Goal: Information Seeking & Learning: Learn about a topic

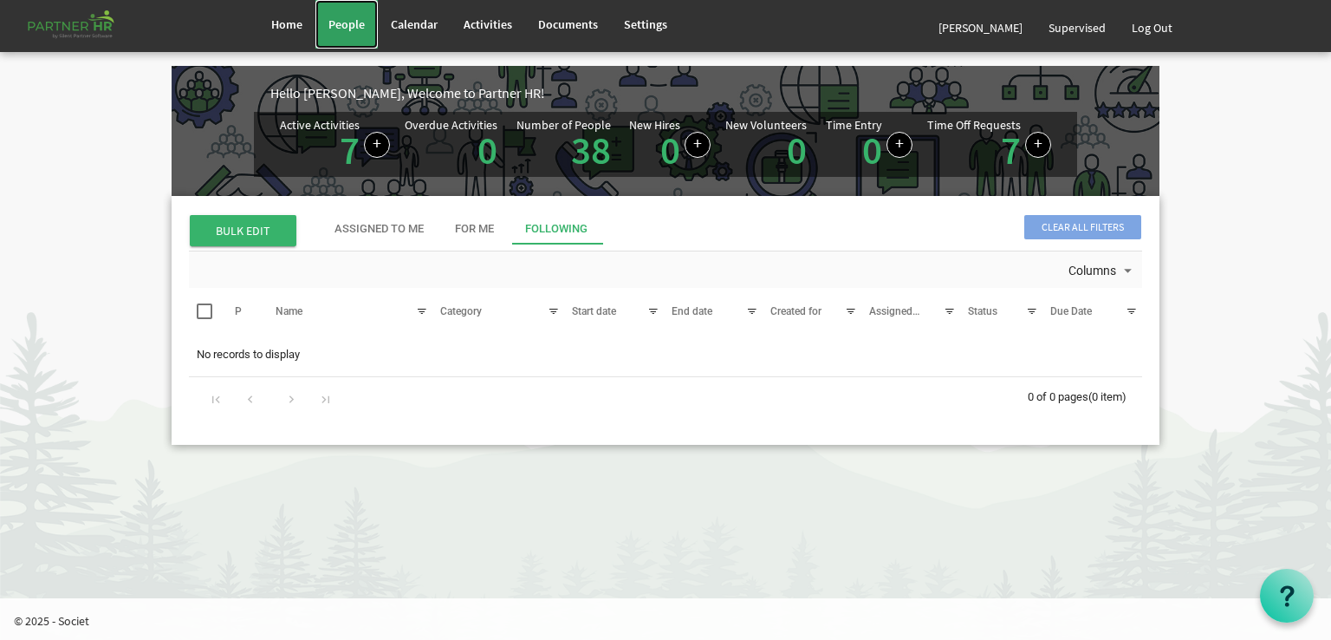
click at [357, 26] on span "People" at bounding box center [346, 24] width 36 height 16
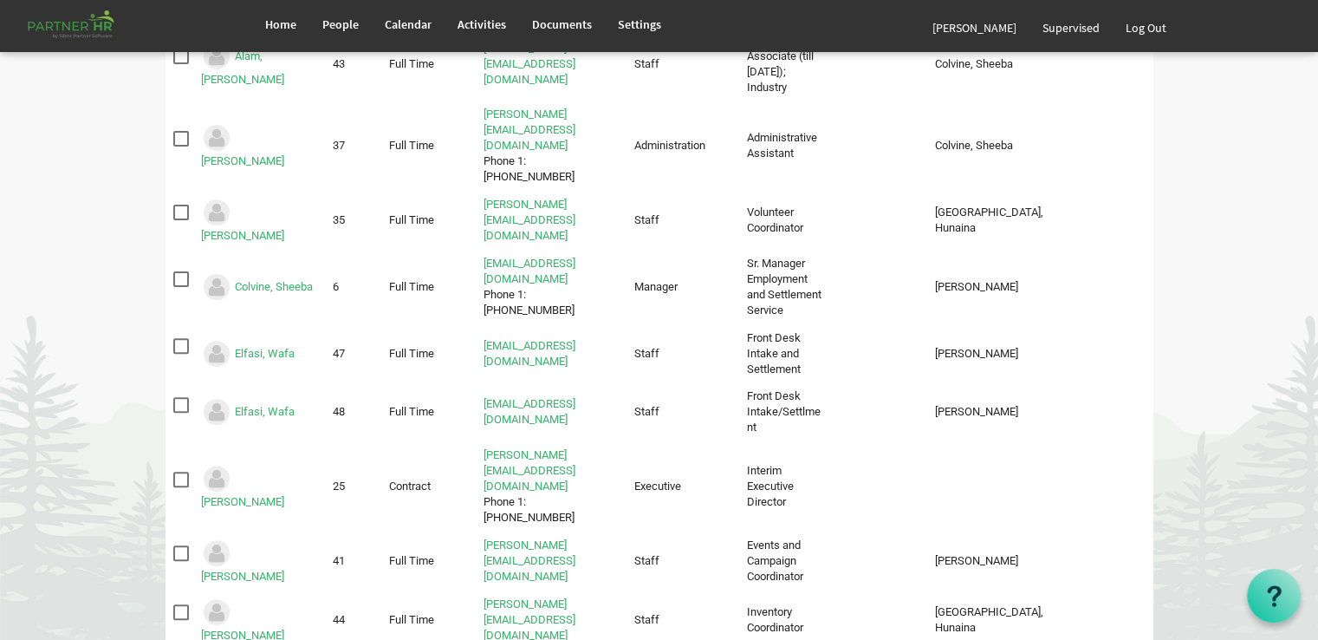
scroll to position [520, 0]
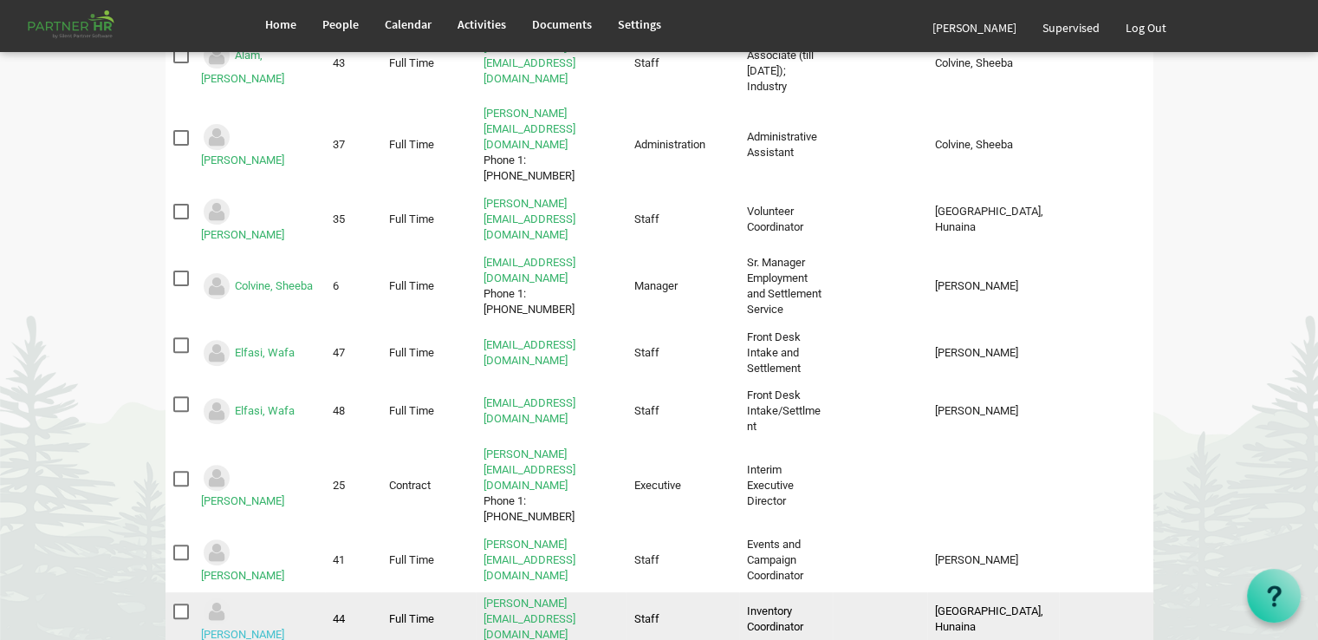
click at [257, 627] on link "Gallaza, Russel" at bounding box center [242, 633] width 83 height 13
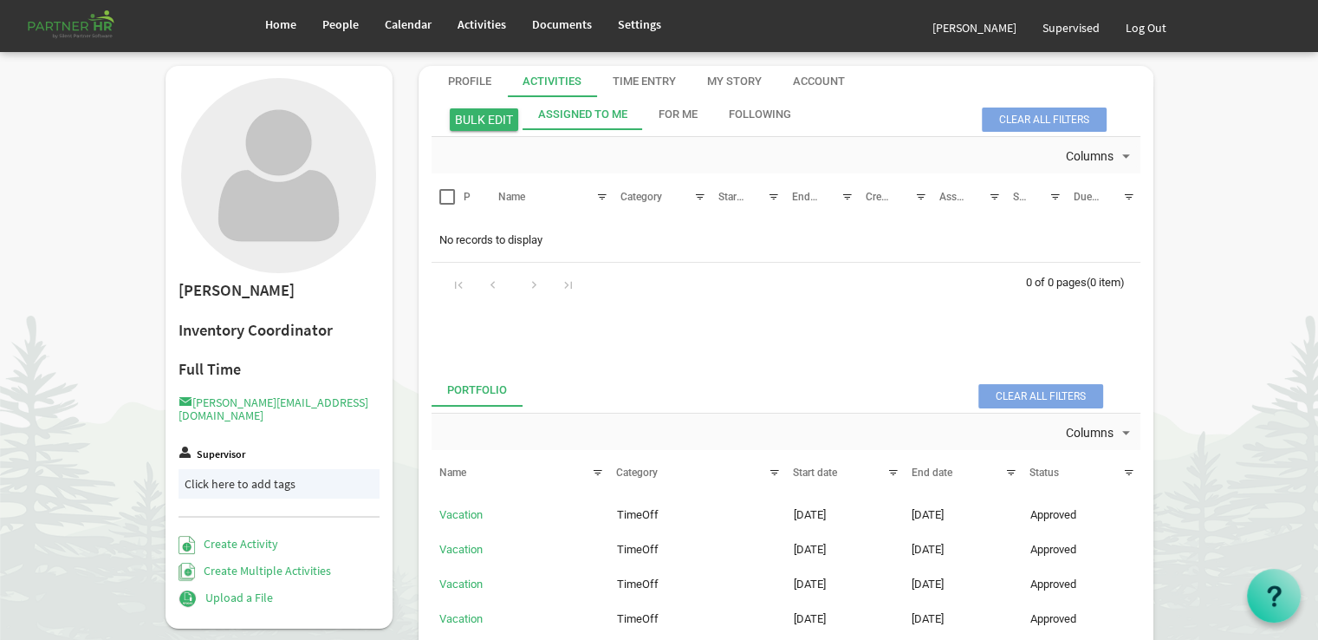
click at [530, 83] on div "Activities" at bounding box center [552, 82] width 59 height 16
click at [465, 81] on div "Profile" at bounding box center [469, 82] width 43 height 16
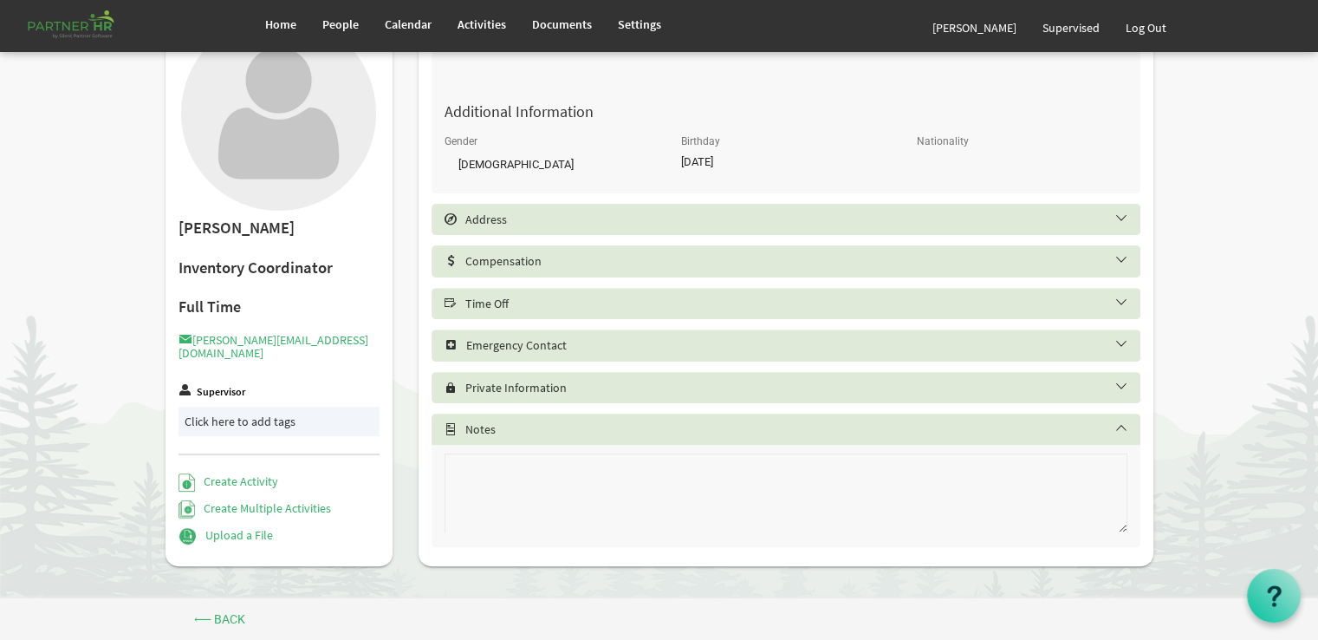
scroll to position [462, 0]
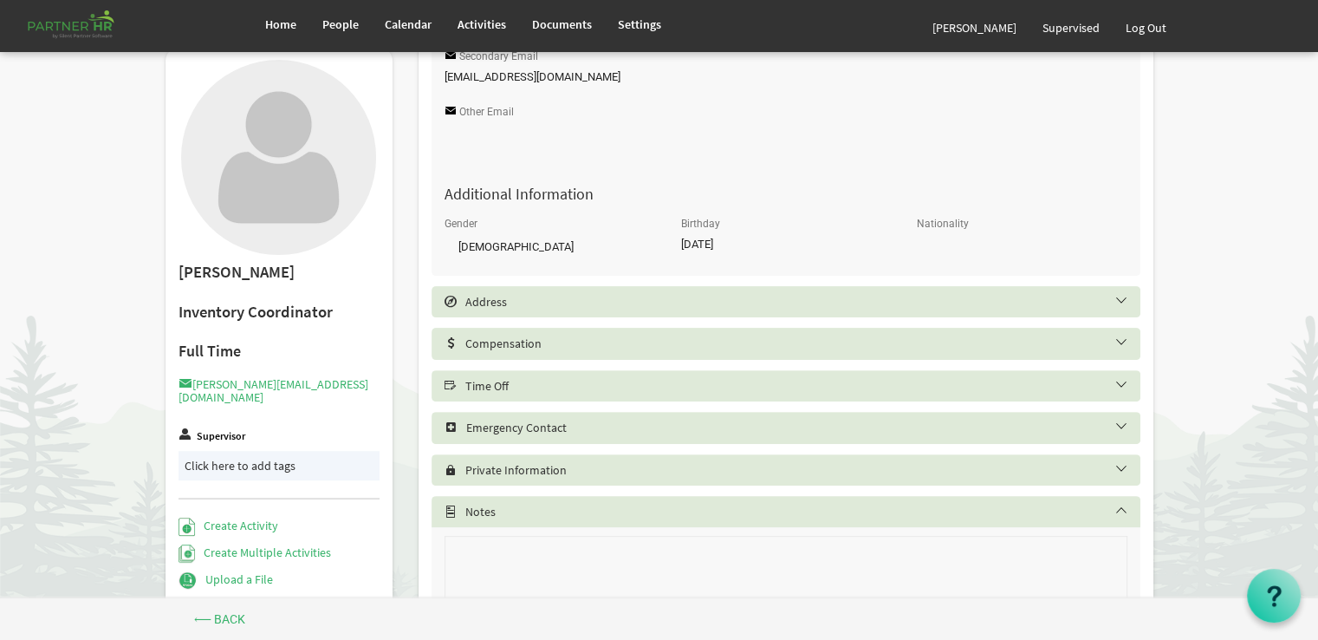
click at [475, 379] on div "Time Off" at bounding box center [786, 385] width 709 height 31
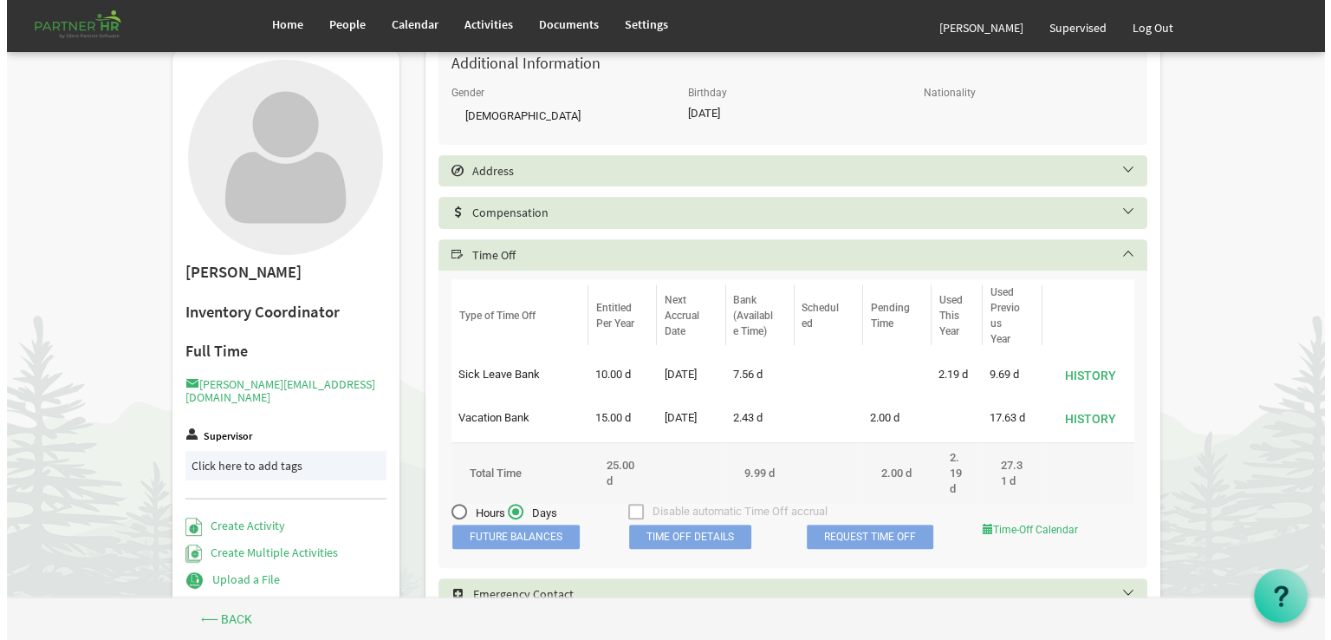
scroll to position [635, 0]
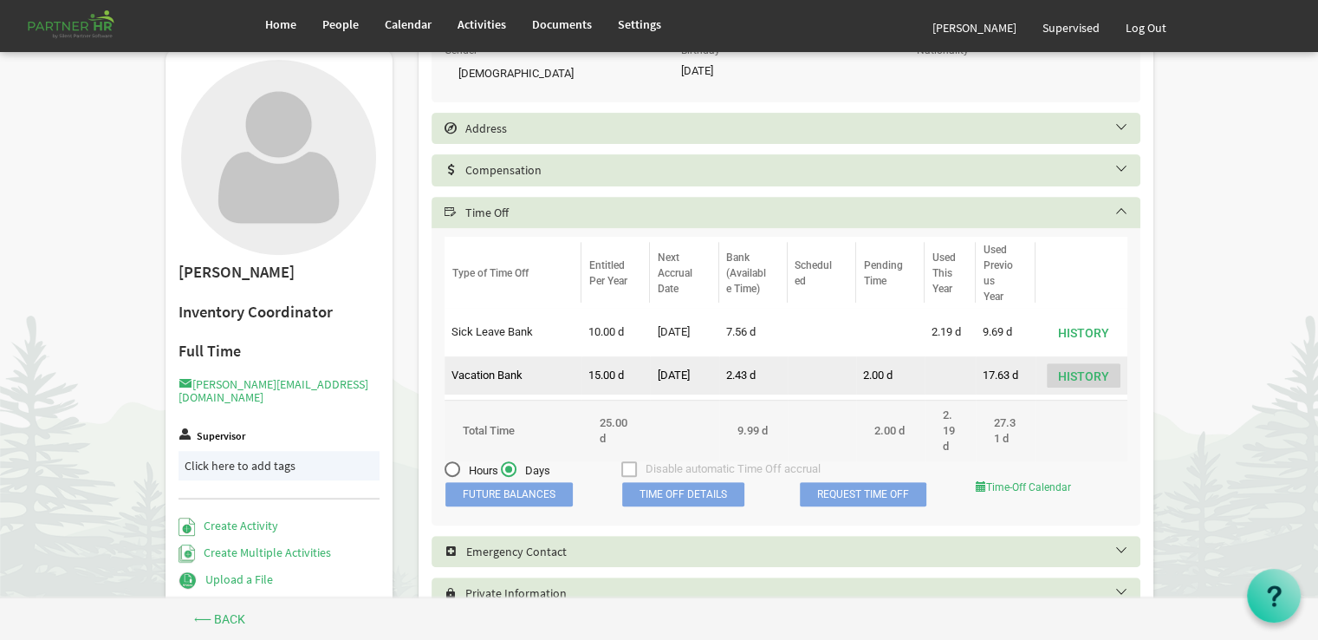
click at [1085, 374] on button "History" at bounding box center [1084, 375] width 74 height 24
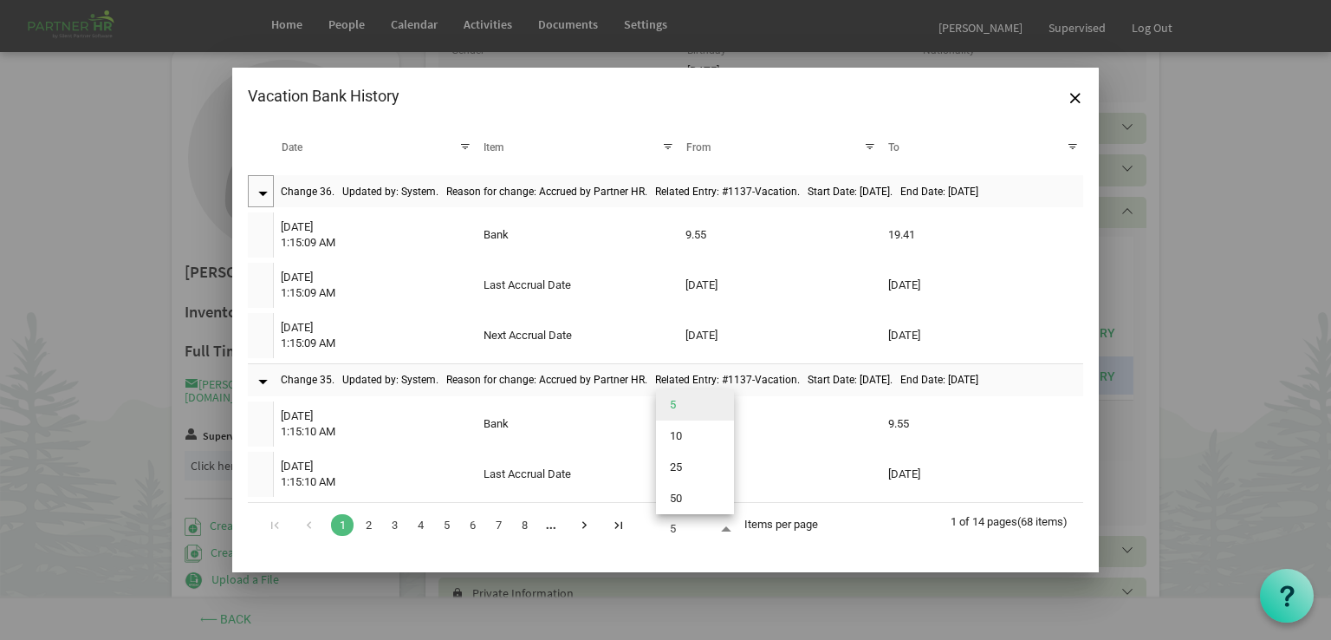
click at [728, 528] on span at bounding box center [726, 529] width 16 height 24
click at [679, 500] on li "50" at bounding box center [695, 498] width 78 height 31
type input "50"
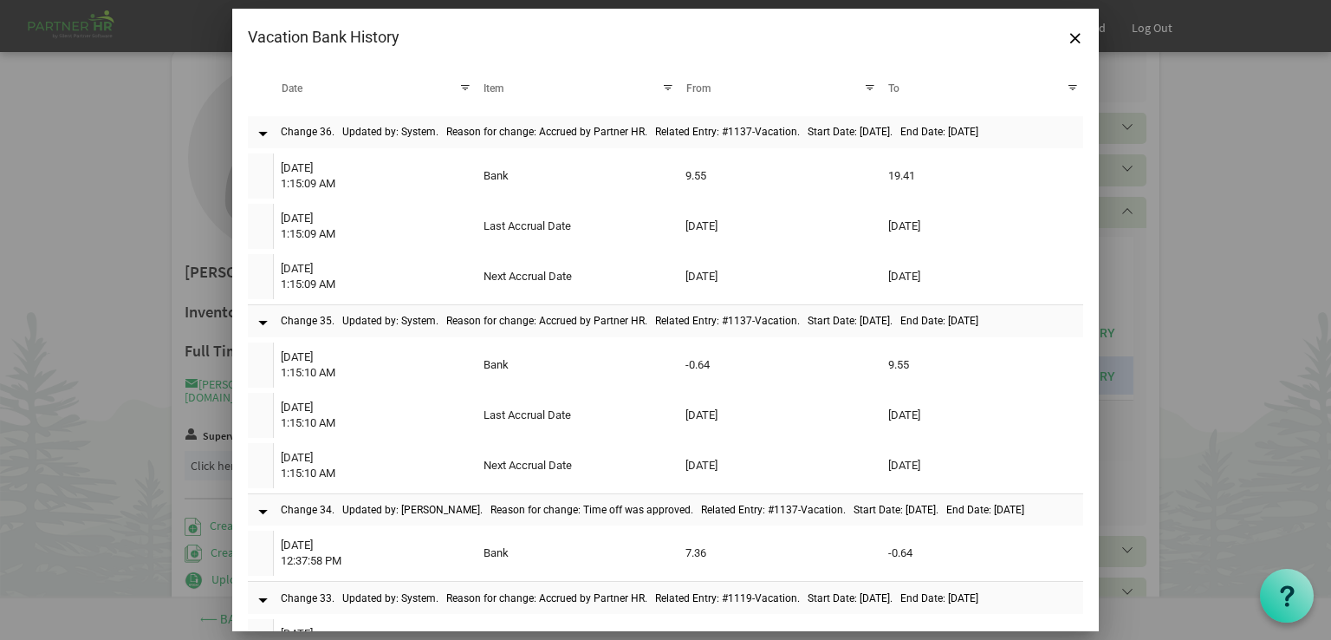
click at [1063, 87] on div at bounding box center [1072, 88] width 19 height 26
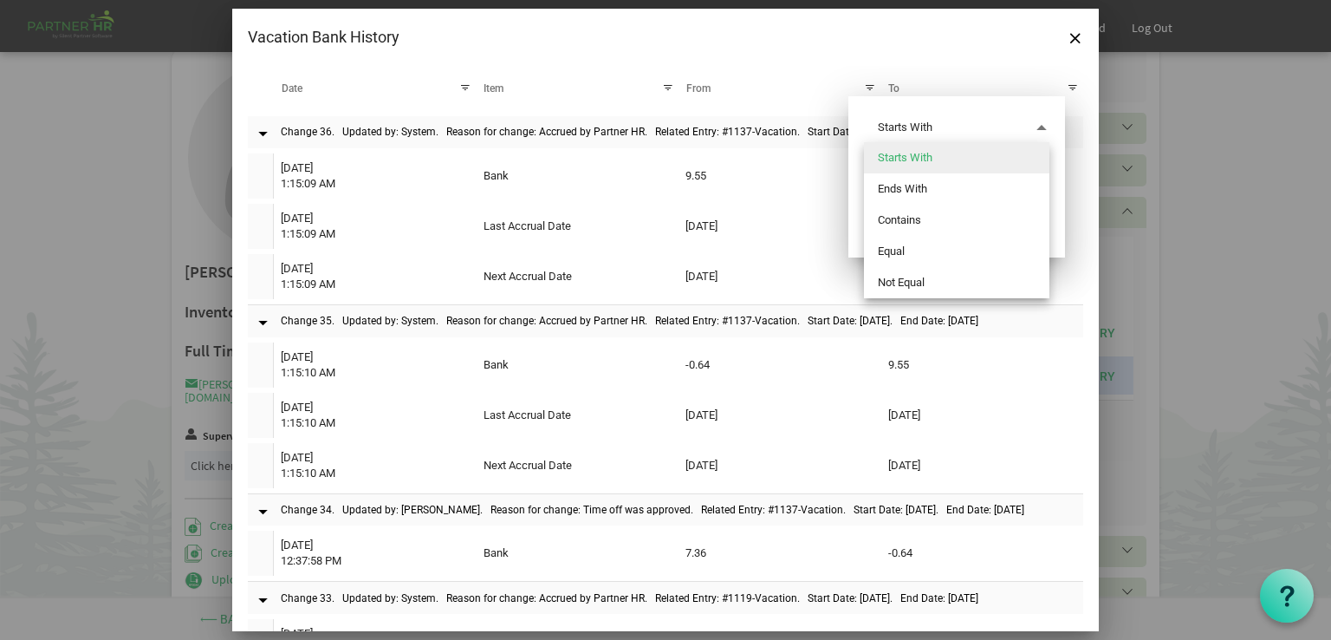
click at [1041, 127] on span "Filter menu dialog" at bounding box center [1042, 127] width 16 height 24
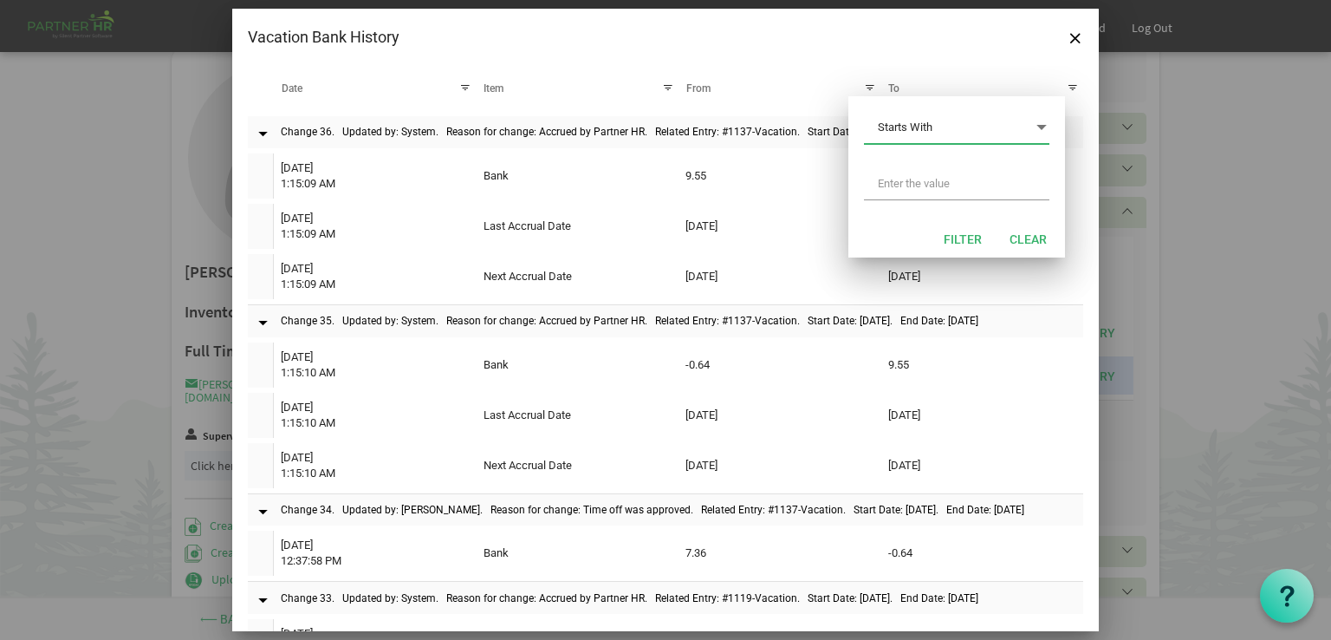
click at [1041, 127] on span "Filter menu dialog" at bounding box center [1042, 127] width 16 height 24
click at [919, 42] on div "Vacation Bank History" at bounding box center [665, 37] width 867 height 57
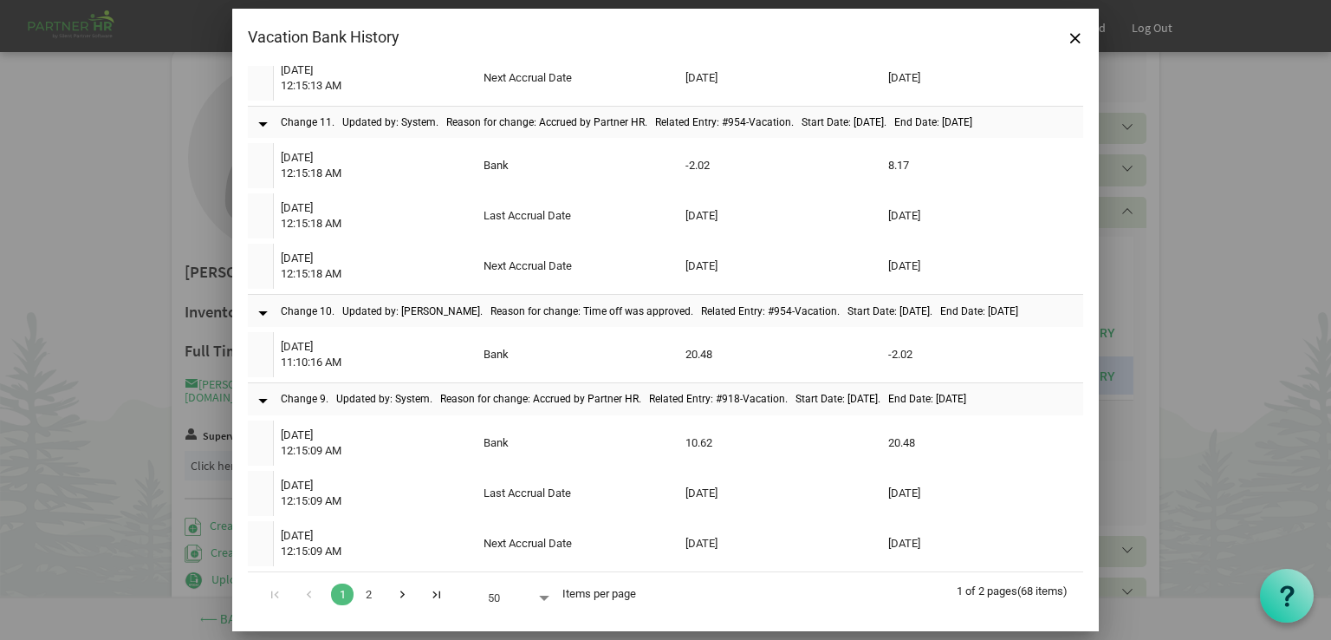
scroll to position [3155, 0]
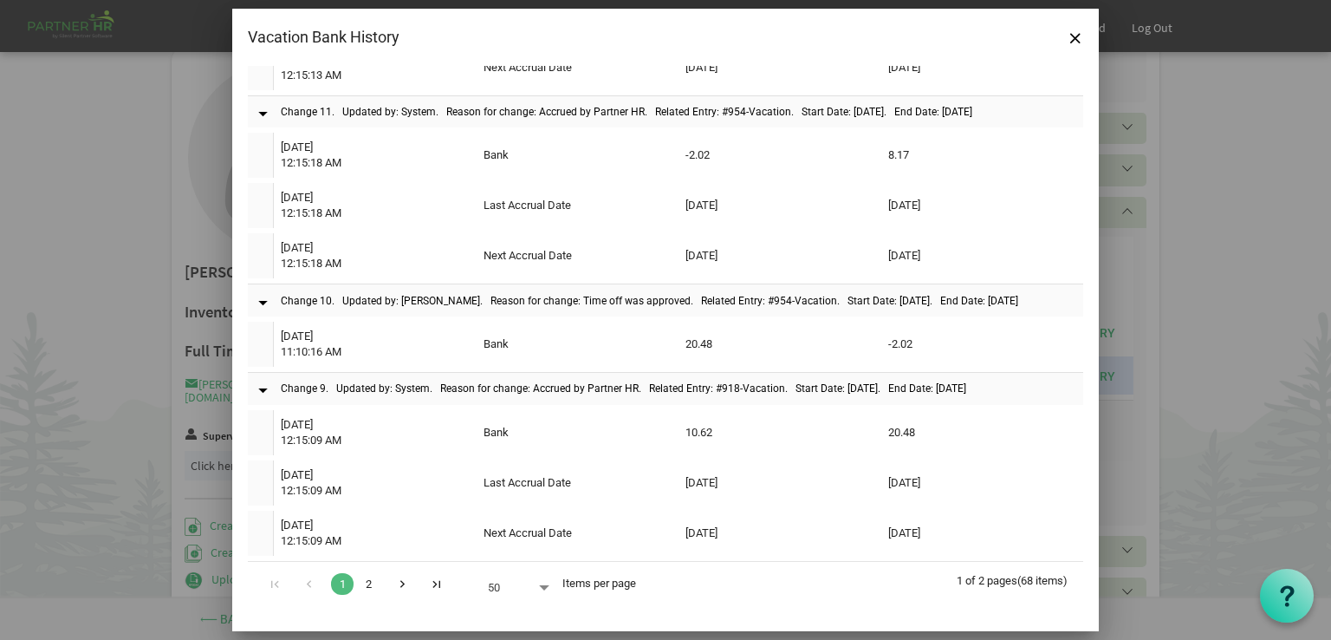
click at [369, 577] on link "2" at bounding box center [368, 584] width 23 height 22
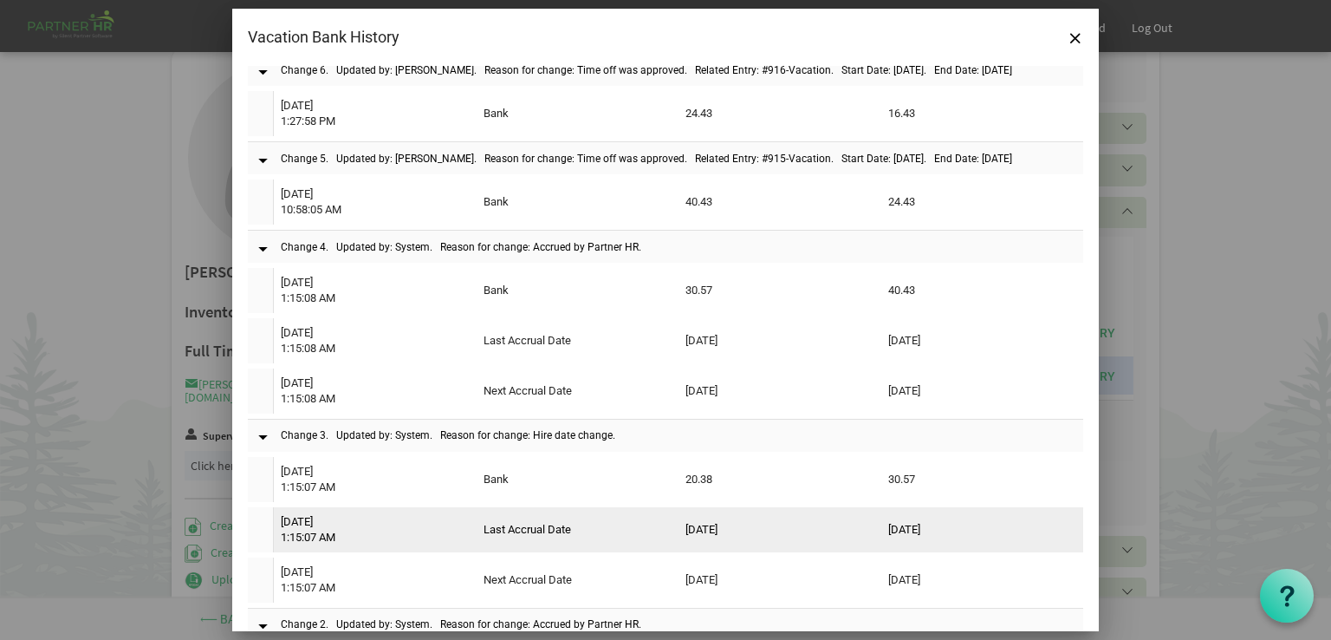
scroll to position [252, 0]
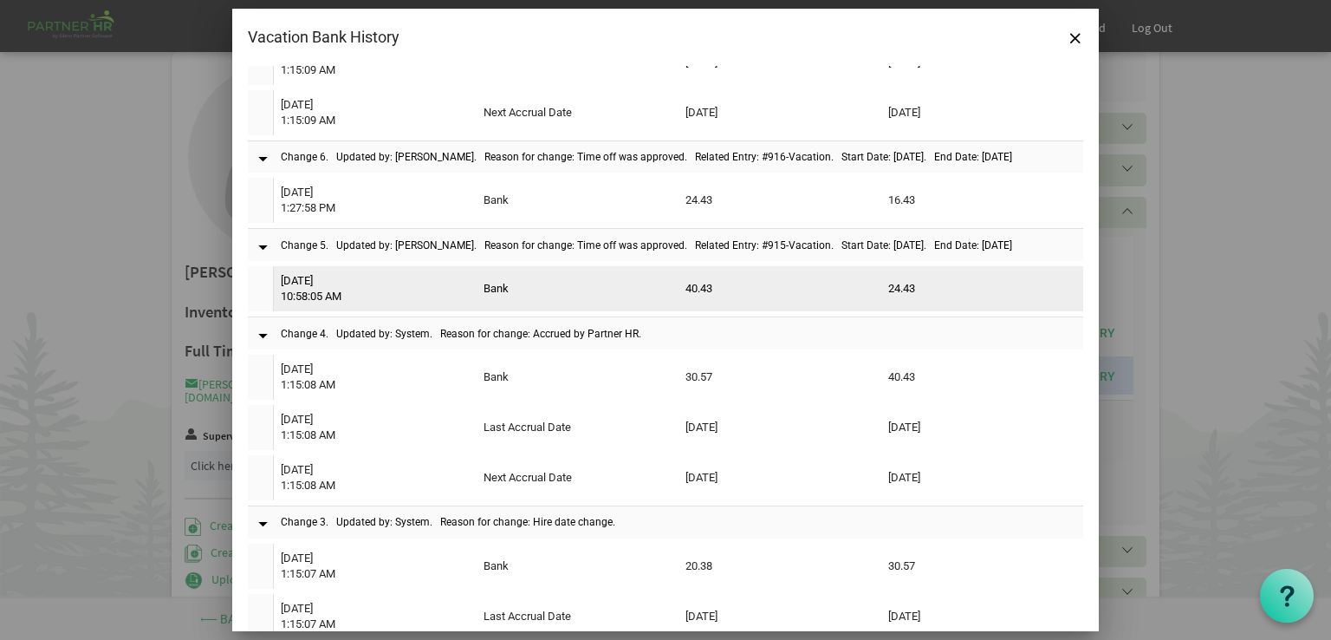
click at [299, 288] on td "10/28/2024 10:58:05 AM" at bounding box center [375, 288] width 203 height 45
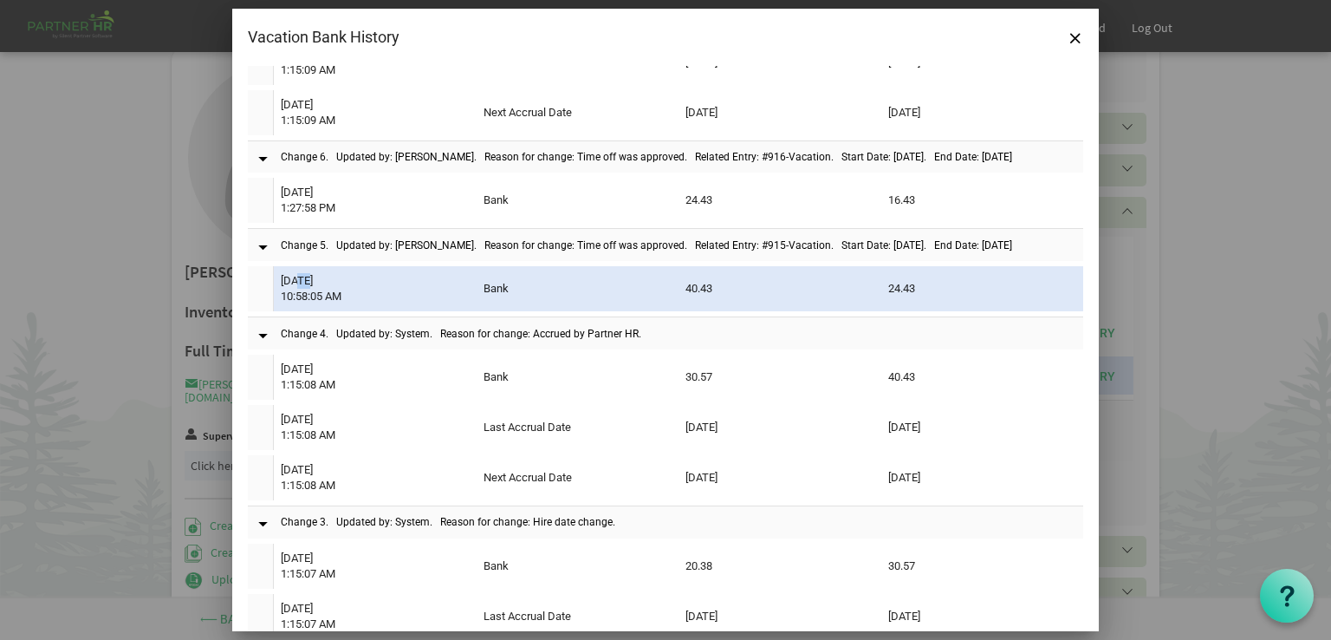
click at [299, 288] on td "10/28/2024 10:58:05 AM" at bounding box center [375, 288] width 203 height 45
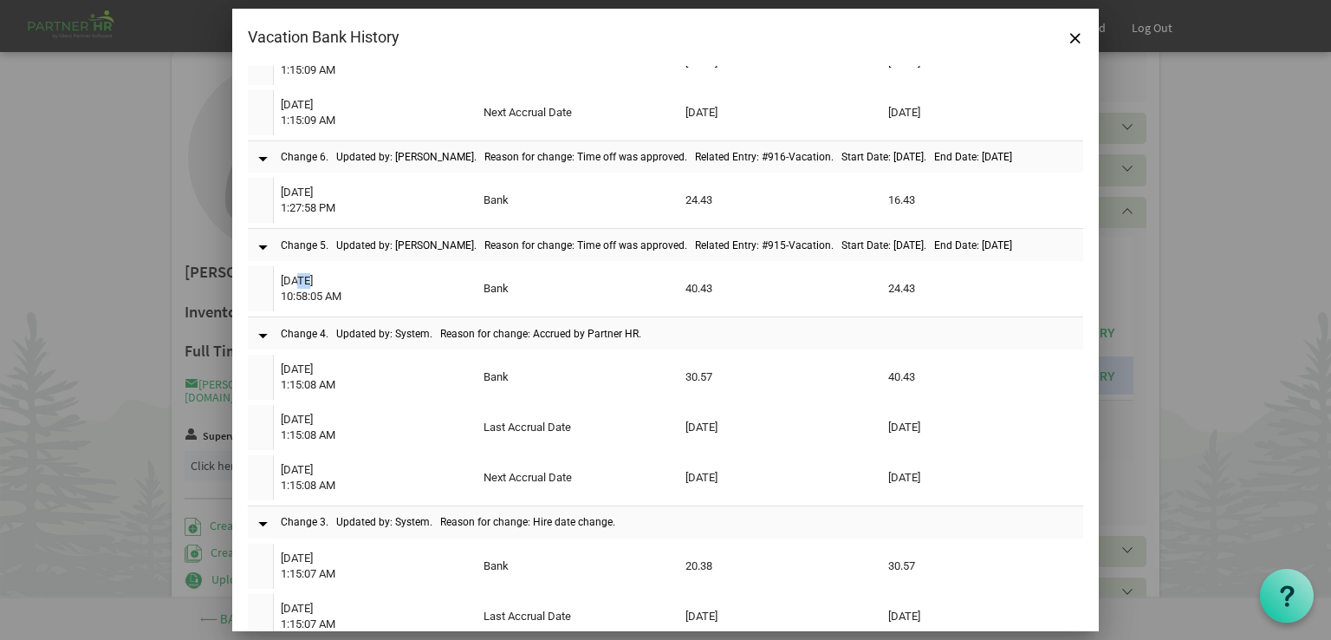
click at [603, 39] on div "Vacation Bank History" at bounding box center [582, 37] width 668 height 26
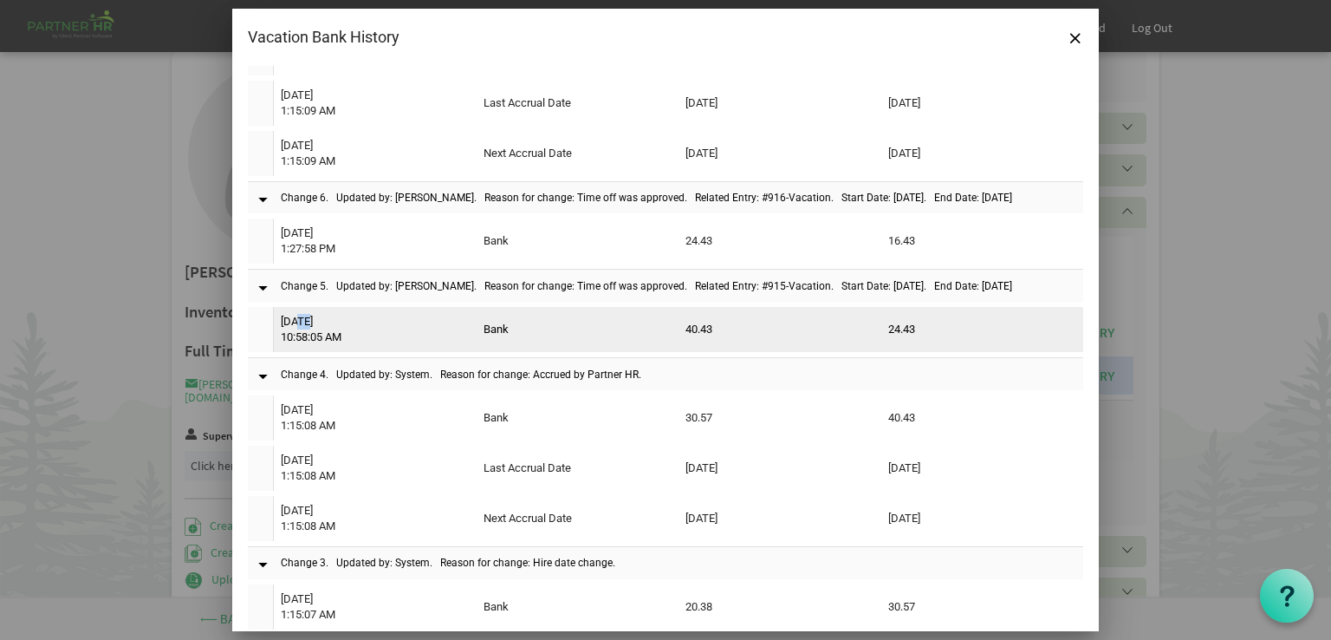
scroll to position [166, 0]
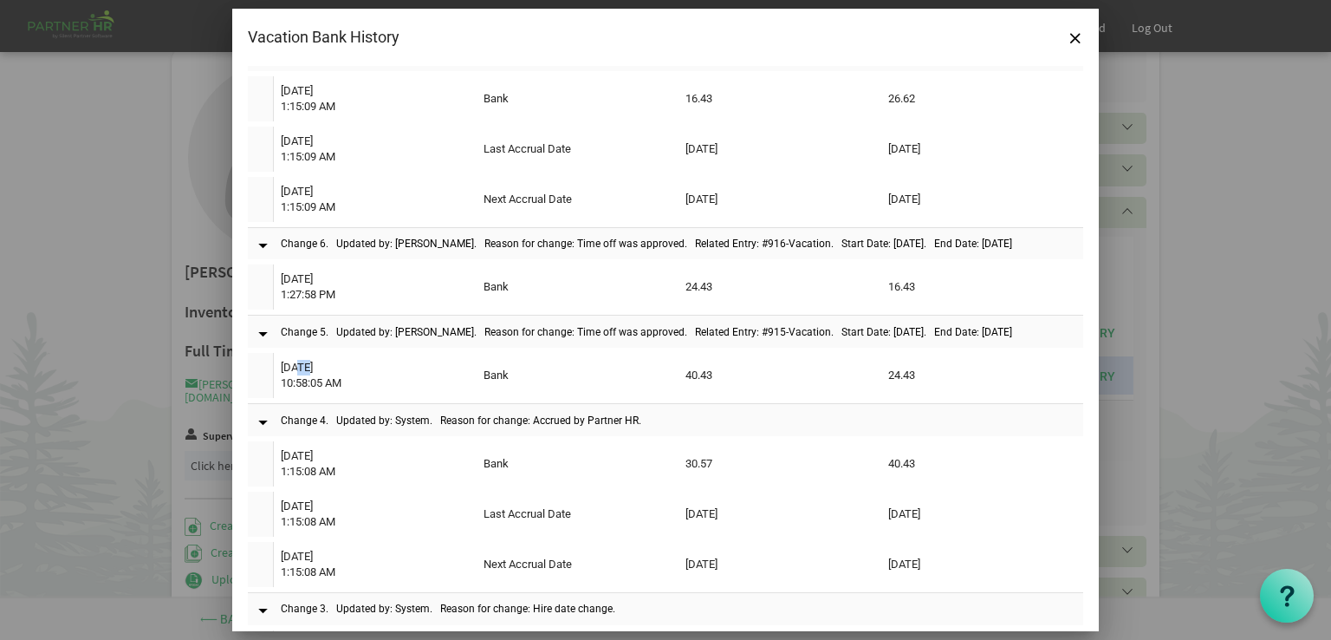
click at [656, 42] on div "Vacation Bank History" at bounding box center [582, 37] width 668 height 26
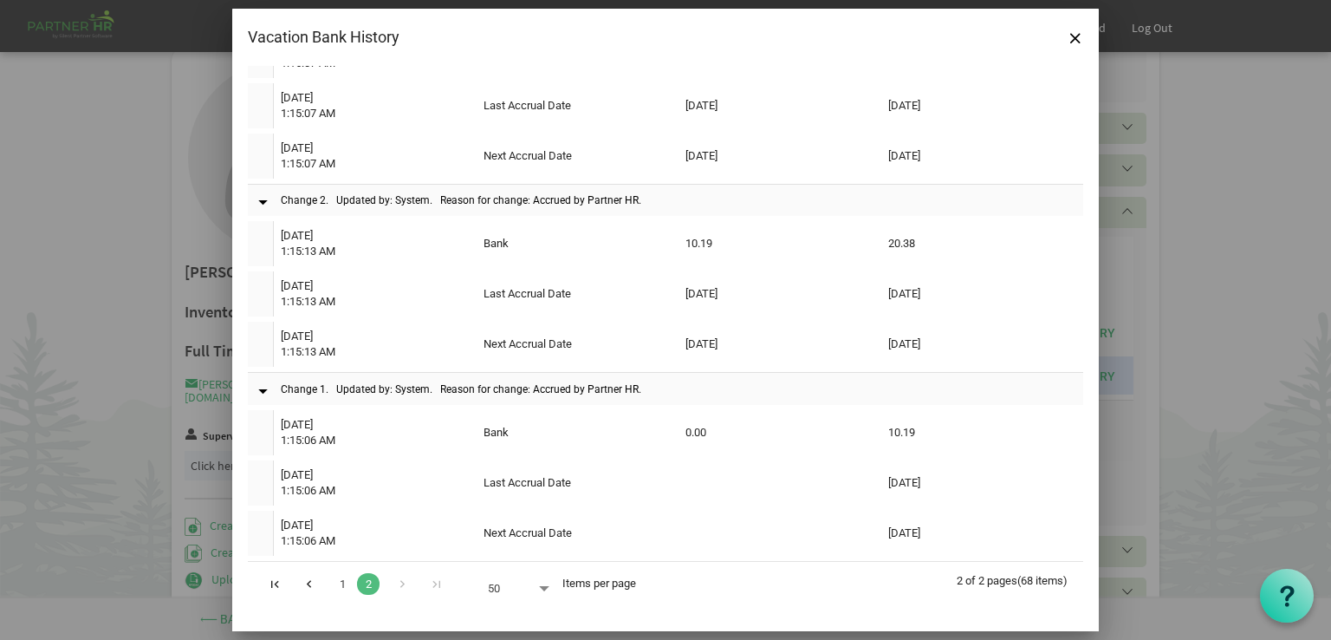
scroll to position [772, 0]
click at [342, 587] on link "1" at bounding box center [342, 584] width 23 height 22
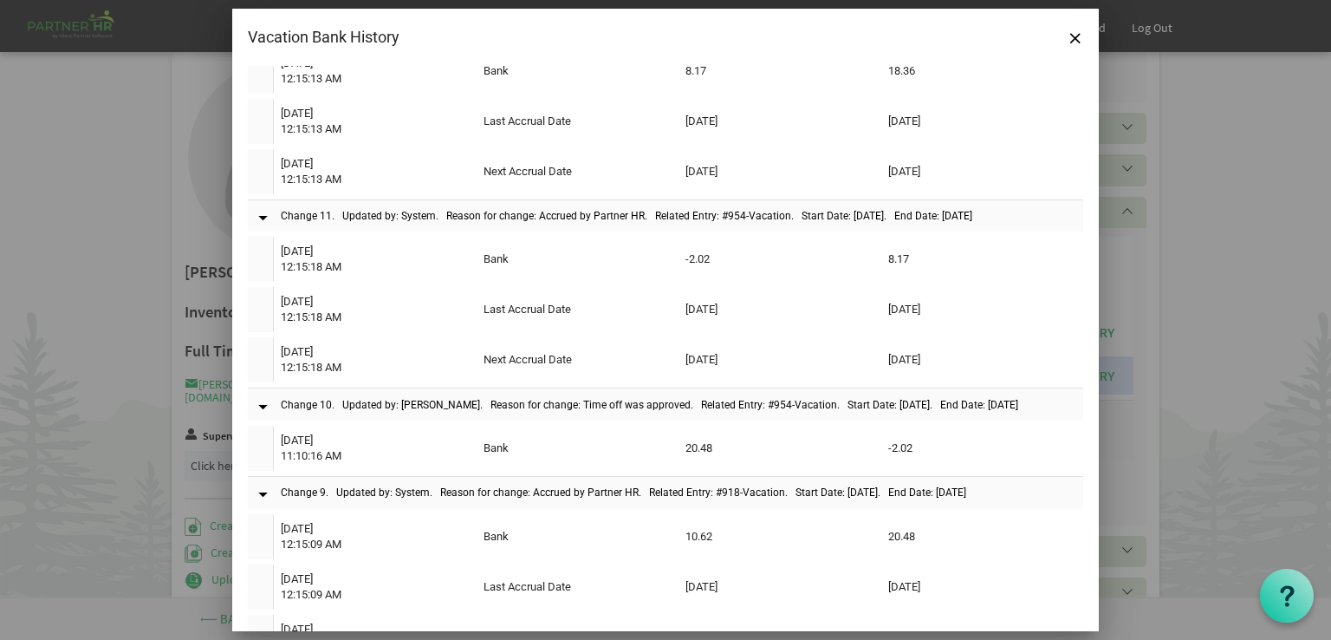
scroll to position [3155, 0]
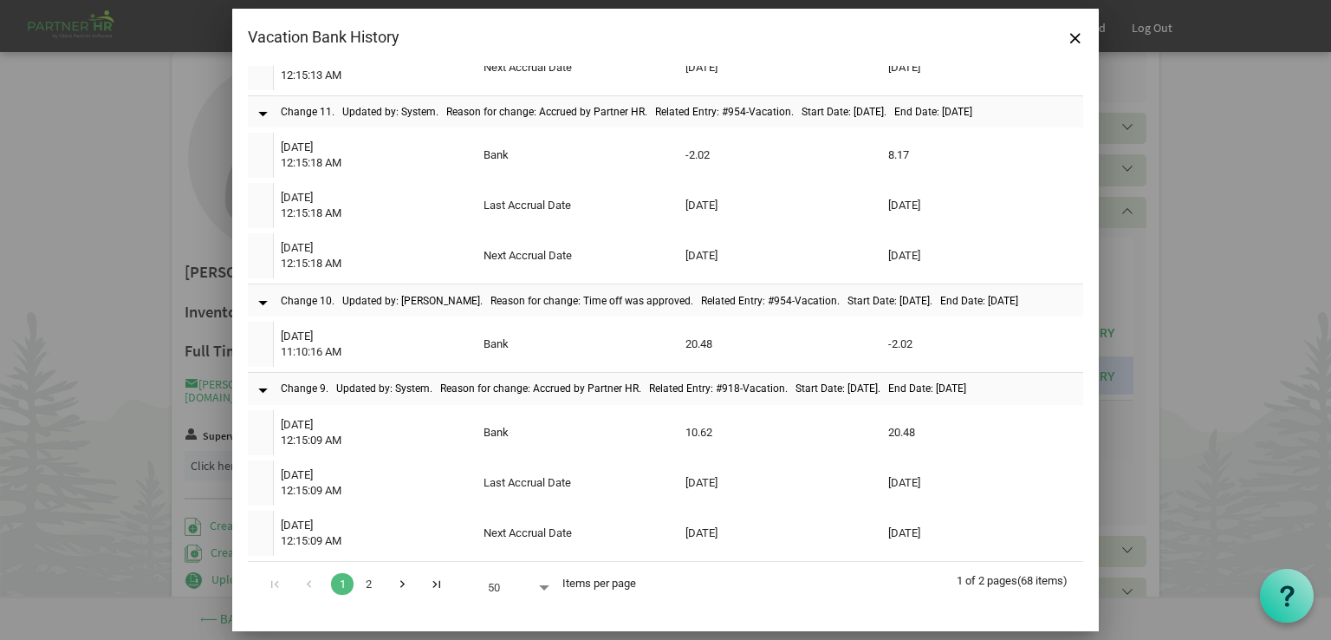
click at [122, 157] on div at bounding box center [665, 320] width 1331 height 640
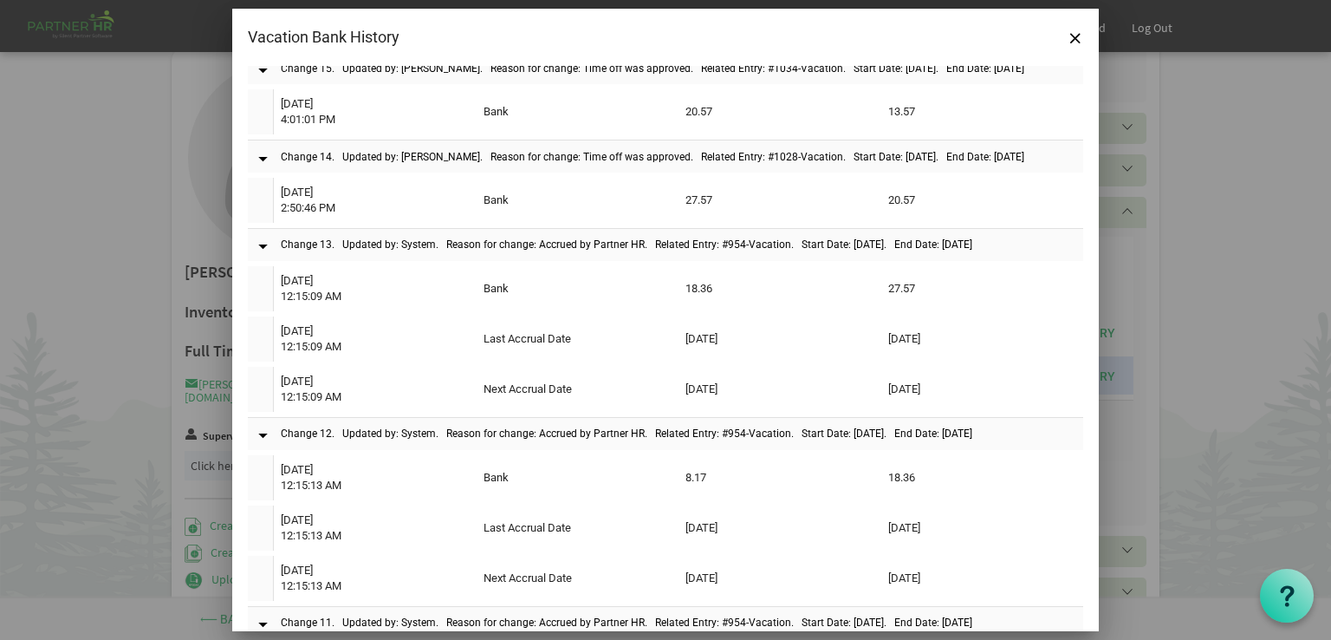
scroll to position [2613, 0]
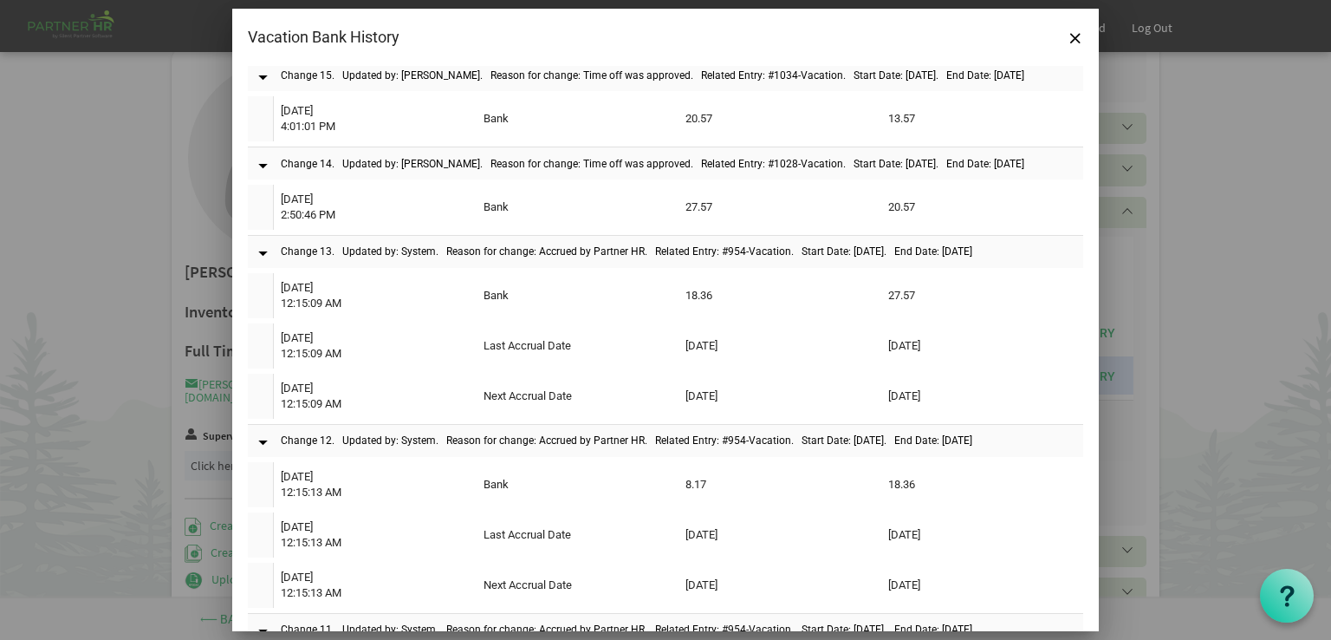
click at [570, 27] on div "Vacation Bank History" at bounding box center [582, 37] width 668 height 26
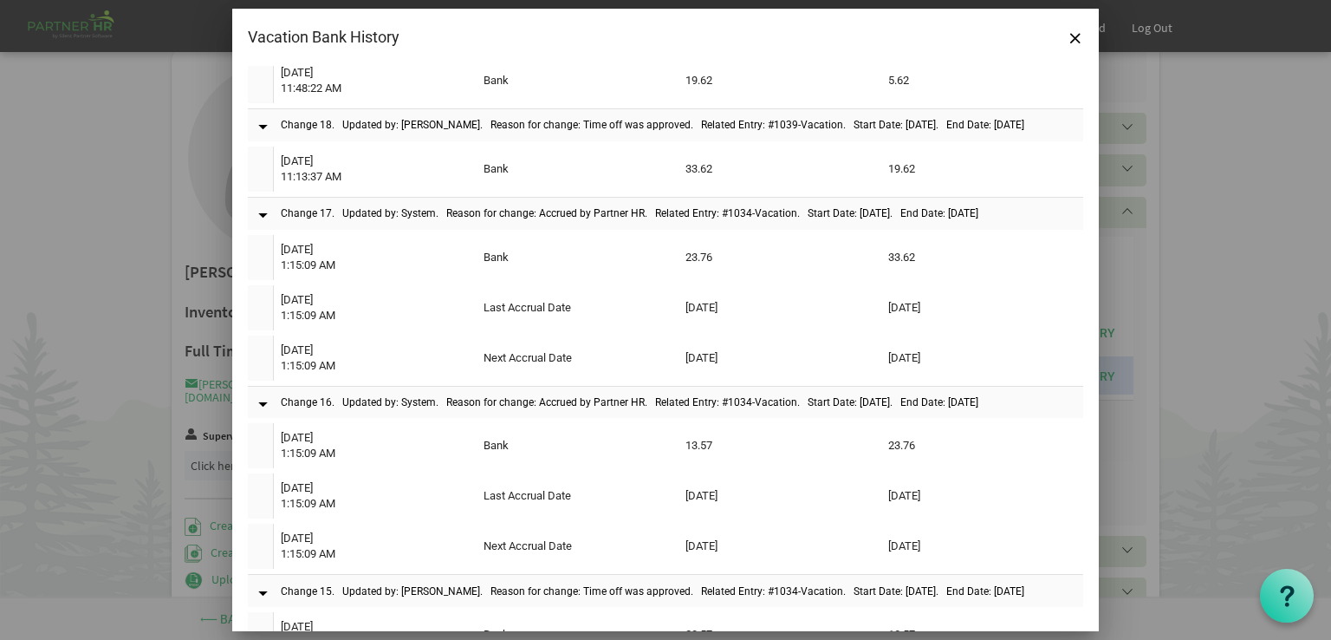
scroll to position [2093, 0]
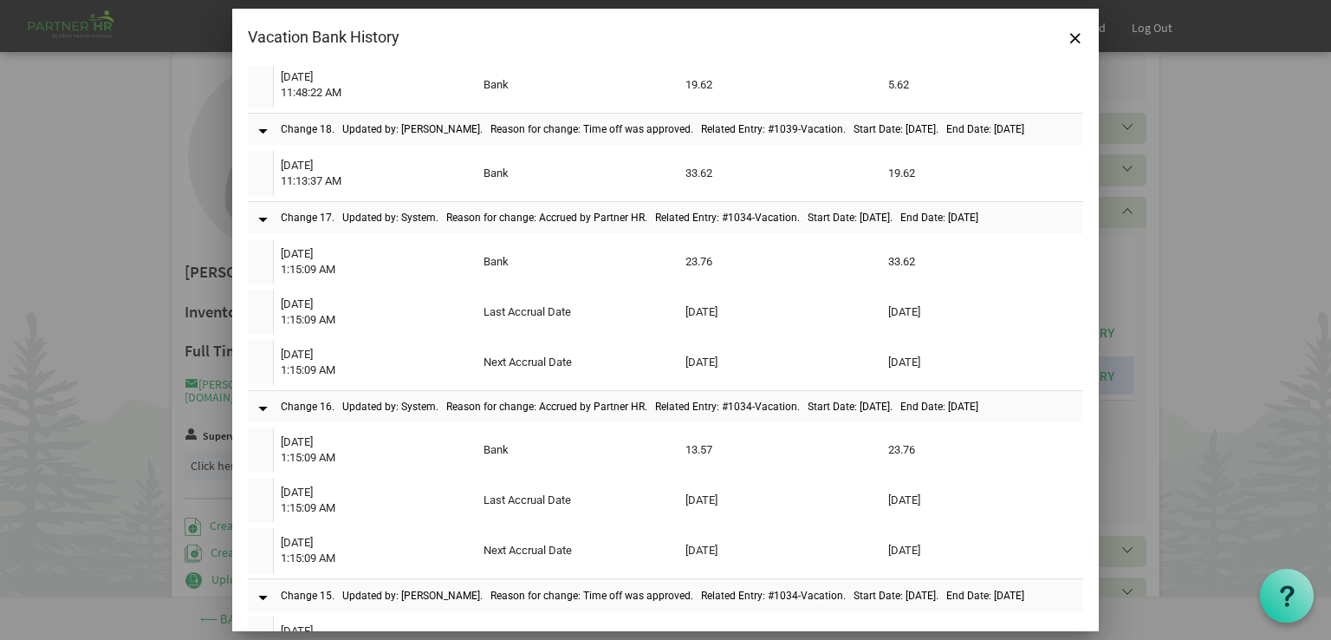
click at [759, 25] on div "Vacation Bank History" at bounding box center [582, 37] width 668 height 26
click at [759, 33] on div "Vacation Bank History" at bounding box center [582, 37] width 668 height 26
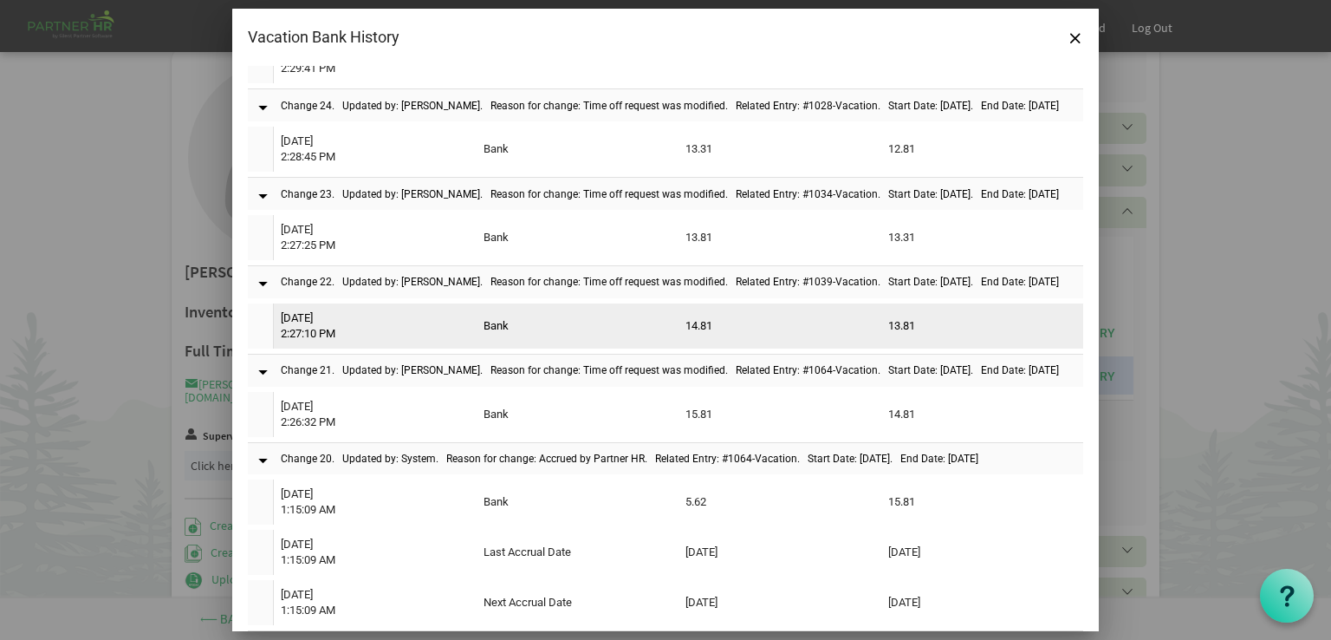
scroll to position [1486, 0]
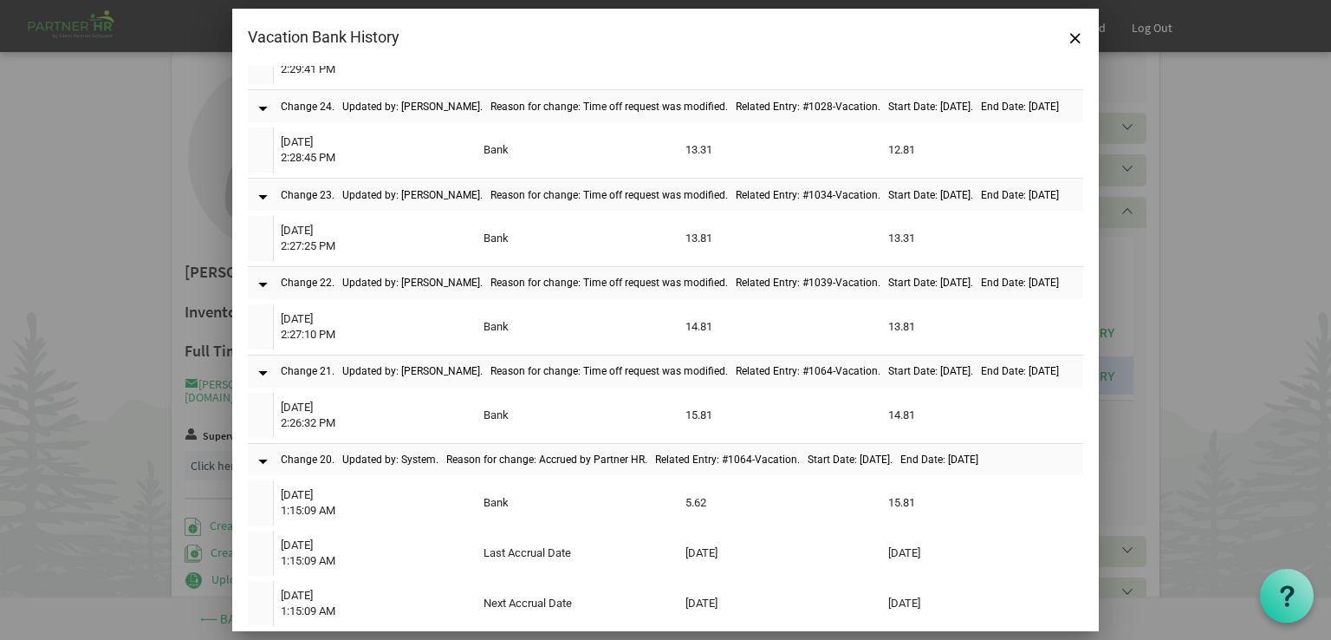
click at [573, 36] on div "Vacation Bank History" at bounding box center [582, 37] width 668 height 26
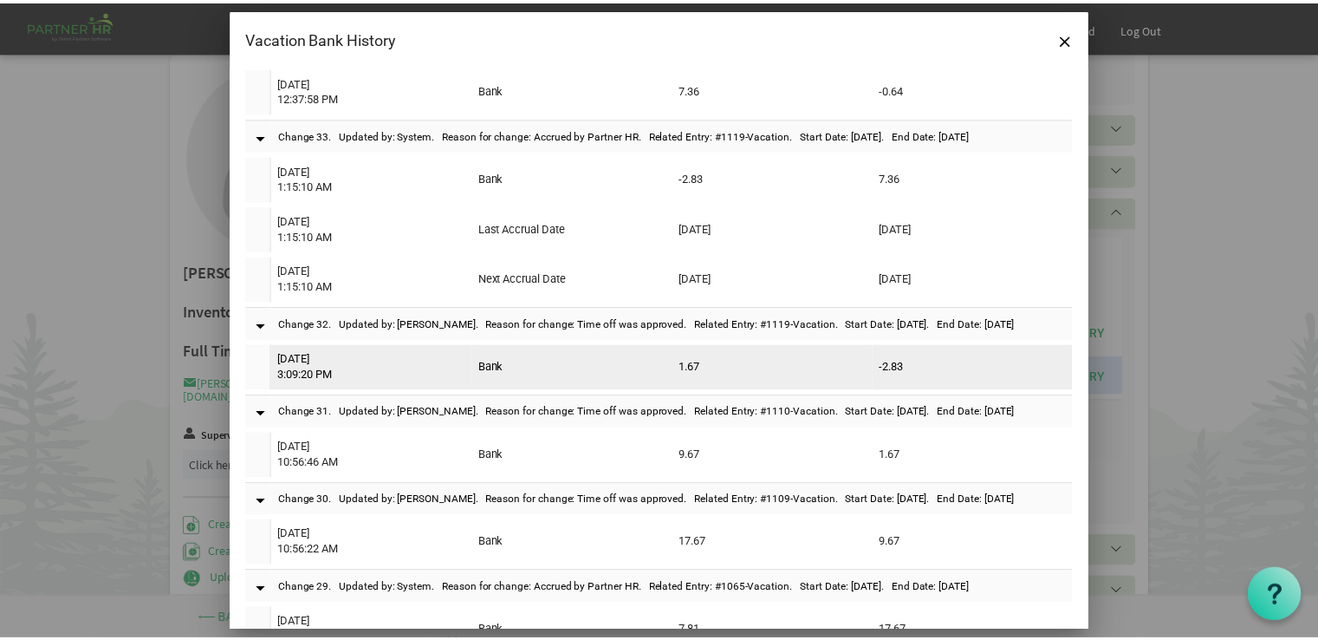
scroll to position [446, 0]
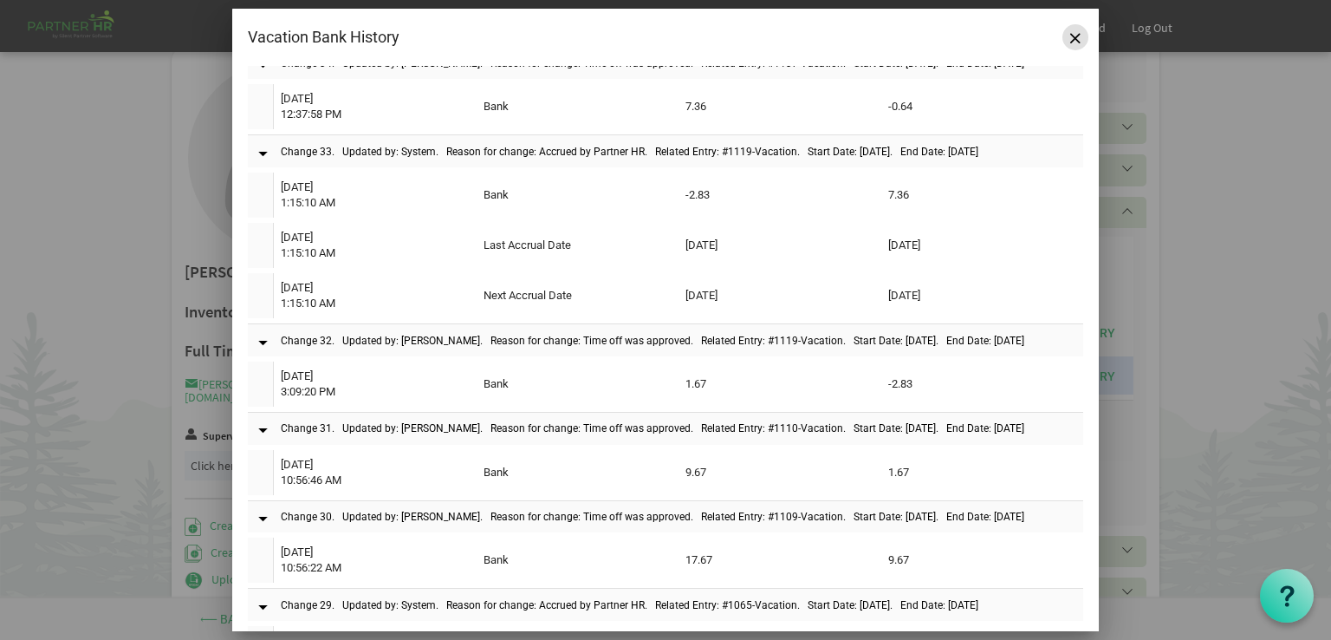
click at [1077, 42] on button "Close" at bounding box center [1076, 37] width 26 height 26
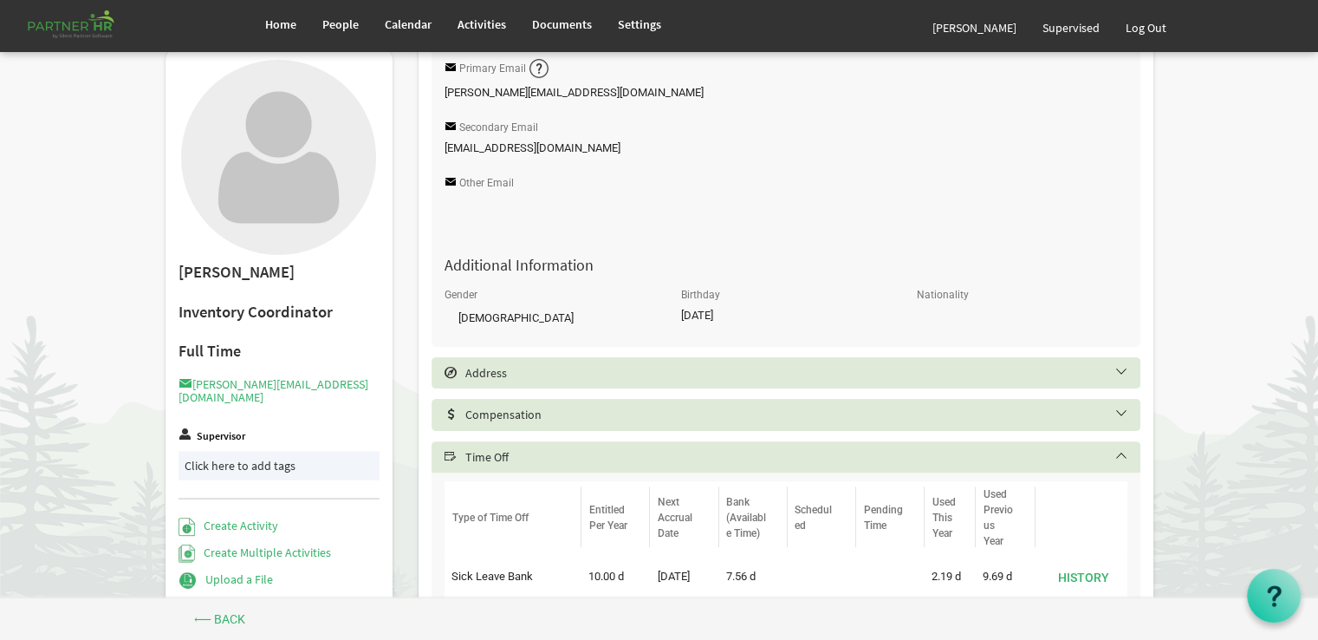
scroll to position [289, 0]
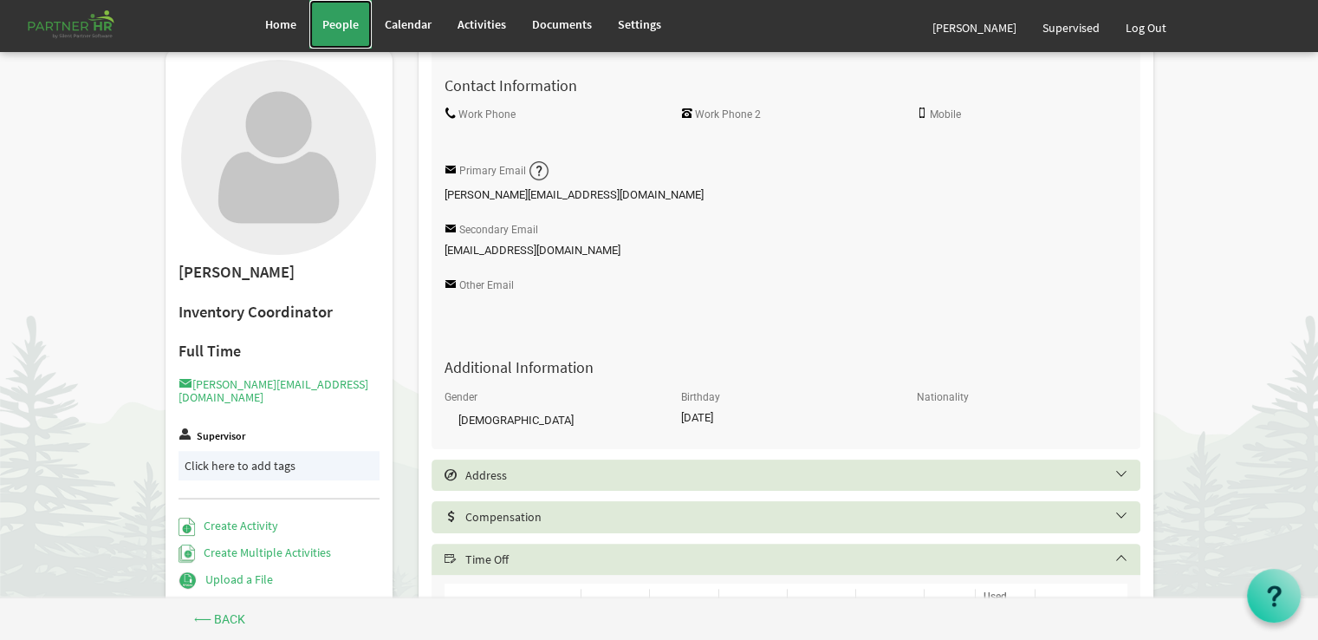
click at [335, 18] on span "People" at bounding box center [340, 24] width 36 height 16
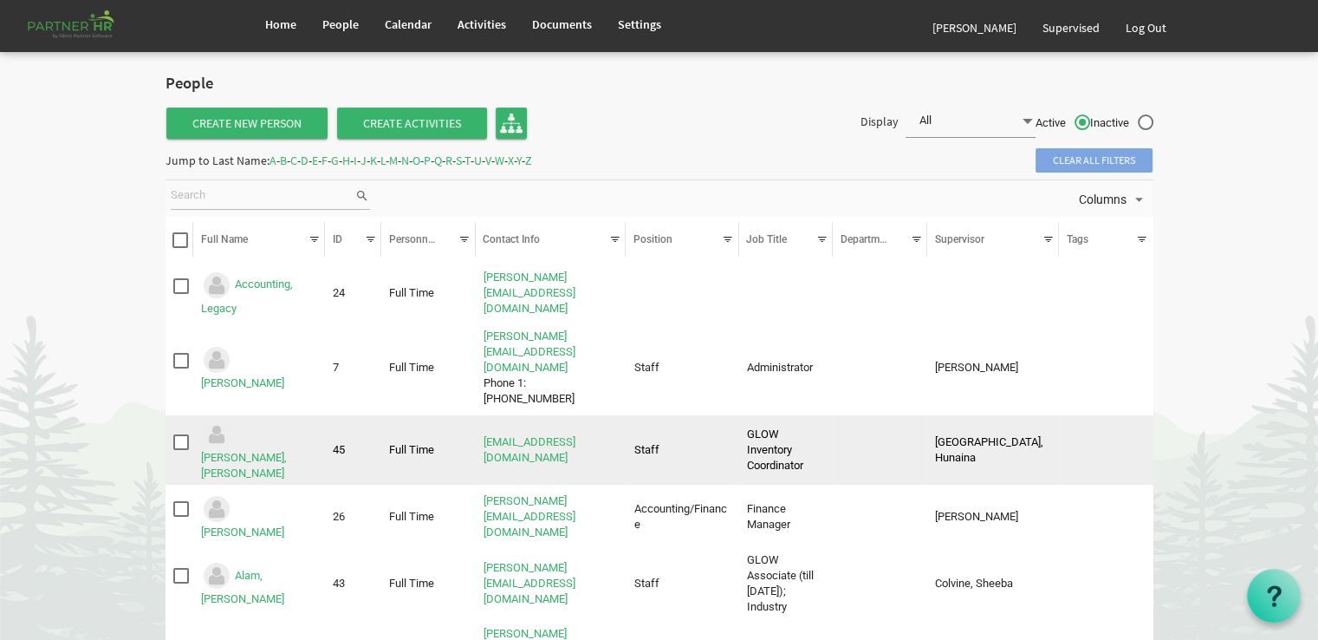
click at [244, 415] on td "Aiub, Mohammad Zamir" at bounding box center [259, 449] width 132 height 69
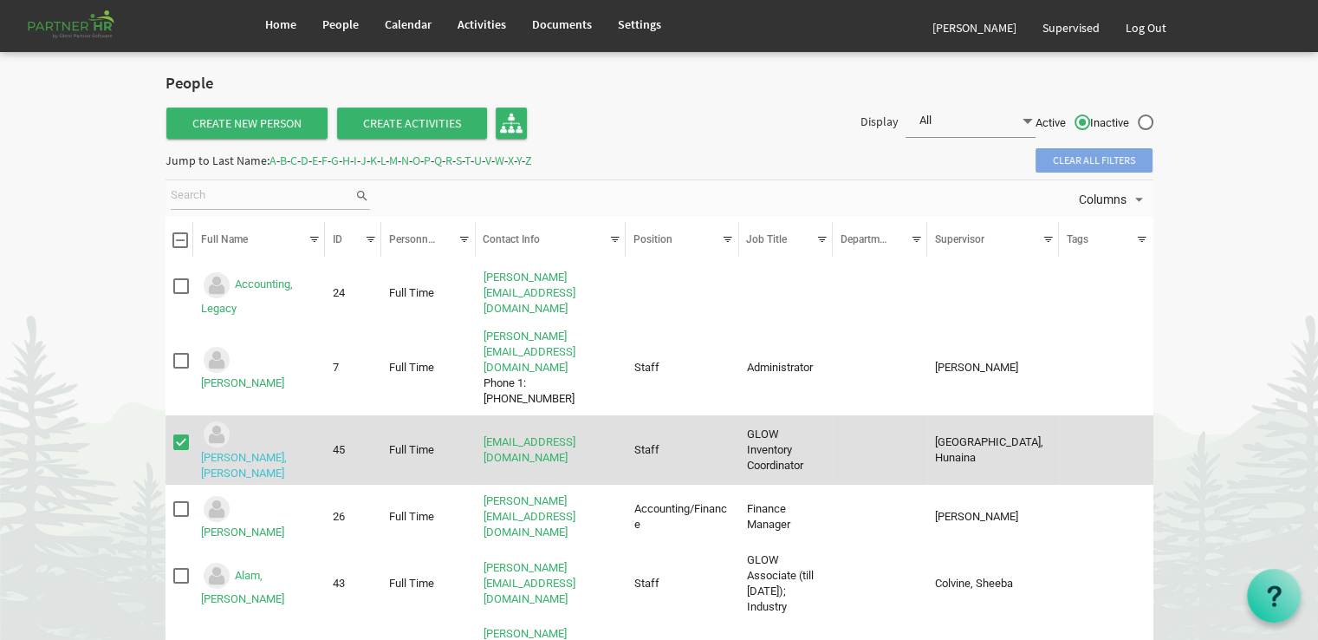
click at [247, 451] on link "Aiub, Mohammad Zamir" at bounding box center [244, 465] width 86 height 29
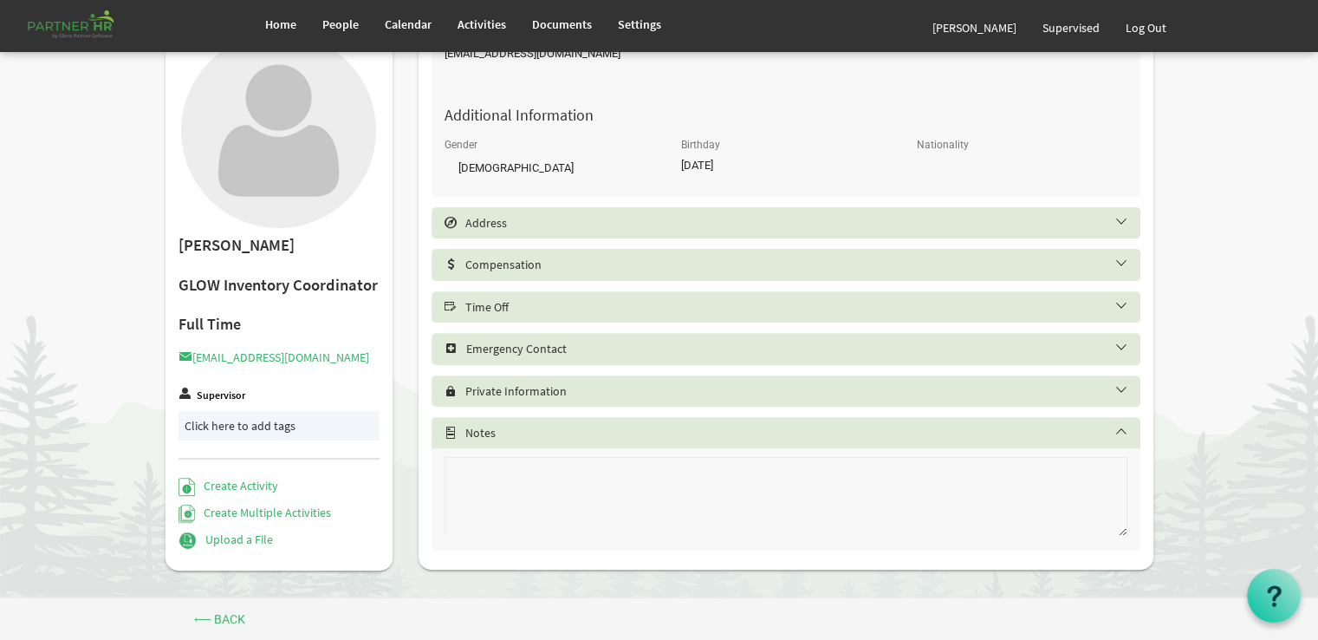
scroll to position [549, 0]
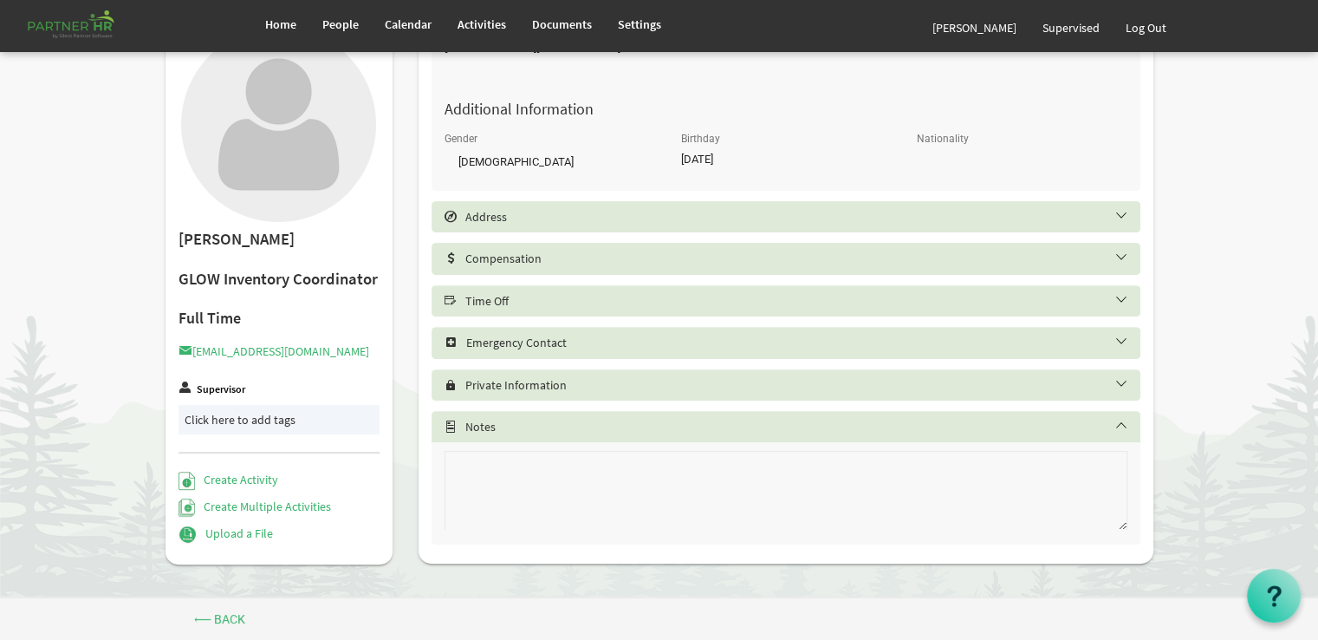
click at [472, 300] on h5 "Time Off" at bounding box center [799, 301] width 709 height 14
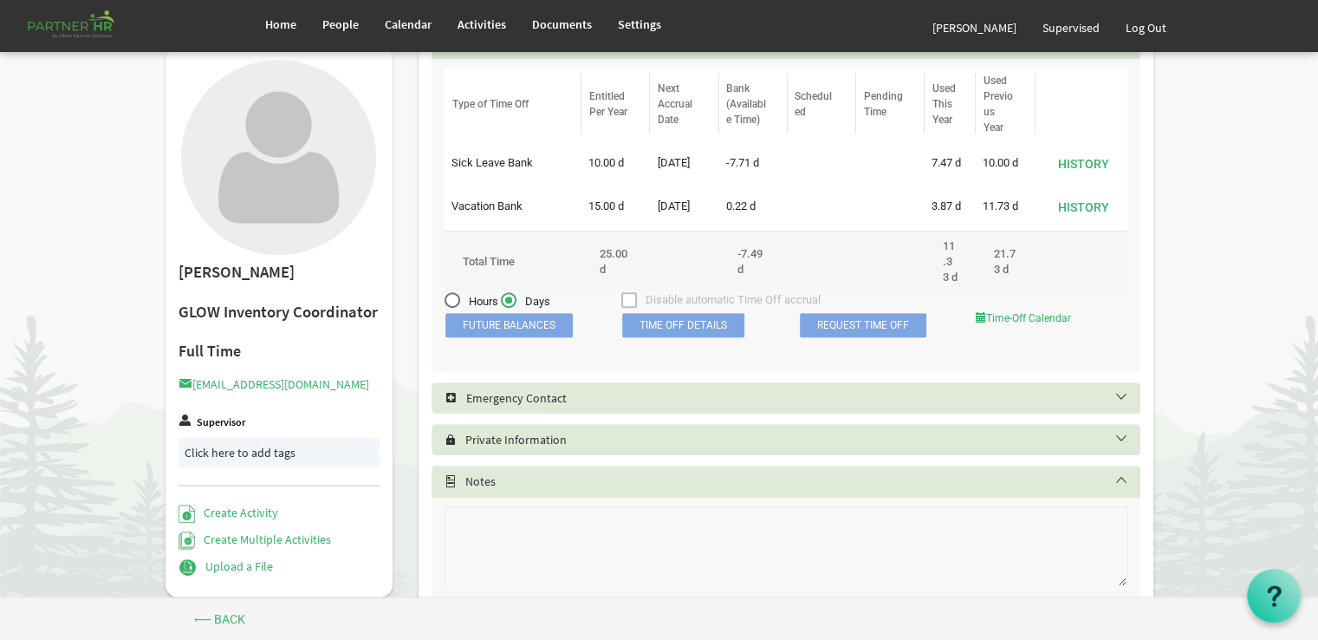
scroll to position [809, 0]
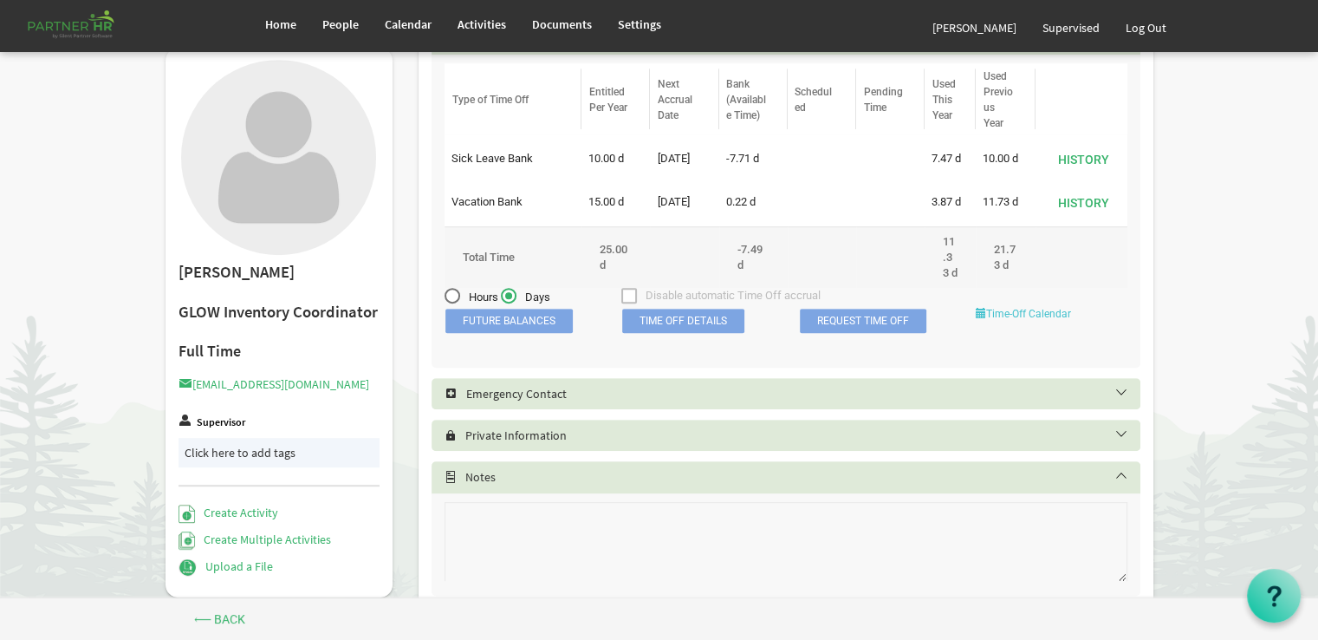
click at [1033, 320] on link "Time-Off Calendar" at bounding box center [1023, 314] width 95 height 12
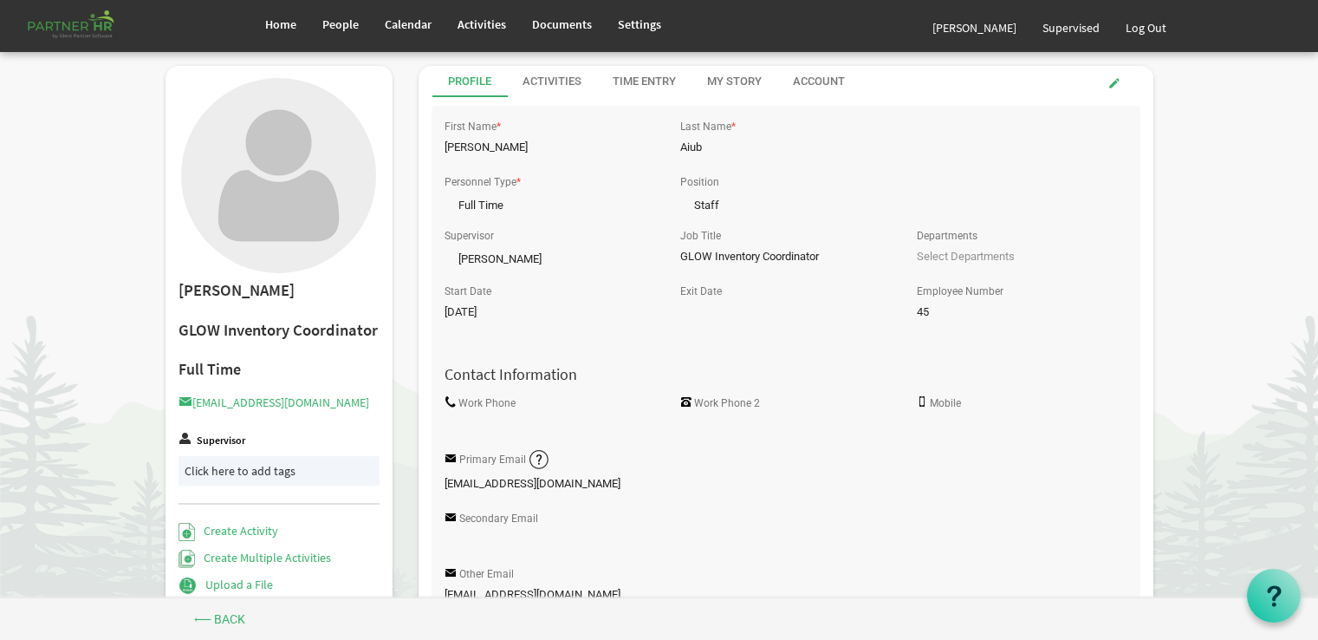
scroll to position [549, 0]
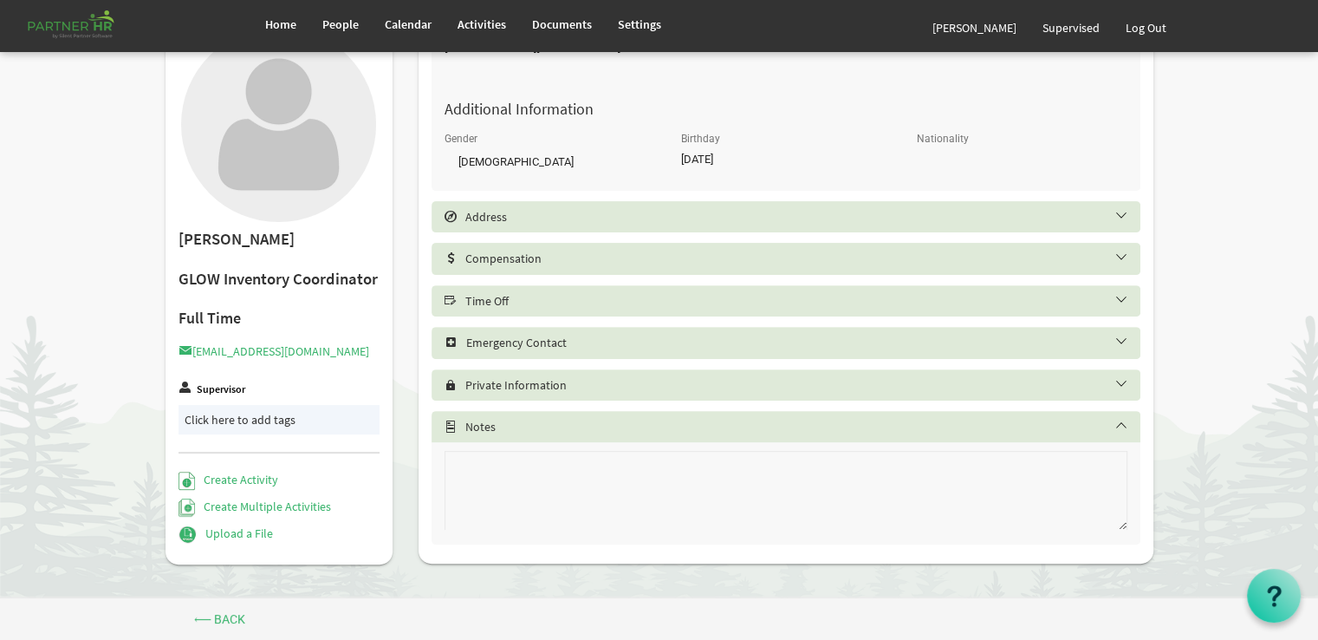
click at [496, 299] on h5 "Time Off" at bounding box center [799, 301] width 709 height 14
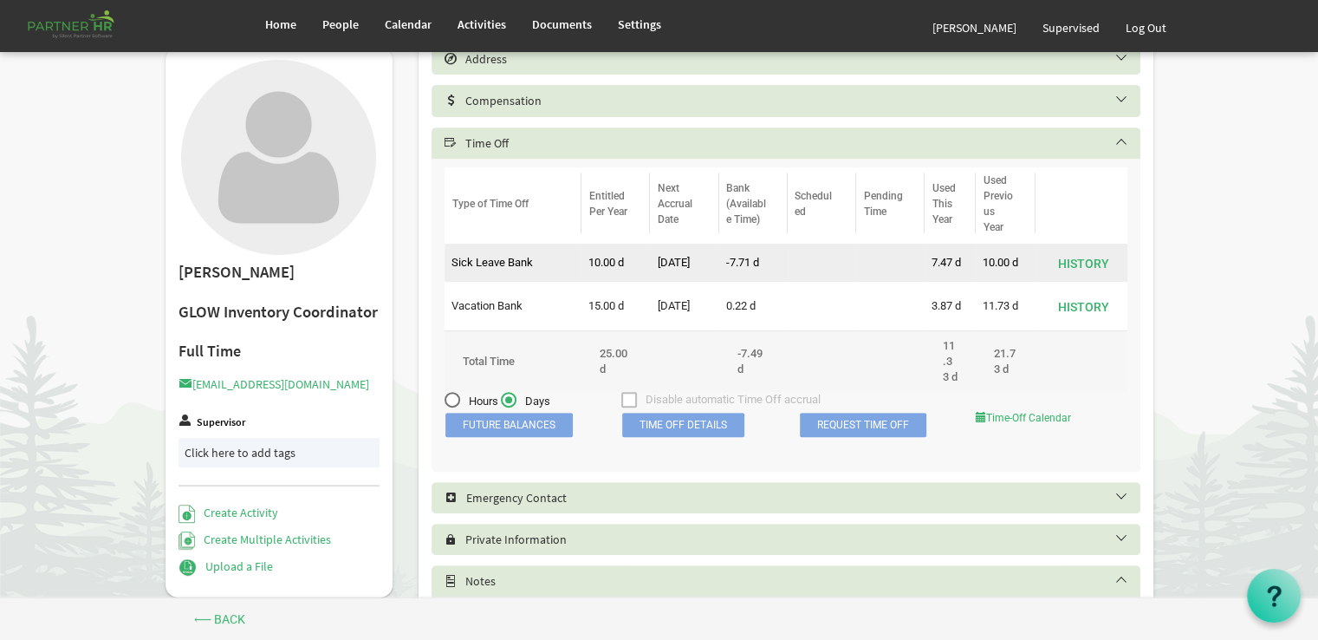
scroll to position [722, 0]
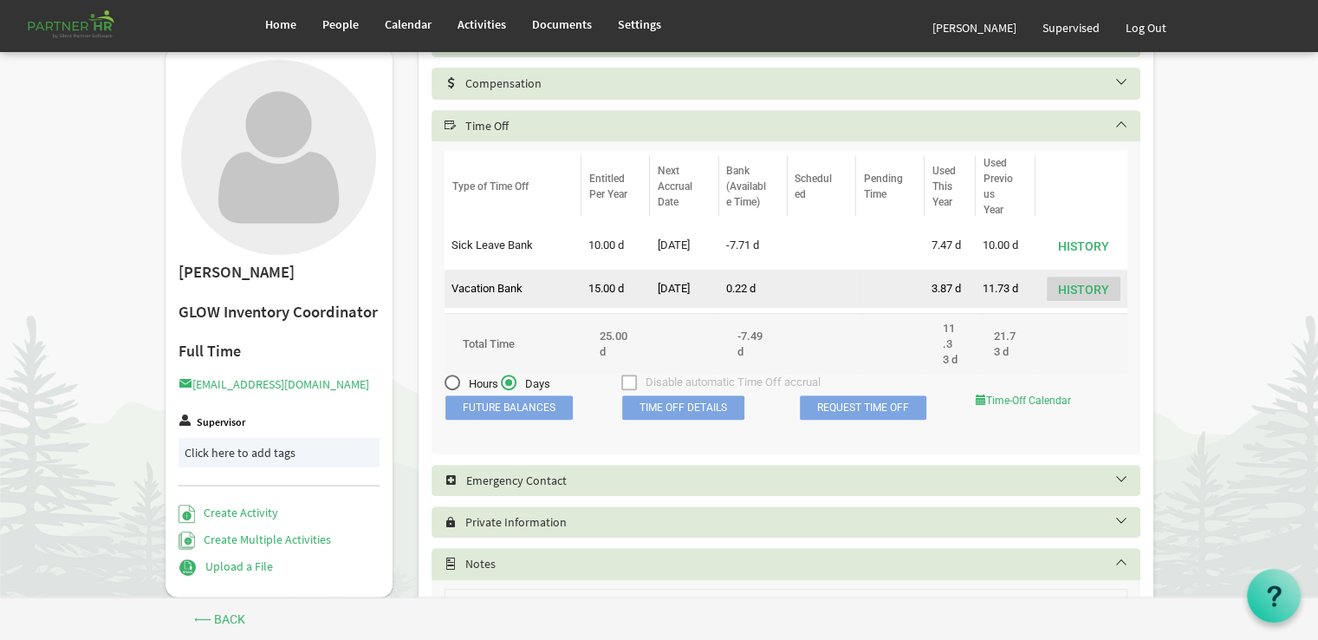
click at [1089, 296] on button "History" at bounding box center [1084, 288] width 74 height 24
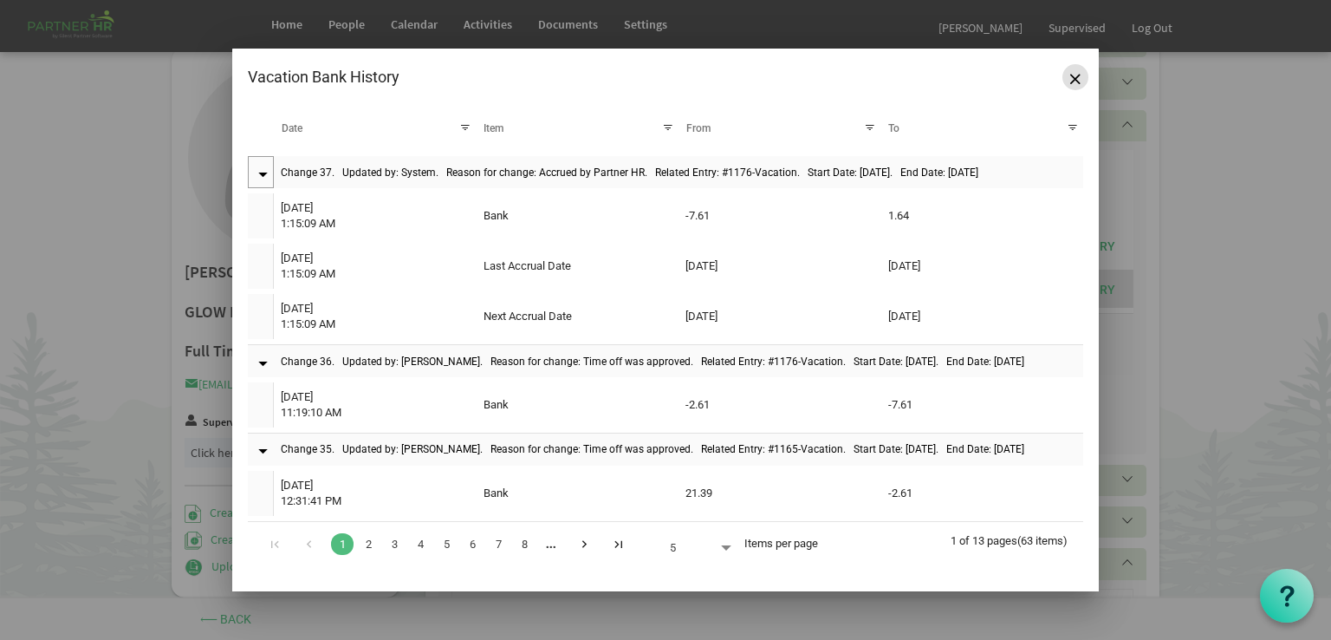
click at [1081, 74] on button "Close" at bounding box center [1076, 77] width 26 height 26
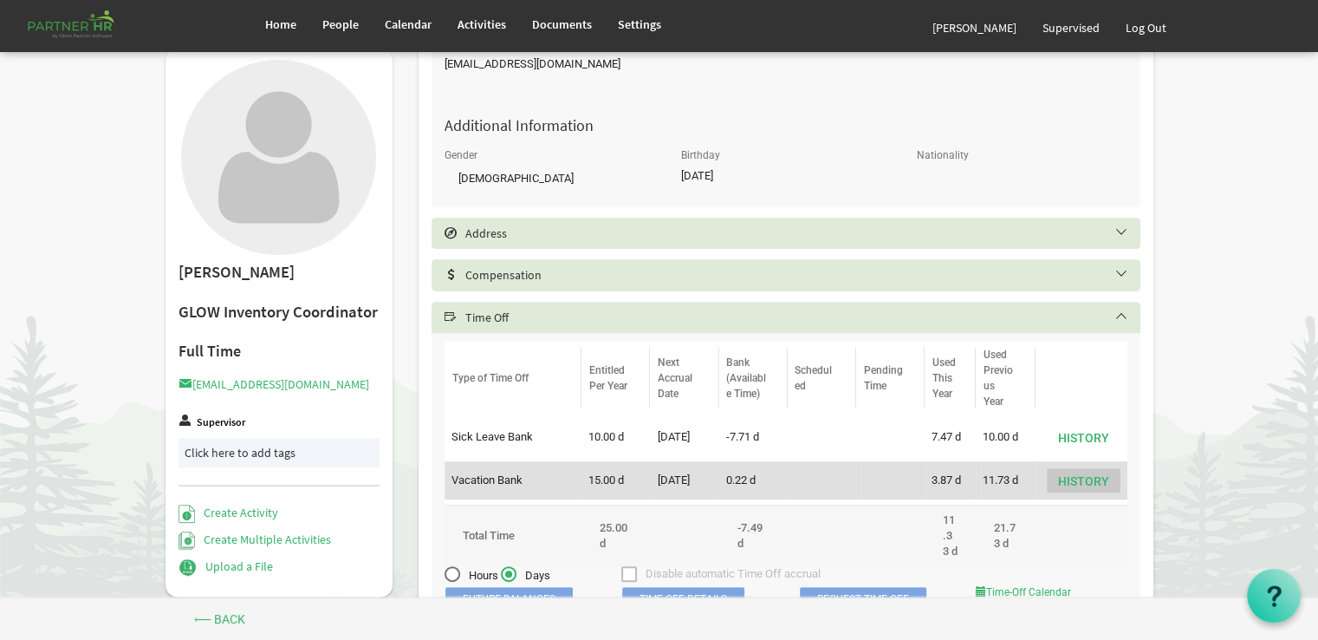
scroll to position [549, 0]
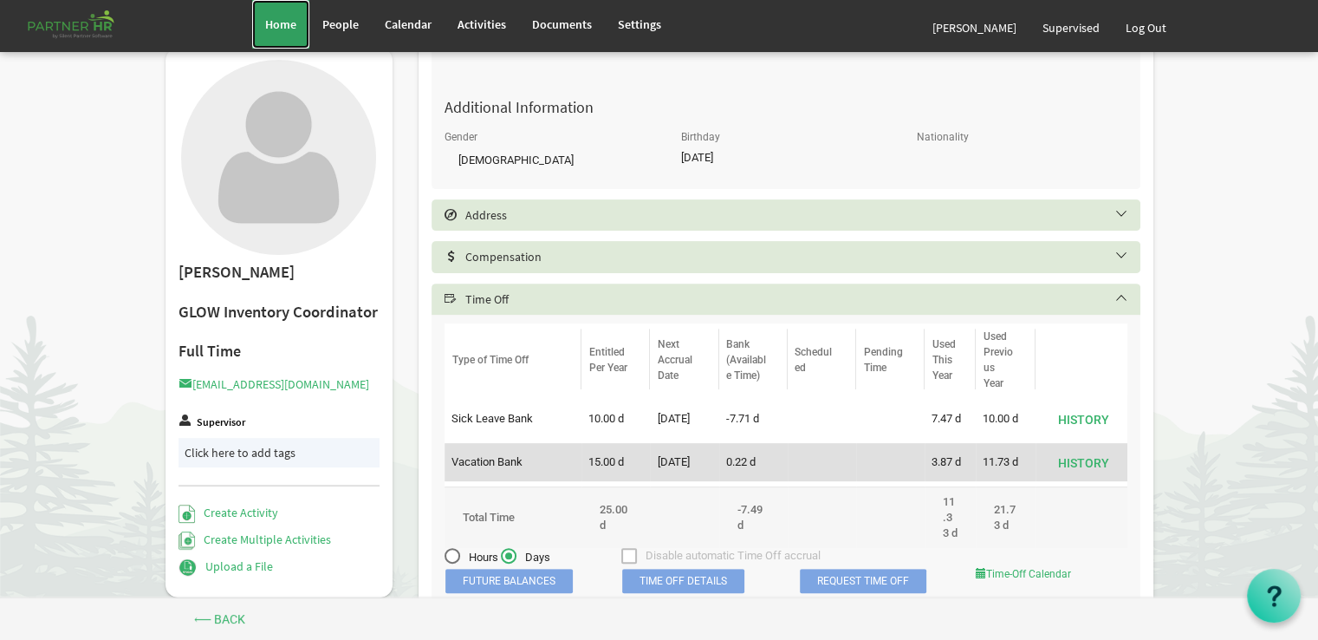
click at [271, 17] on span "Home" at bounding box center [280, 24] width 31 height 16
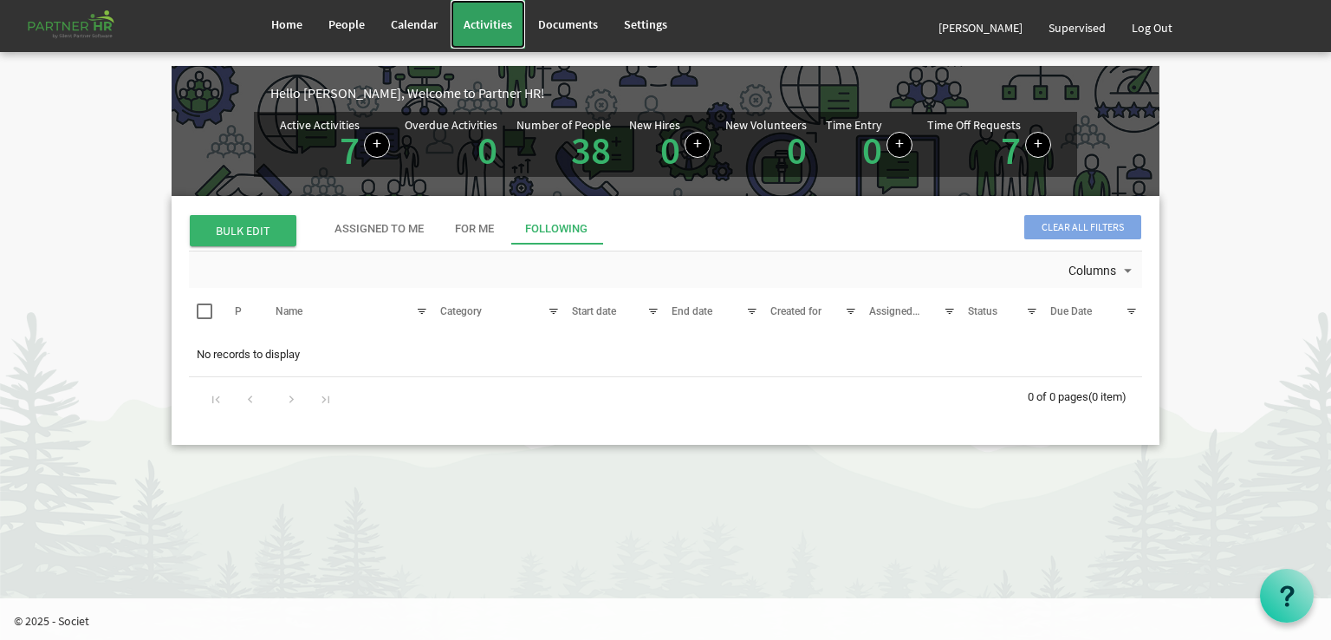
click at [491, 23] on span "Activities" at bounding box center [488, 24] width 49 height 16
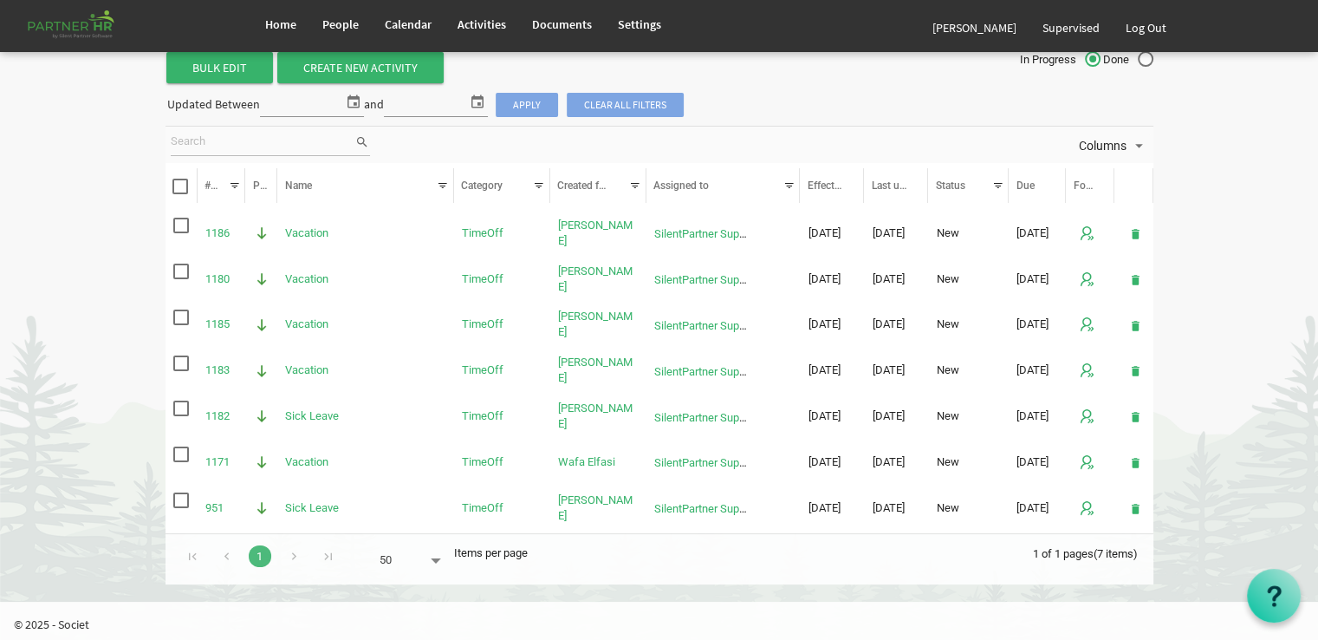
scroll to position [60, 0]
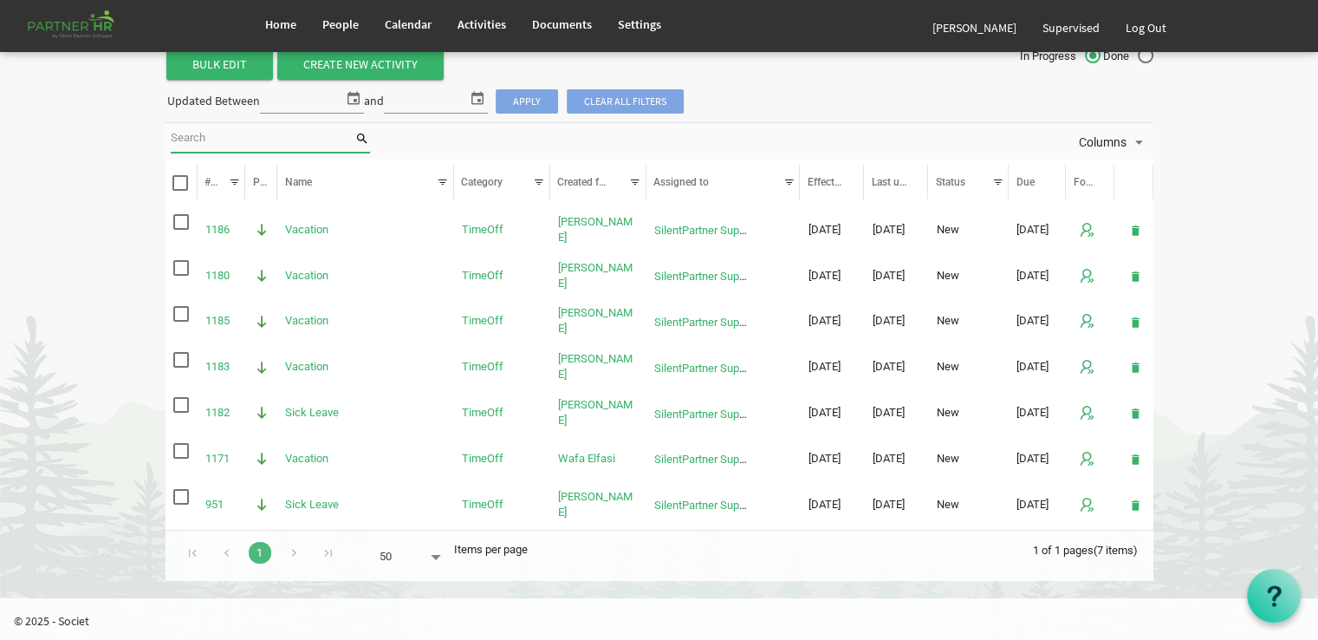
click at [254, 129] on input "search" at bounding box center [263, 139] width 184 height 26
type input "[PERSON_NAME]"
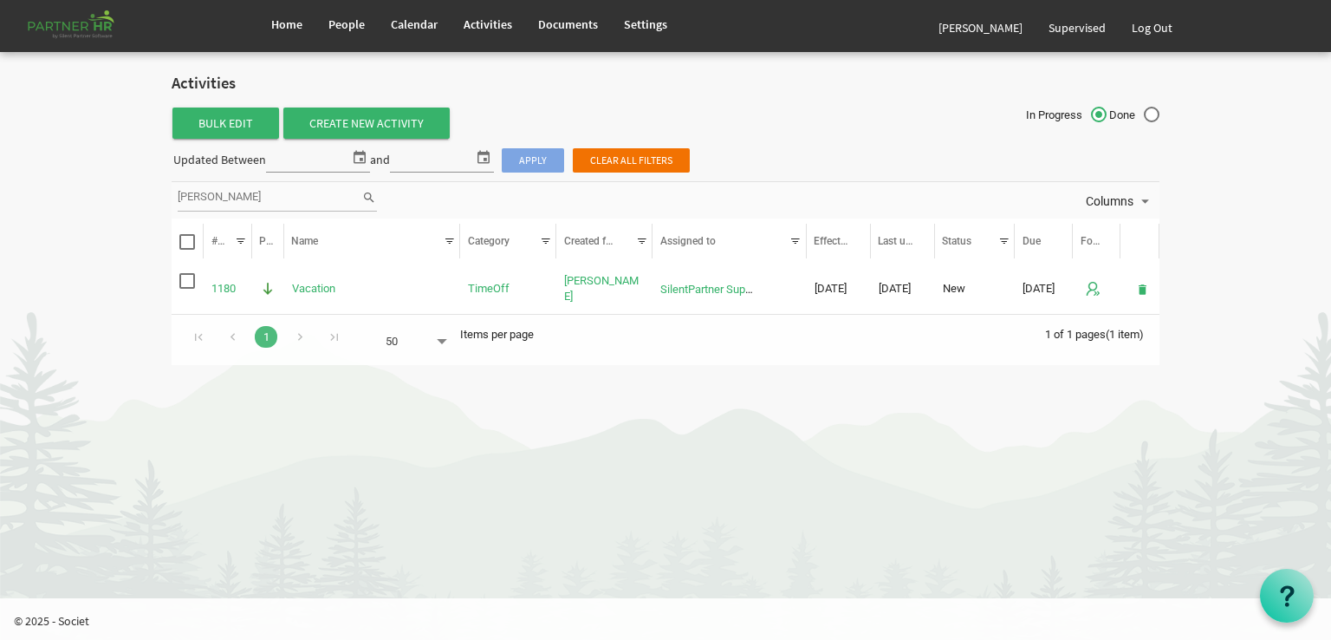
click at [1154, 109] on label "Done" at bounding box center [1134, 116] width 50 height 18
click at [1110, 110] on input "Done" at bounding box center [1109, 110] width 1 height 1
radio input "true"
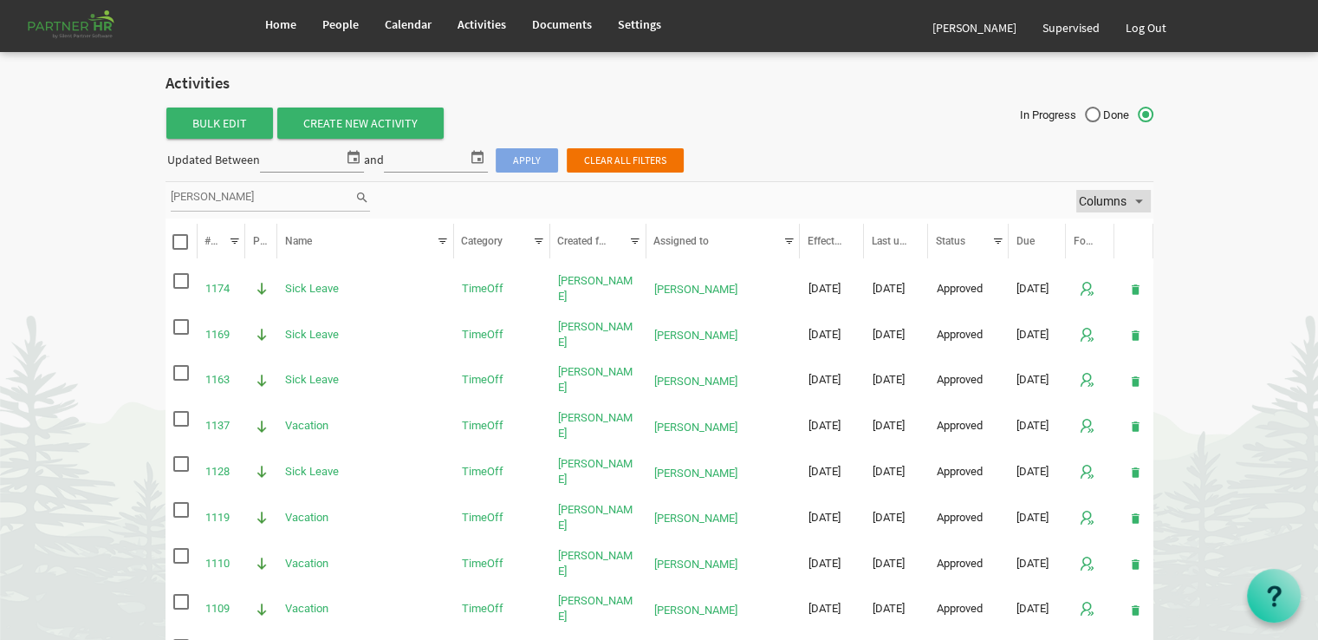
click at [1140, 205] on span "Columns" at bounding box center [1138, 202] width 21 height 22
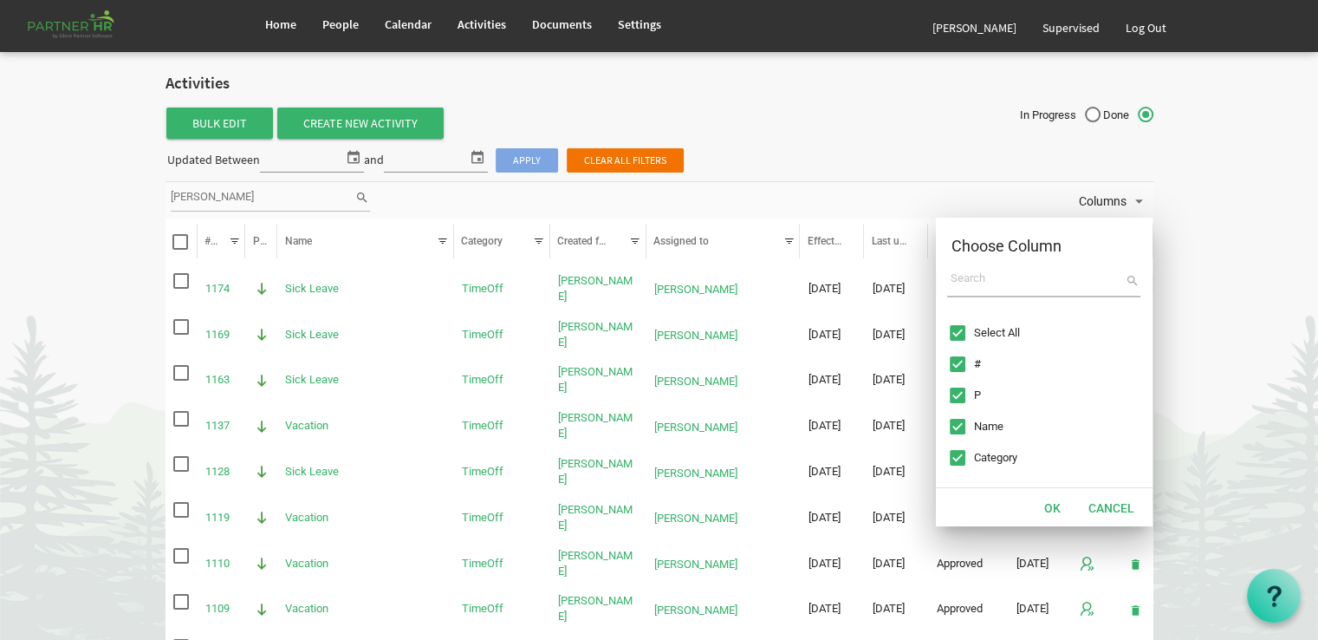
click at [951, 357] on span "Column chooser dialog" at bounding box center [958, 364] width 16 height 16
click at [1054, 512] on button "OK" at bounding box center [1052, 507] width 39 height 24
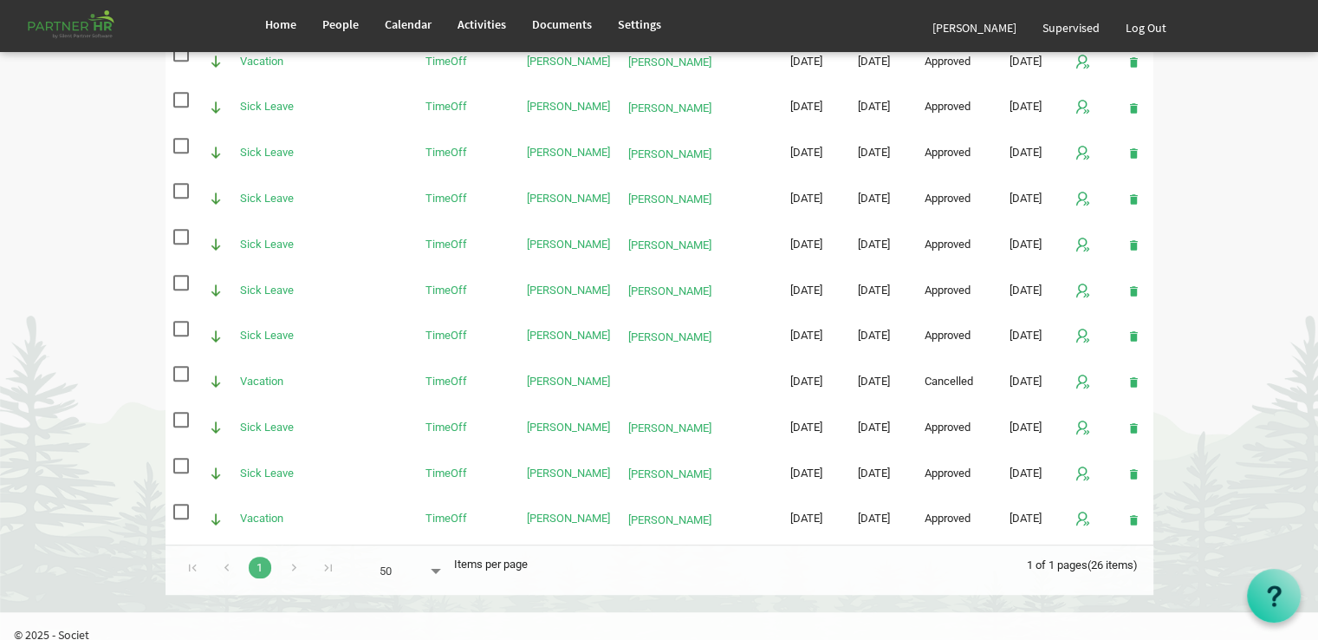
scroll to position [933, 0]
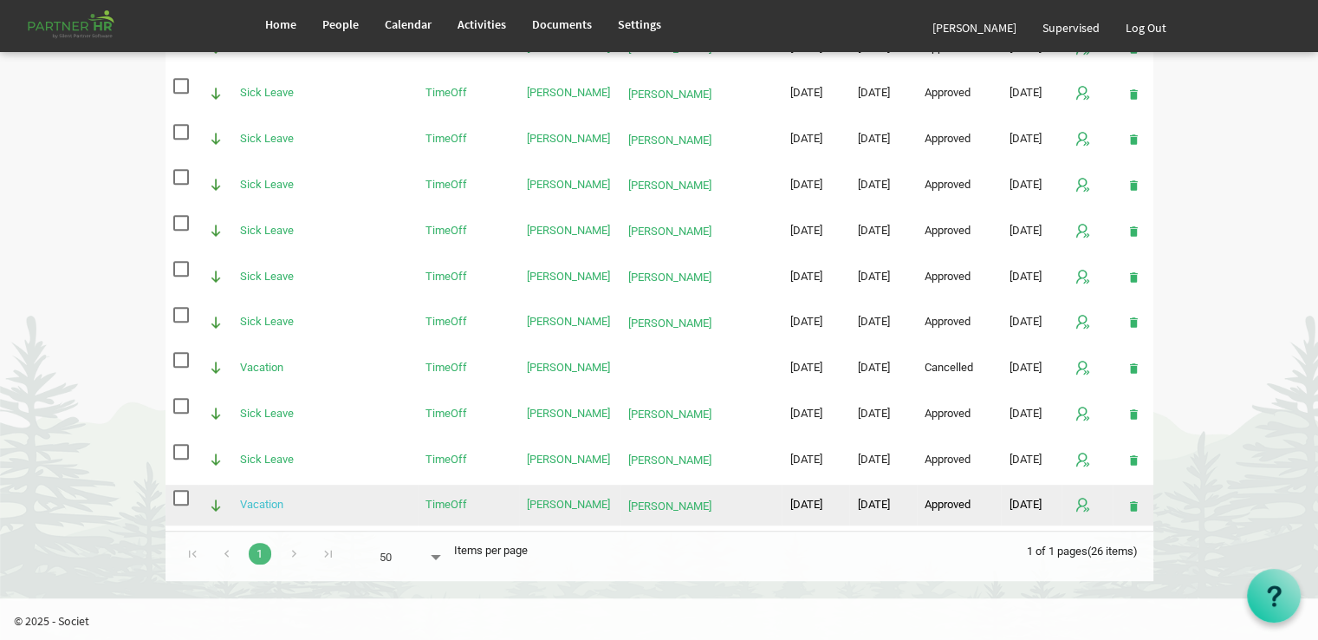
click at [250, 497] on link "Vacation" at bounding box center [261, 503] width 43 height 13
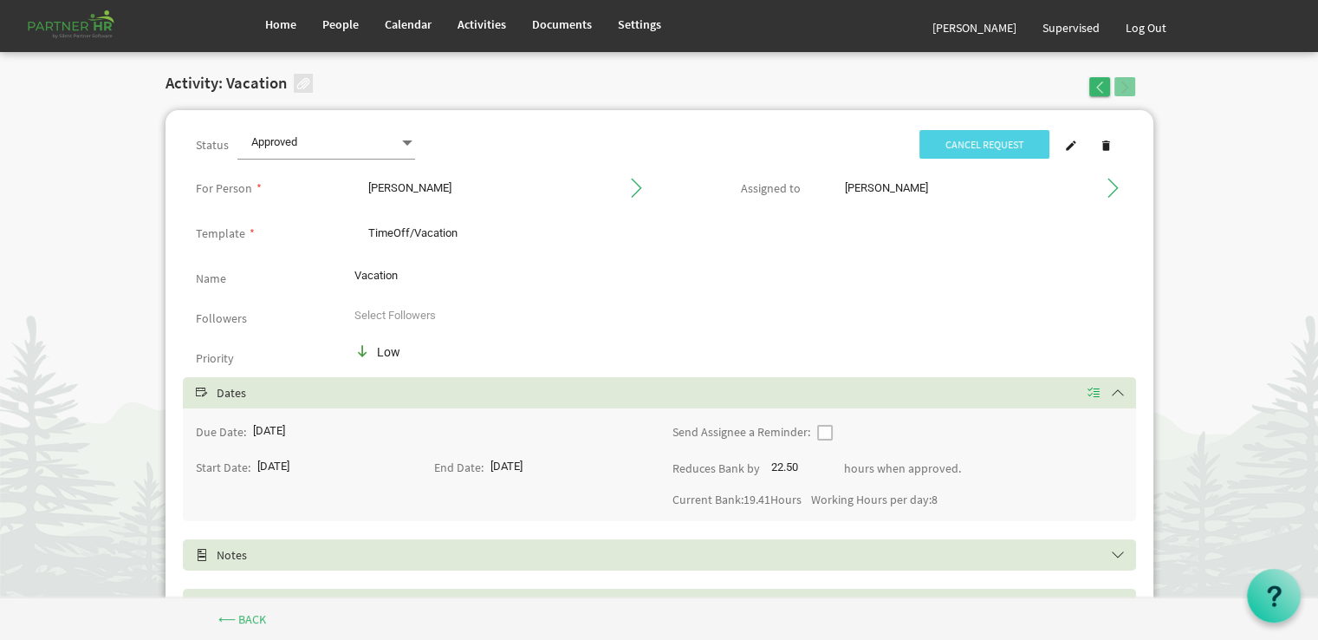
click at [139, 151] on body "Home People Calendar" at bounding box center [659, 343] width 1318 height 686
click at [660, 90] on div "Activity: Vacation" at bounding box center [491, 86] width 676 height 40
click at [957, 73] on div "Activity: Vacation" at bounding box center [660, 86] width 1014 height 40
click at [1099, 85] on span "button" at bounding box center [1100, 87] width 12 height 12
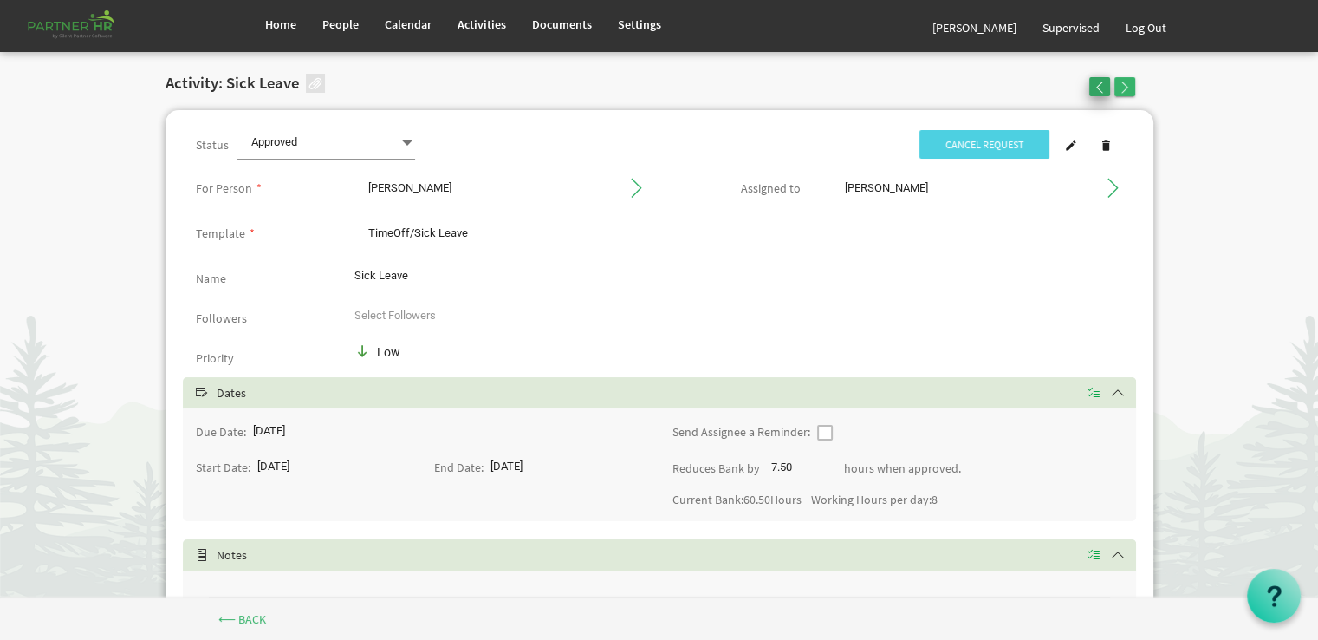
drag, startPoint x: 0, startPoint y: 0, endPoint x: 1099, endPoint y: 85, distance: 1102.2
click at [1099, 85] on span "button" at bounding box center [1100, 87] width 12 height 12
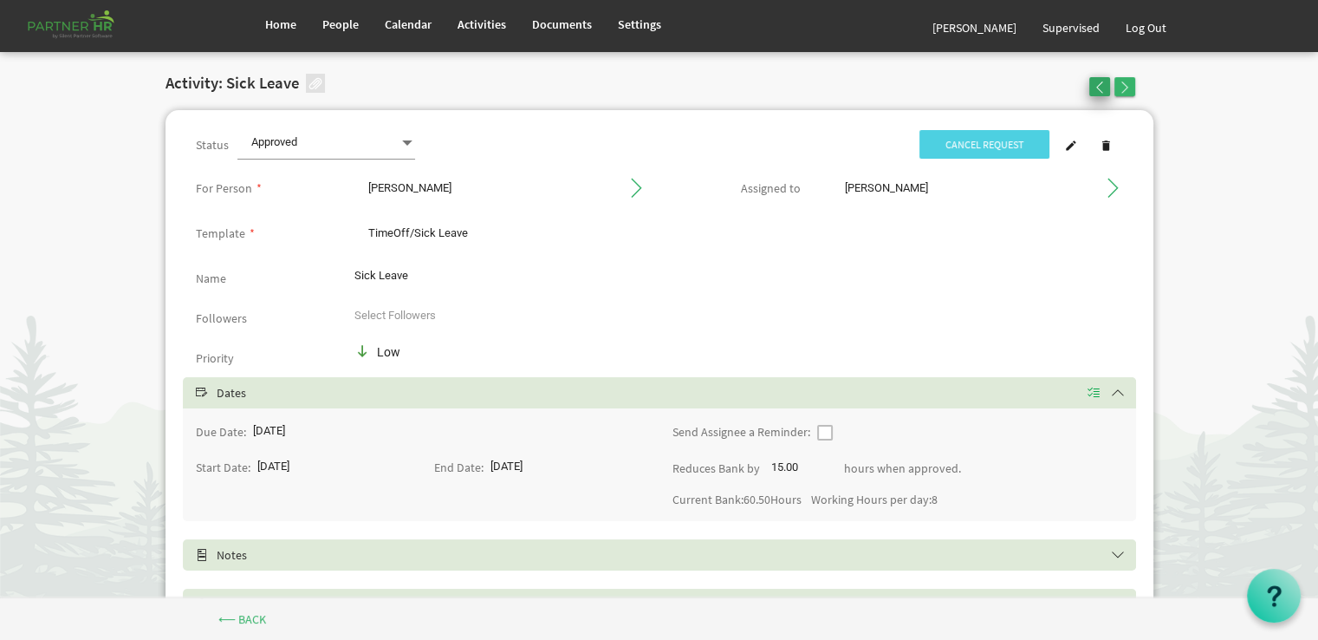
drag, startPoint x: 0, startPoint y: 0, endPoint x: 1099, endPoint y: 85, distance: 1102.2
click at [1099, 85] on span "button" at bounding box center [1100, 87] width 12 height 12
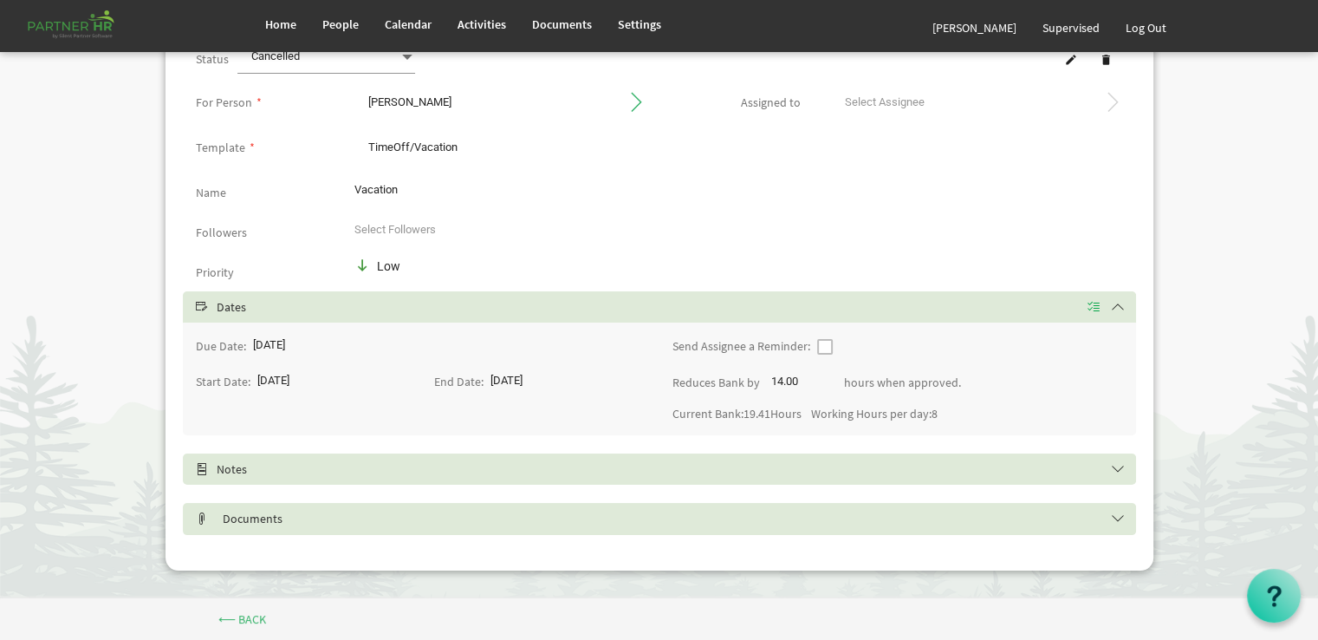
scroll to position [87, 0]
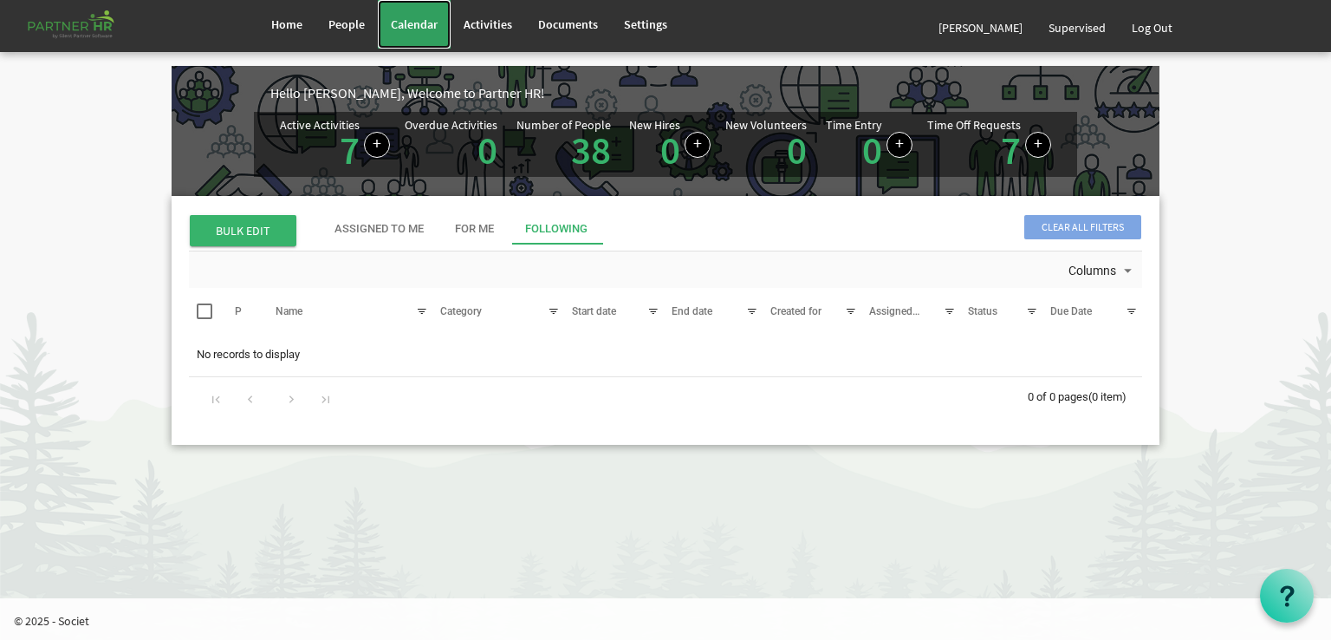
click at [419, 23] on span "Calendar" at bounding box center [414, 24] width 47 height 16
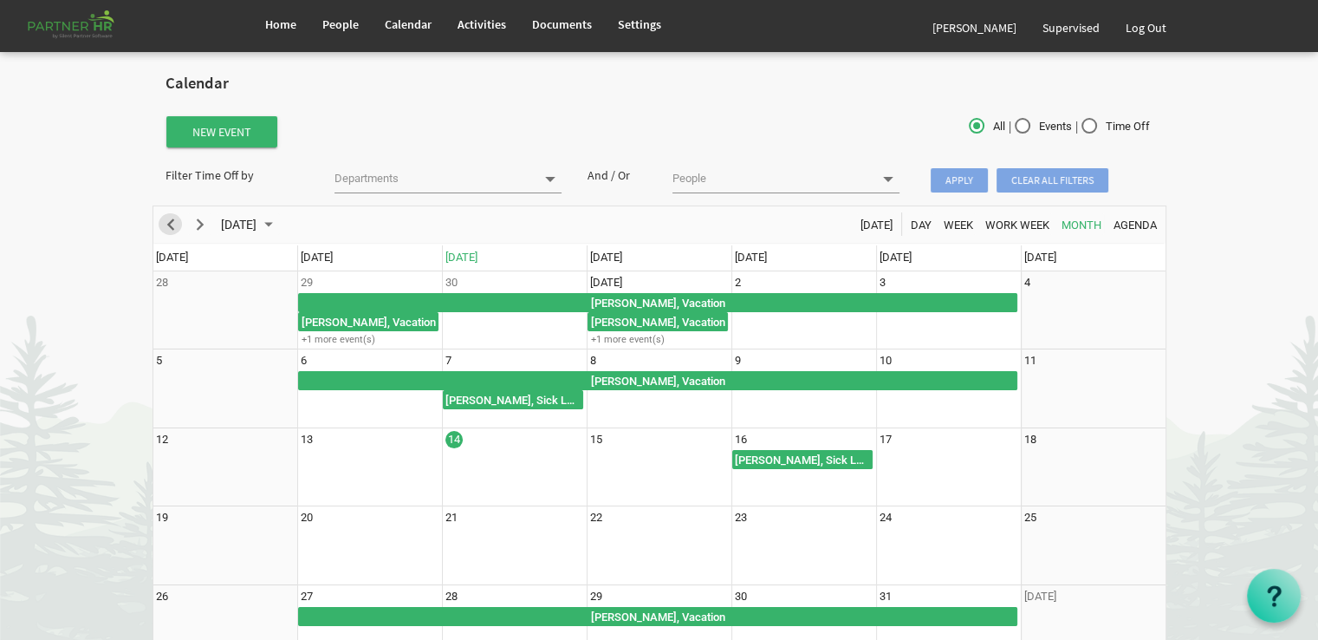
click at [173, 224] on span "Previous" at bounding box center [170, 225] width 21 height 22
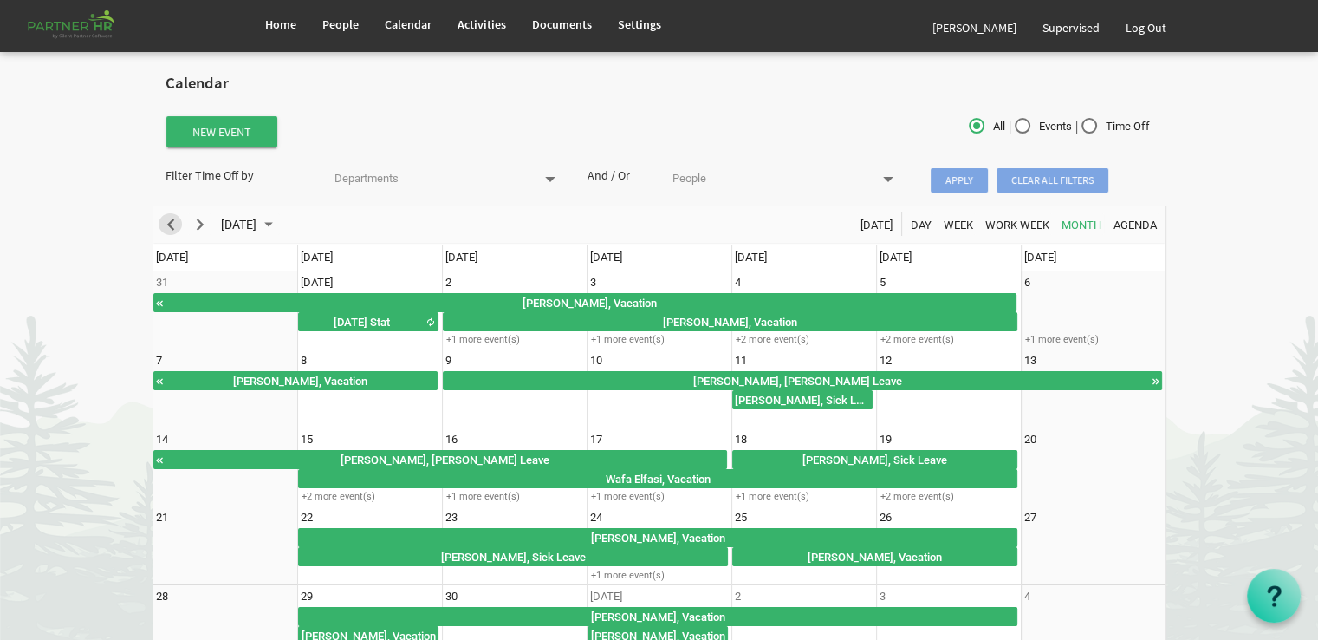
click at [173, 224] on span "Previous" at bounding box center [170, 225] width 21 height 22
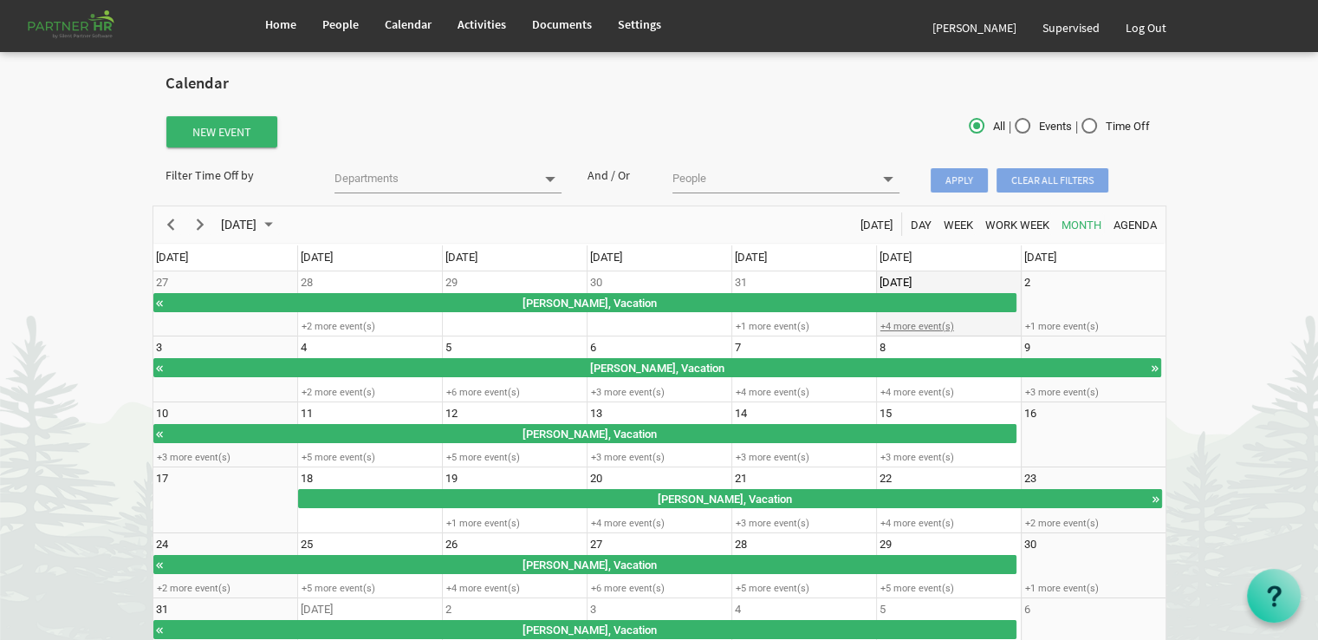
click at [895, 323] on div "+4 more event(s)" at bounding box center [948, 326] width 143 height 13
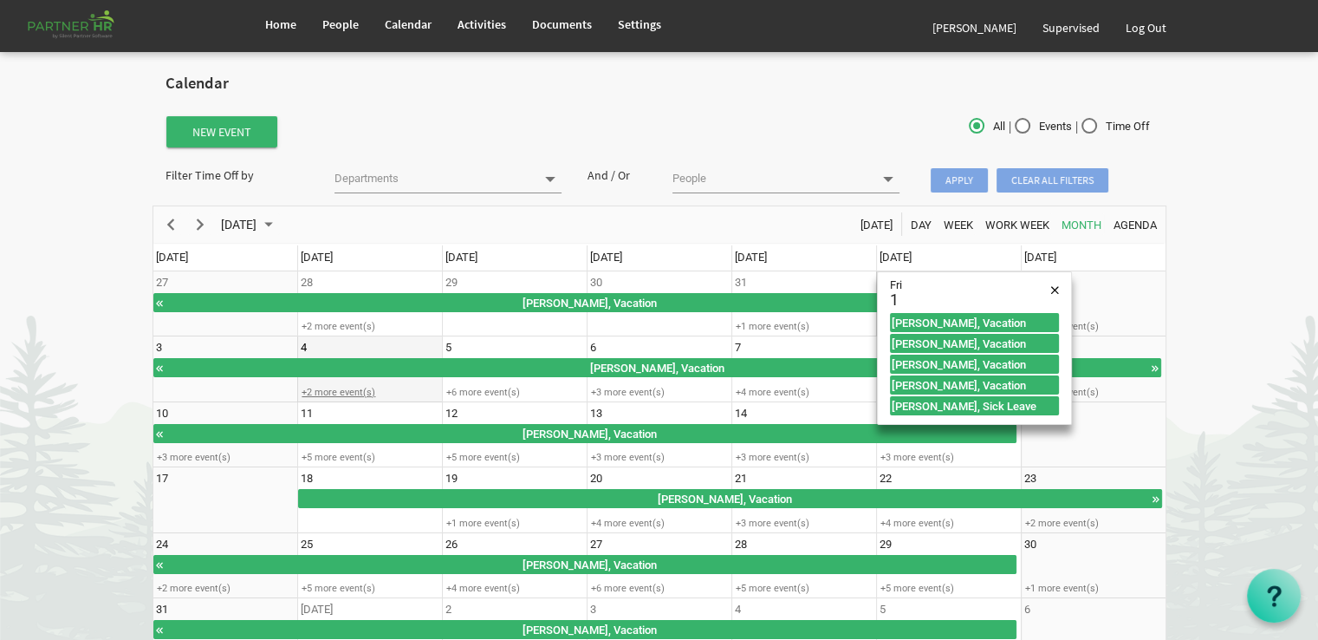
click at [323, 391] on div "+2 more event(s)" at bounding box center [369, 392] width 143 height 13
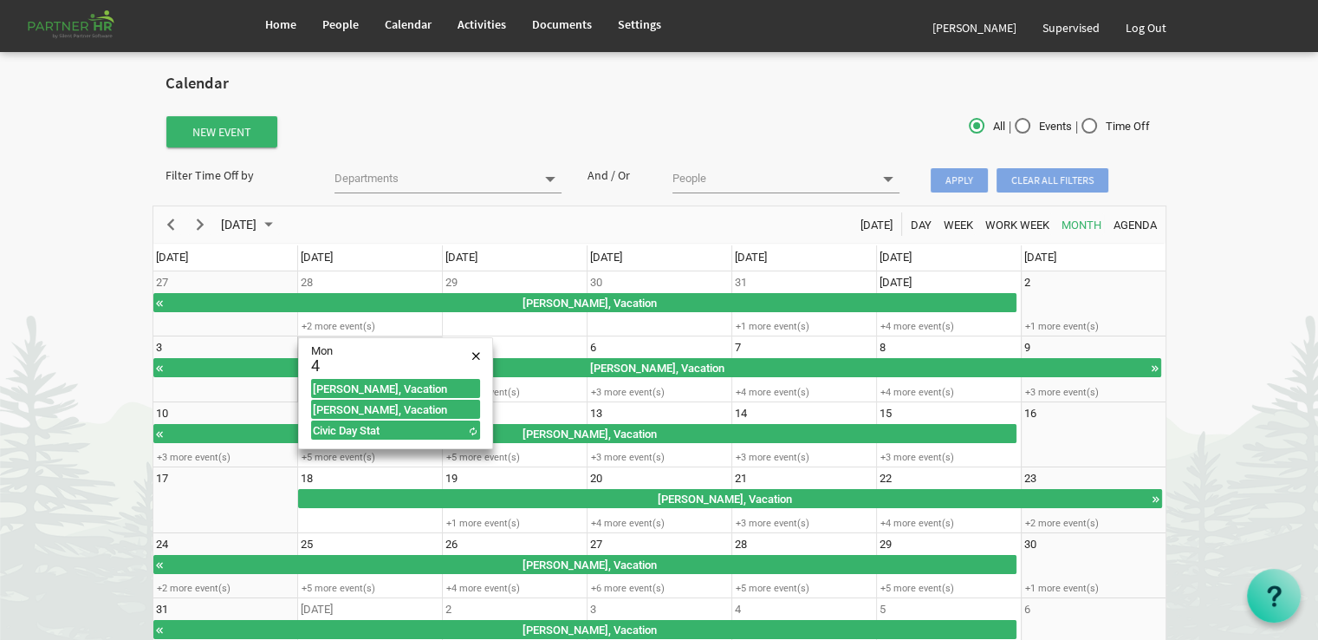
click at [380, 133] on div "New Event" at bounding box center [491, 131] width 676 height 35
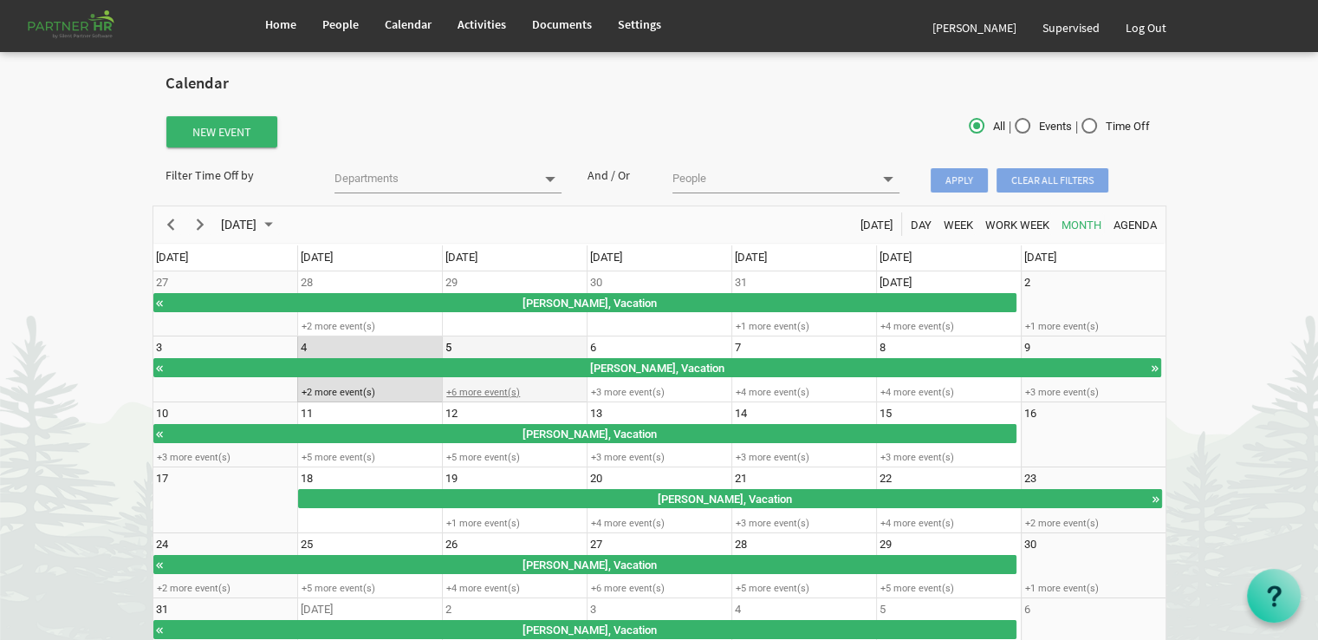
click at [456, 389] on div "+6 more event(s)" at bounding box center [514, 392] width 143 height 13
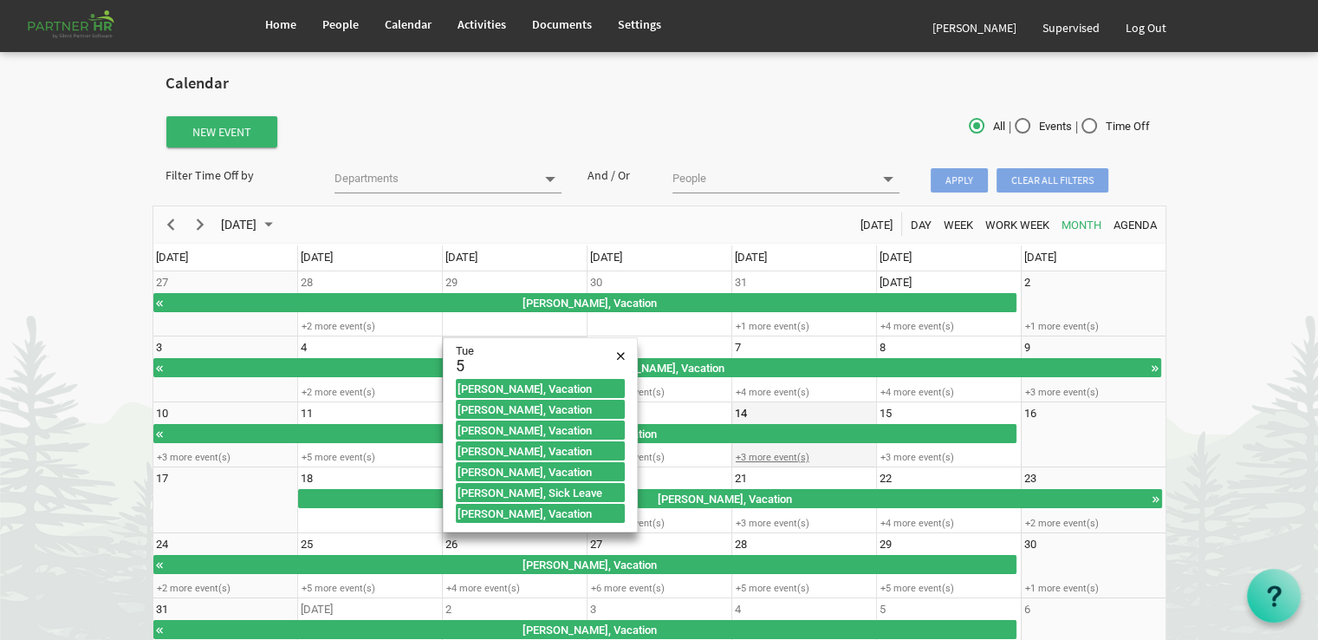
click at [758, 461] on div "+3 more event(s)" at bounding box center [803, 457] width 143 height 13
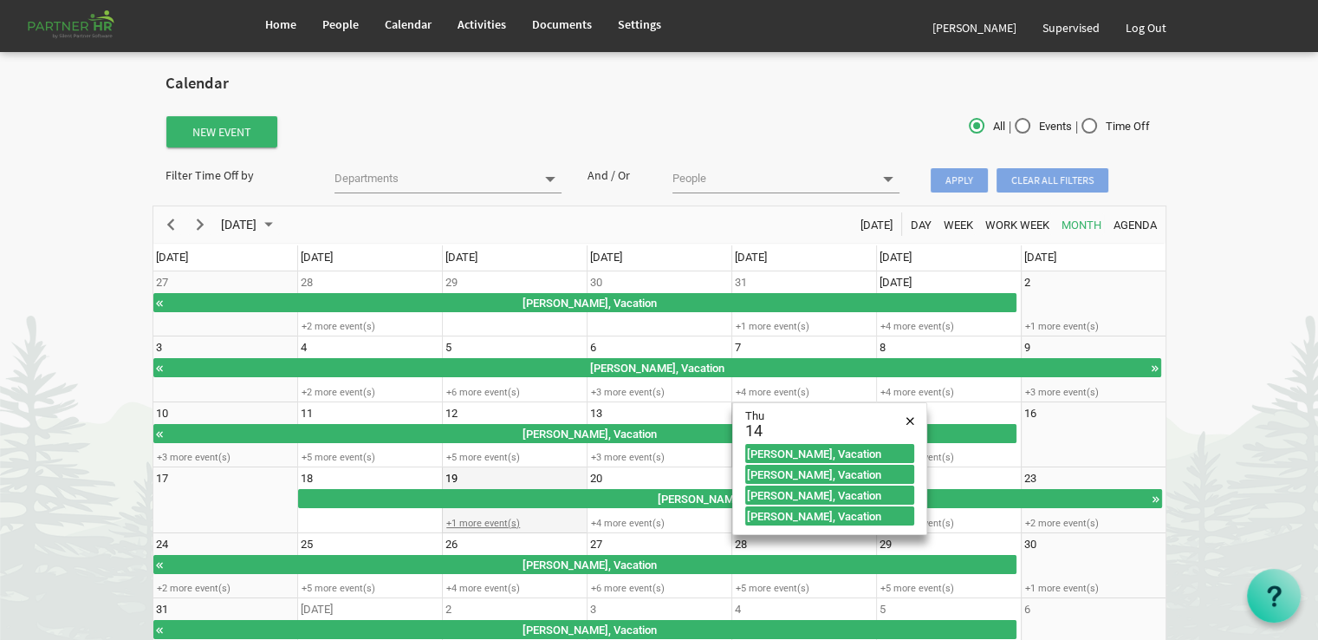
click at [487, 519] on div "+1 more event(s)" at bounding box center [514, 523] width 143 height 13
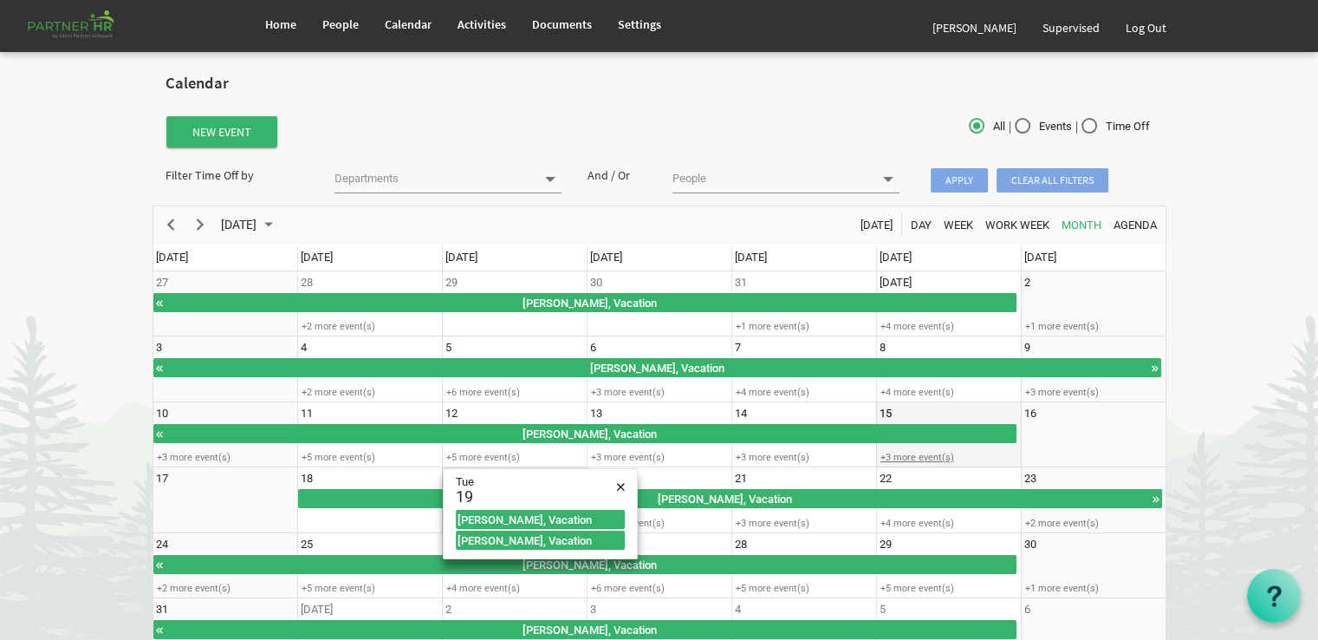
click at [888, 452] on div "+3 more event(s)" at bounding box center [948, 457] width 143 height 13
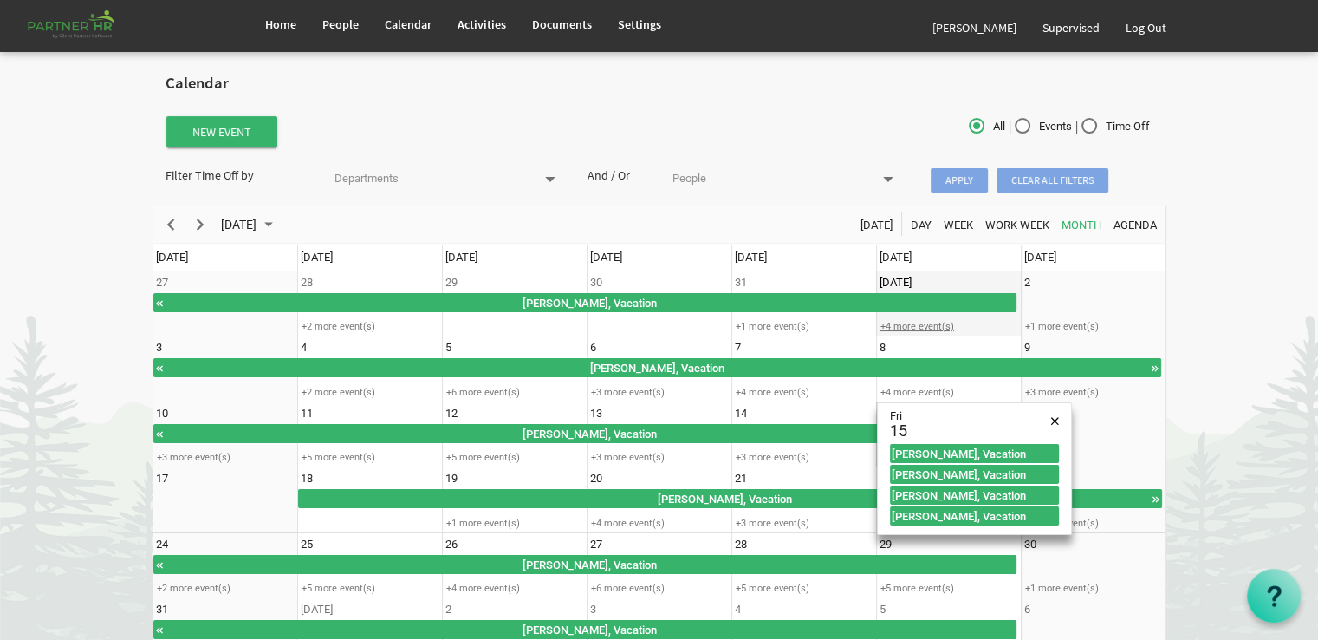
click at [887, 327] on div "+4 more event(s)" at bounding box center [948, 326] width 143 height 13
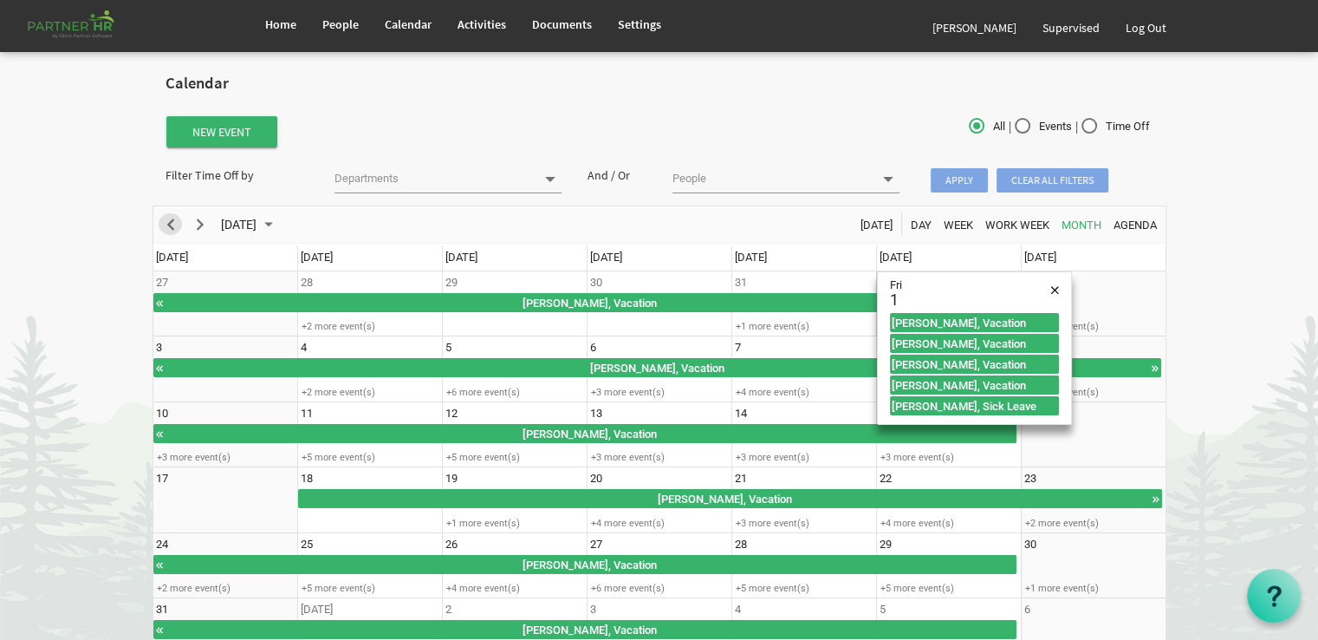
click at [167, 224] on span "Previous" at bounding box center [170, 225] width 21 height 22
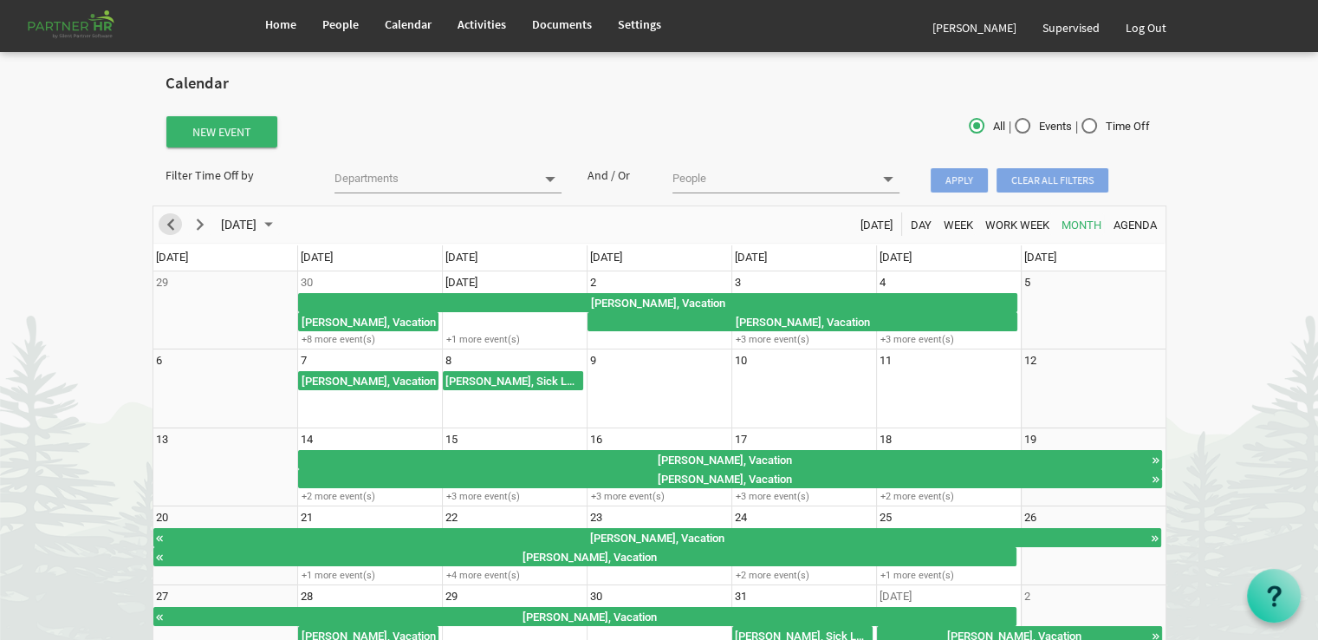
scroll to position [83, 0]
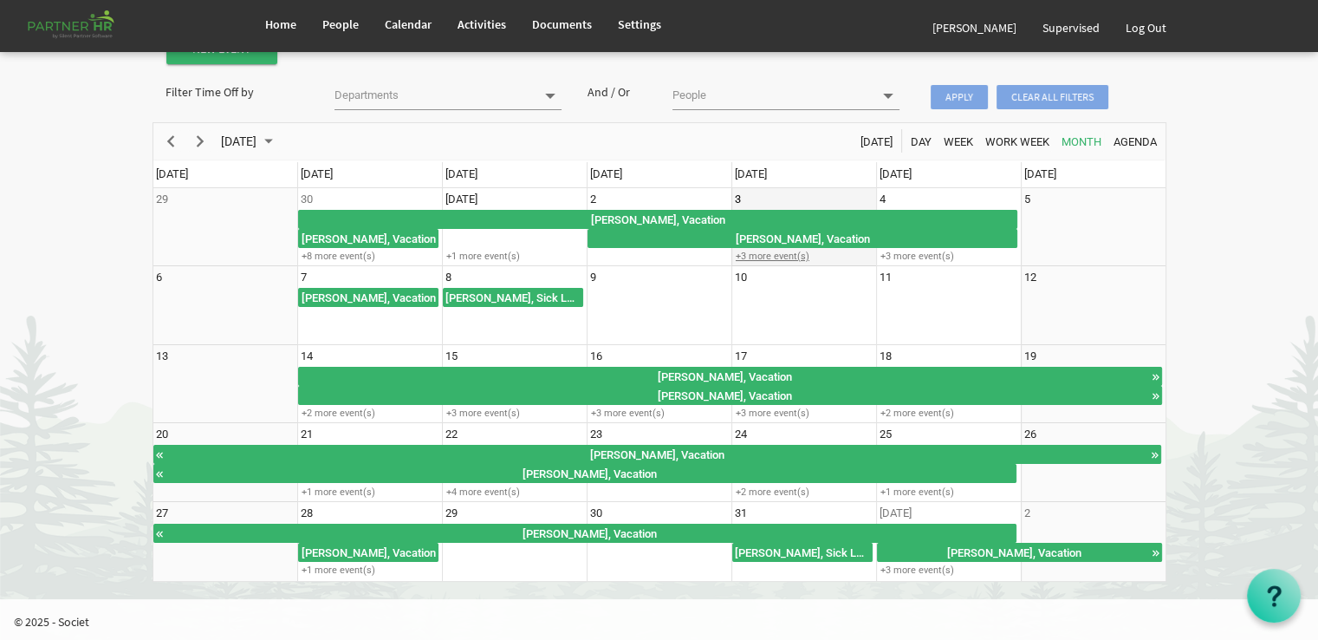
click at [753, 254] on div "+3 more event(s)" at bounding box center [803, 256] width 143 height 13
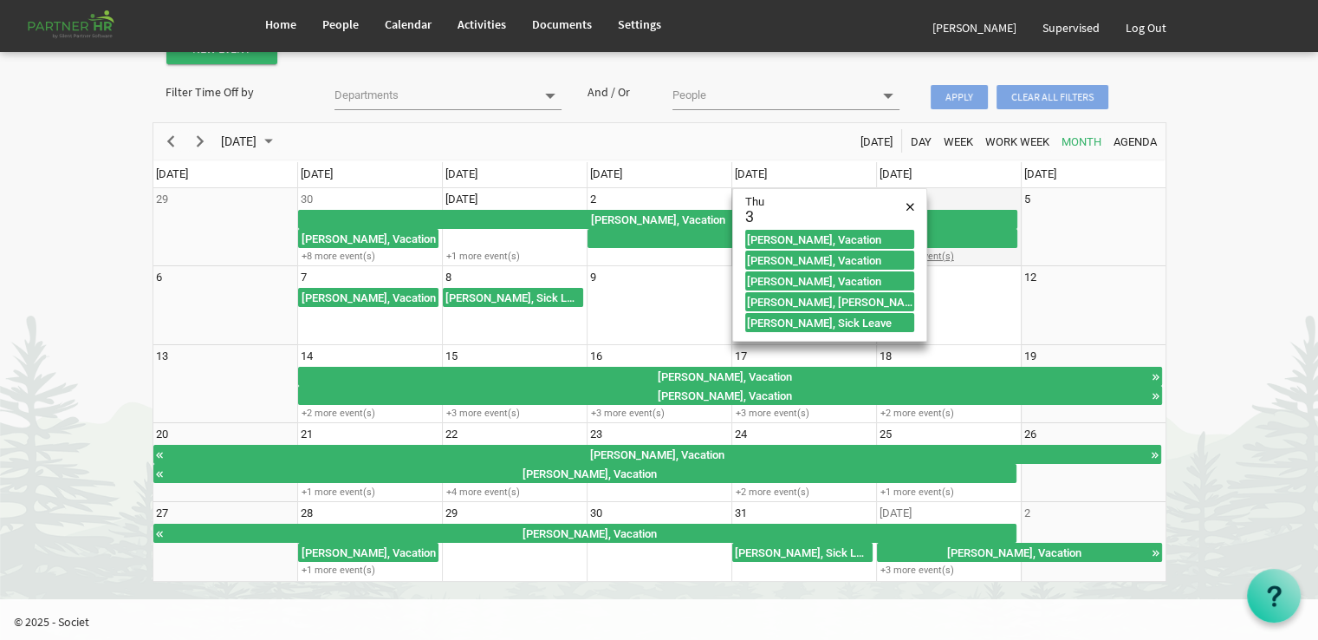
click at [939, 256] on div "+3 more event(s)" at bounding box center [948, 256] width 143 height 13
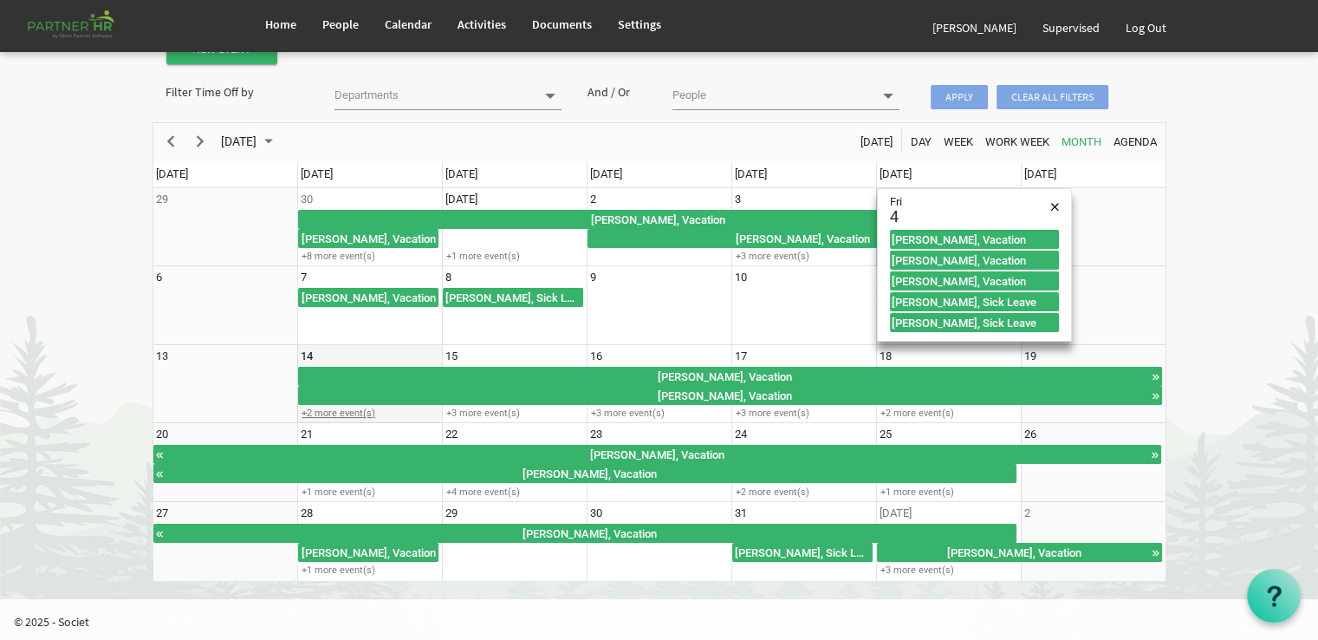
click at [344, 416] on div "+2 more event(s)" at bounding box center [369, 412] width 143 height 13
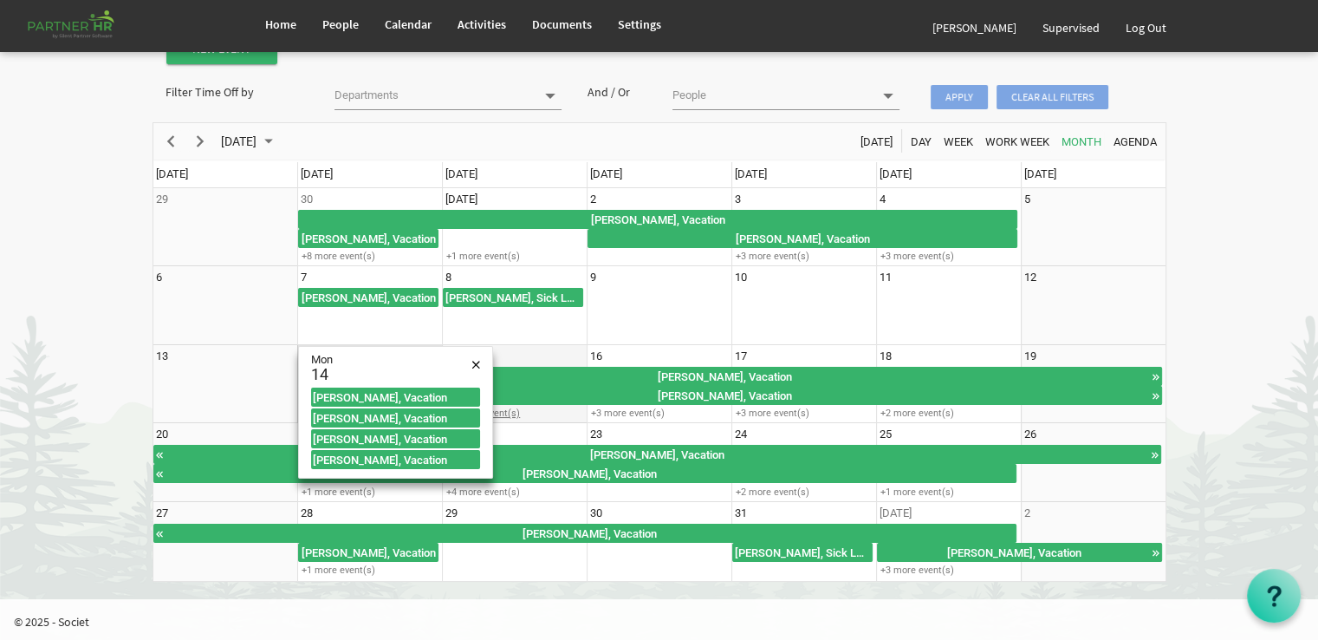
click at [511, 414] on div "+3 more event(s)" at bounding box center [514, 412] width 143 height 13
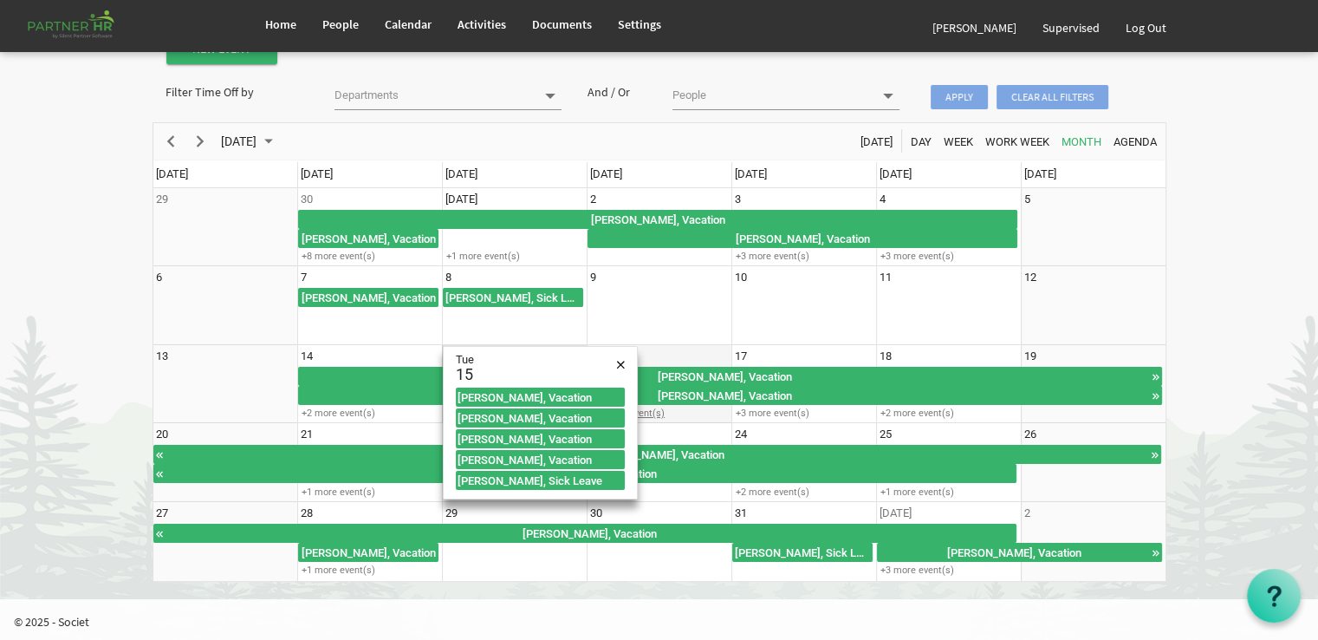
click at [658, 413] on div "+3 more event(s)" at bounding box center [659, 412] width 143 height 13
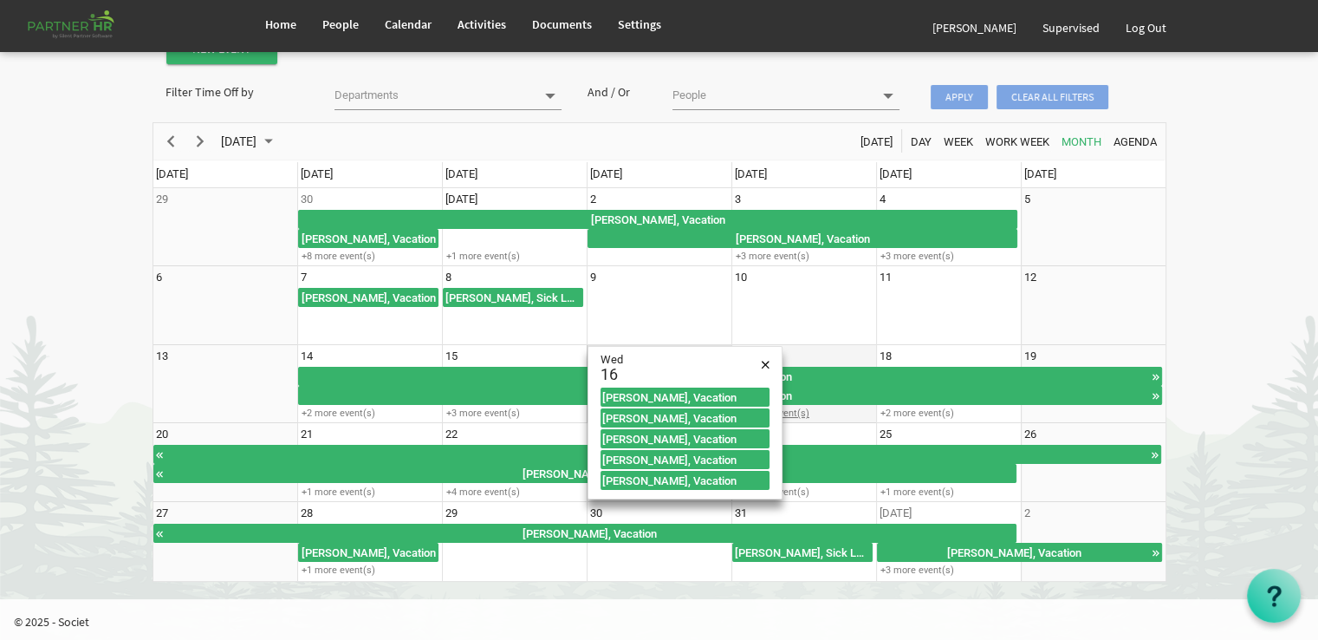
click at [789, 413] on div "+3 more event(s)" at bounding box center [803, 412] width 143 height 13
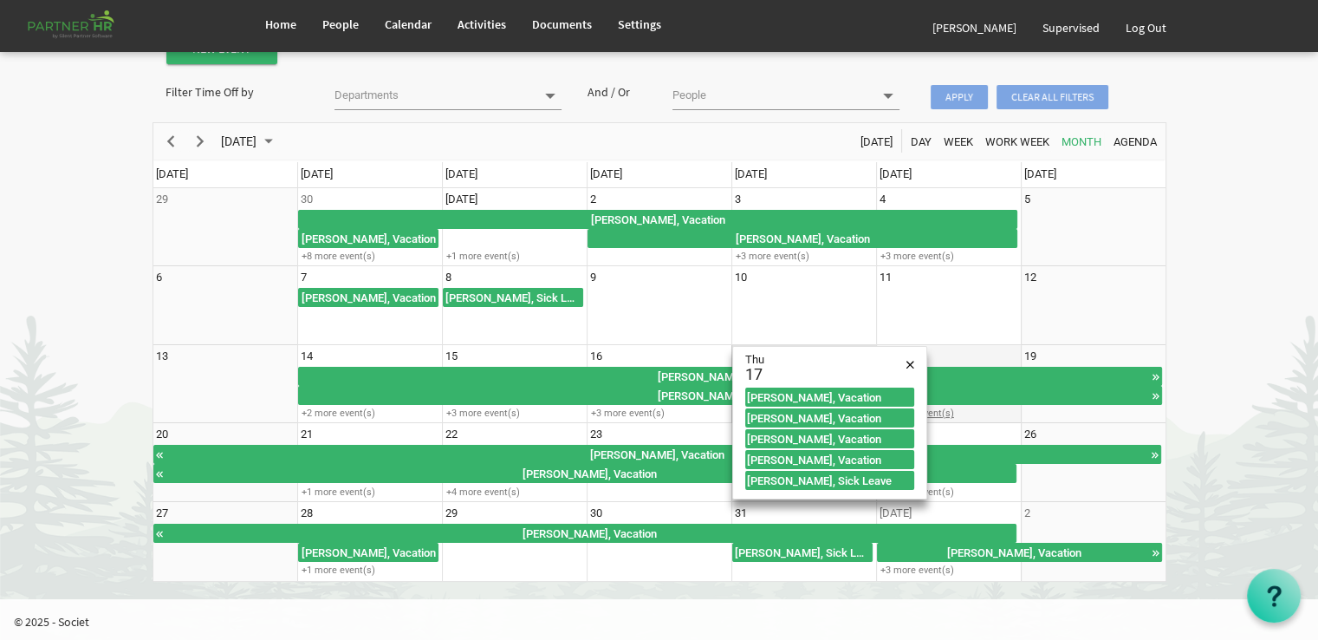
click at [936, 412] on div "+2 more event(s)" at bounding box center [948, 412] width 143 height 13
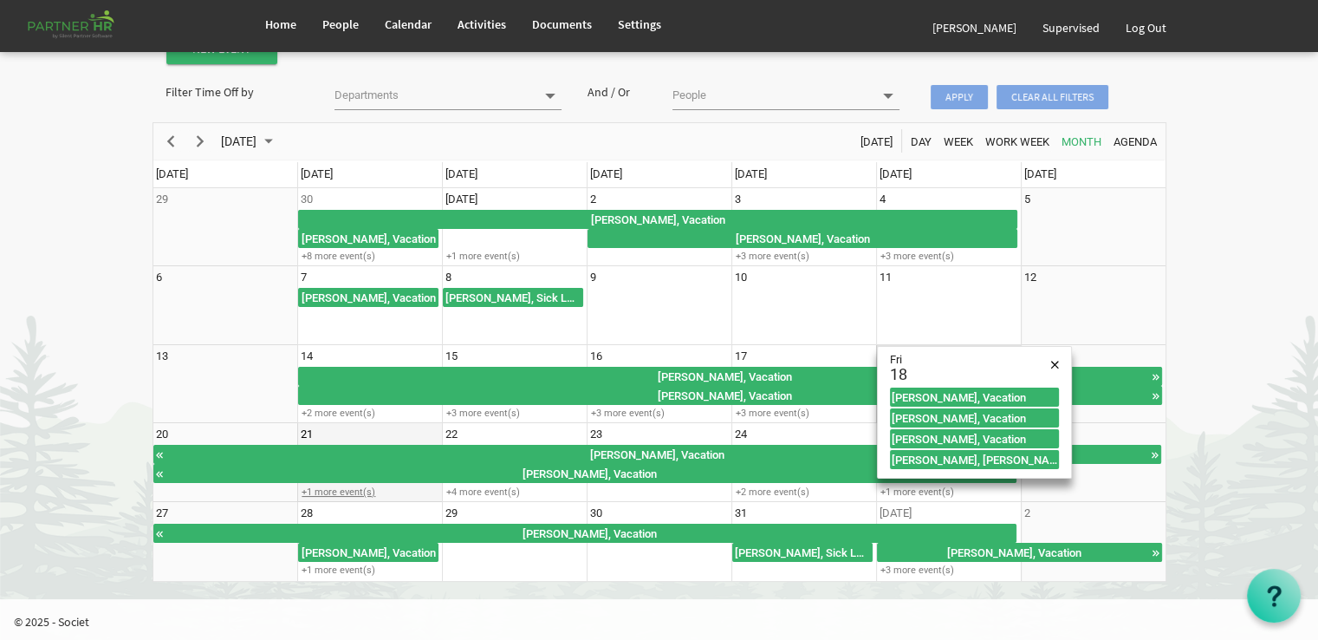
click at [362, 486] on div "+1 more event(s)" at bounding box center [369, 491] width 143 height 13
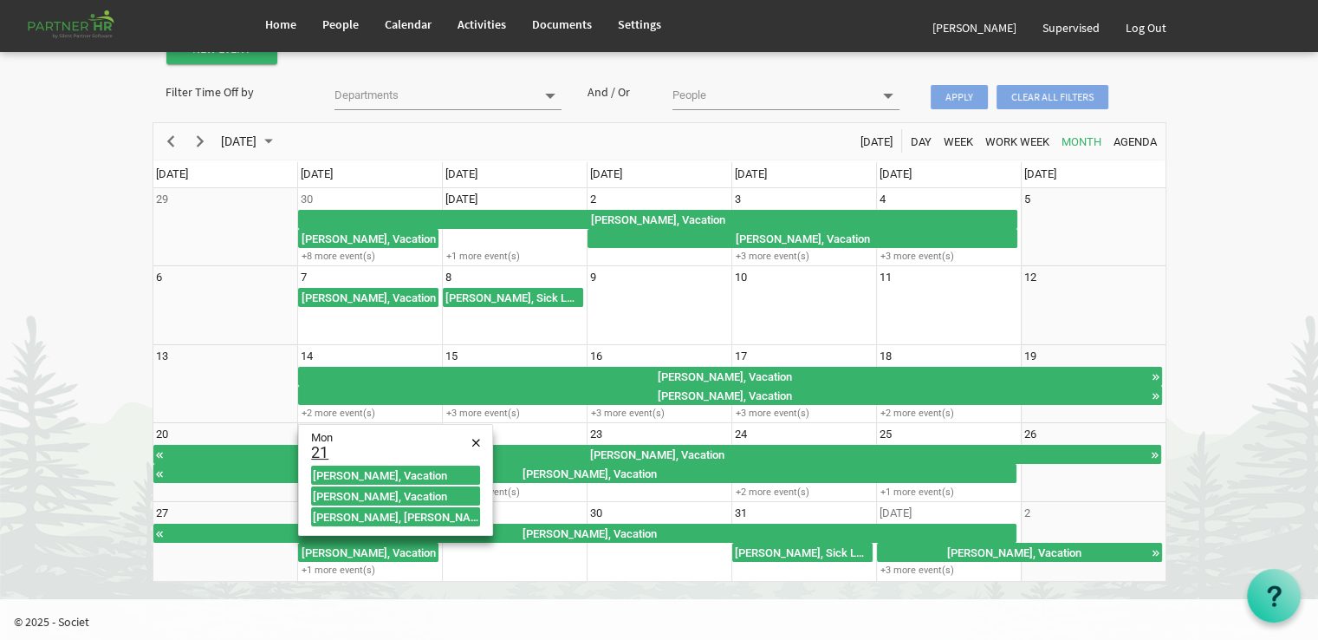
click at [362, 488] on div "[PERSON_NAME], Vacation" at bounding box center [395, 496] width 169 height 16
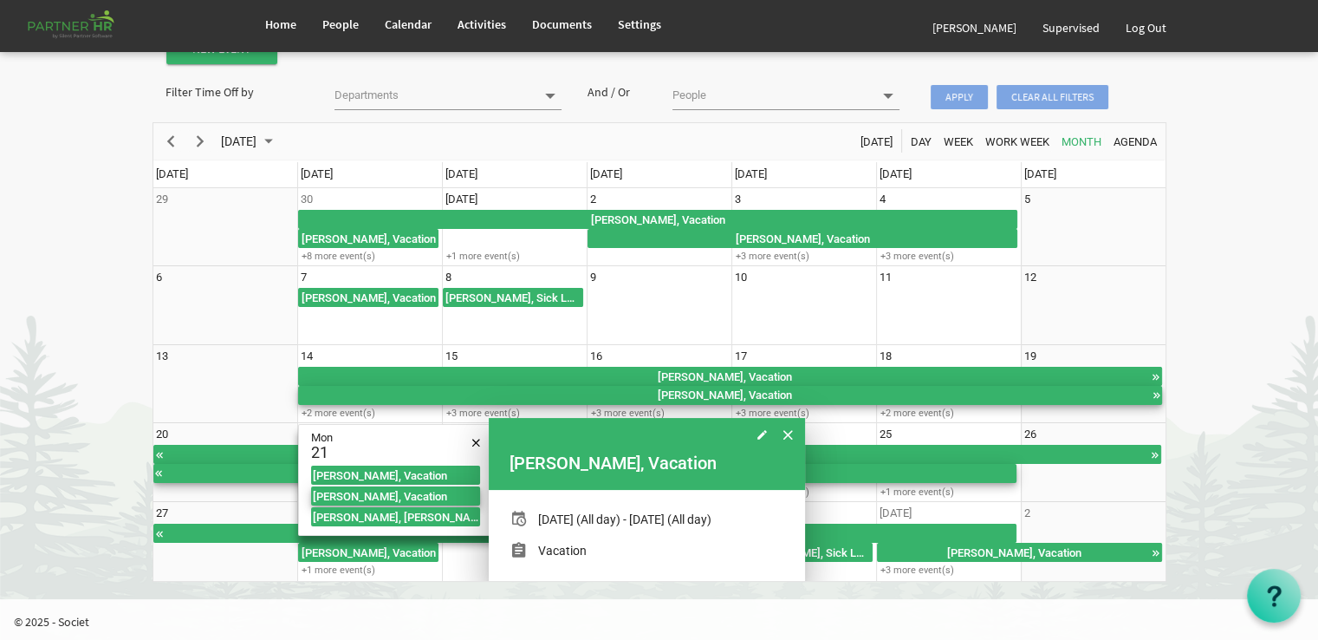
click at [42, 508] on body "Home People Calendar" at bounding box center [659, 258] width 1318 height 682
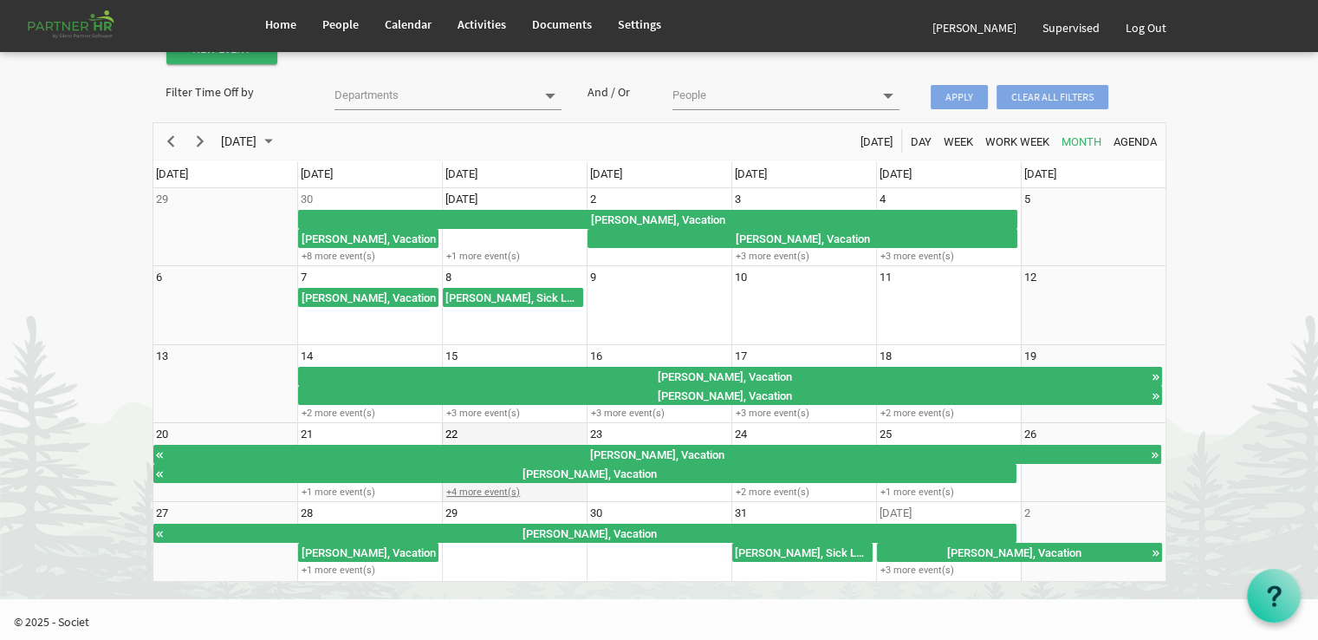
click at [504, 491] on div "+4 more event(s)" at bounding box center [514, 491] width 143 height 13
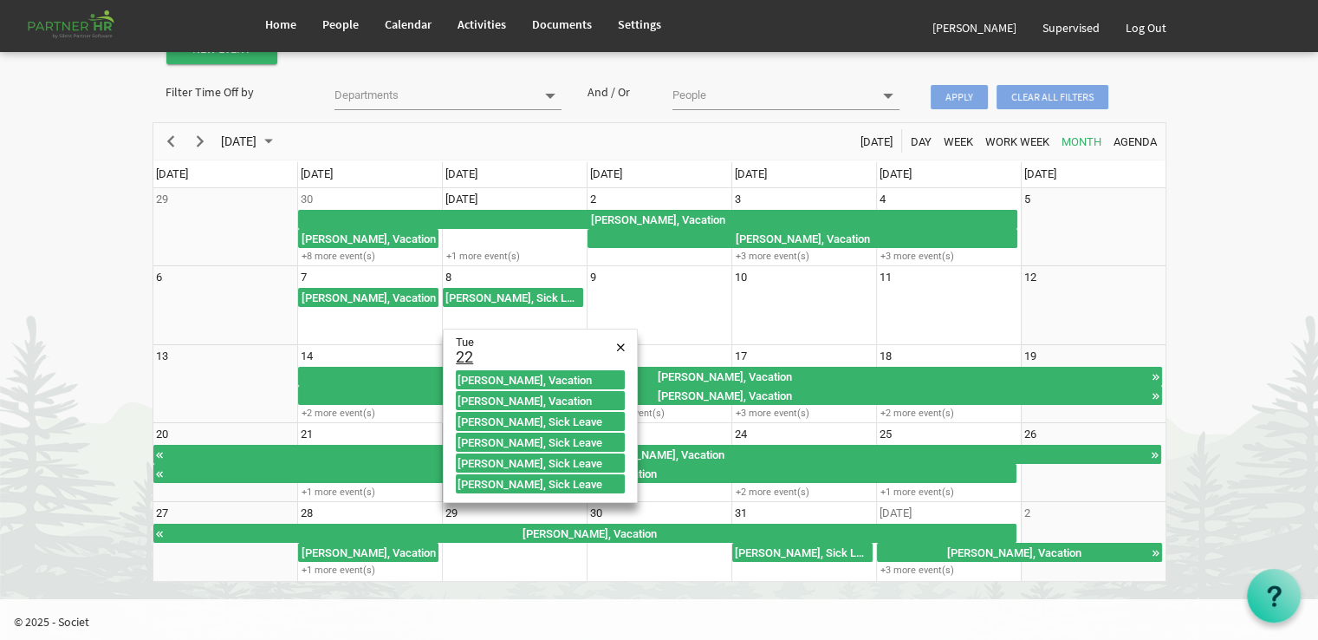
click at [504, 491] on div "[PERSON_NAME], Vacation [PERSON_NAME], Vacation [PERSON_NAME], Sick Leave [PERS…" at bounding box center [540, 432] width 193 height 125
click at [504, 491] on div "[PERSON_NAME], Sick Leave" at bounding box center [540, 483] width 169 height 19
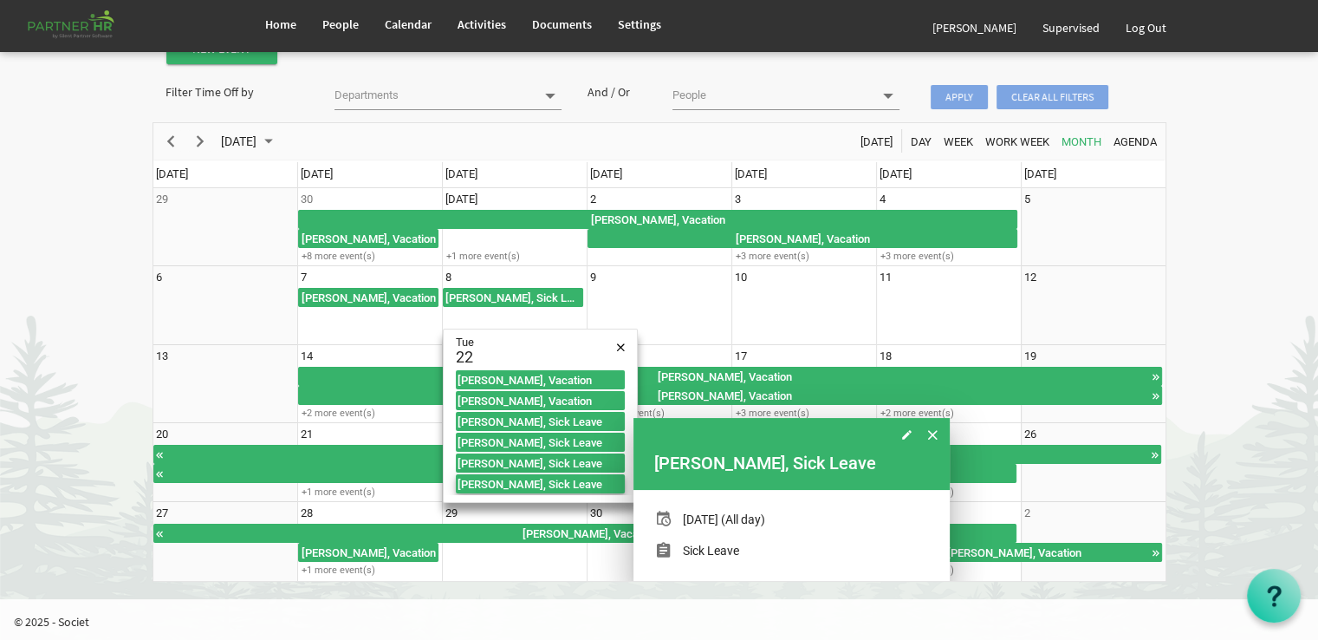
click at [42, 431] on body "Home People Calendar" at bounding box center [659, 258] width 1318 height 682
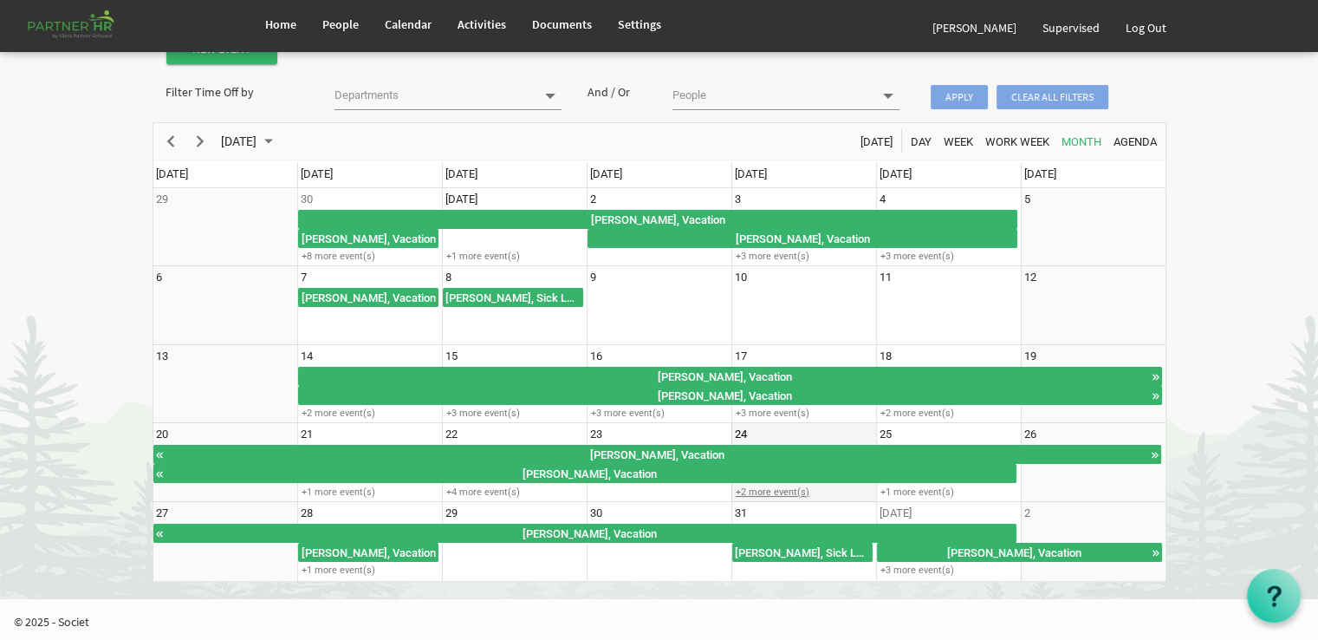
click at [778, 489] on div "+2 more event(s)" at bounding box center [803, 491] width 143 height 13
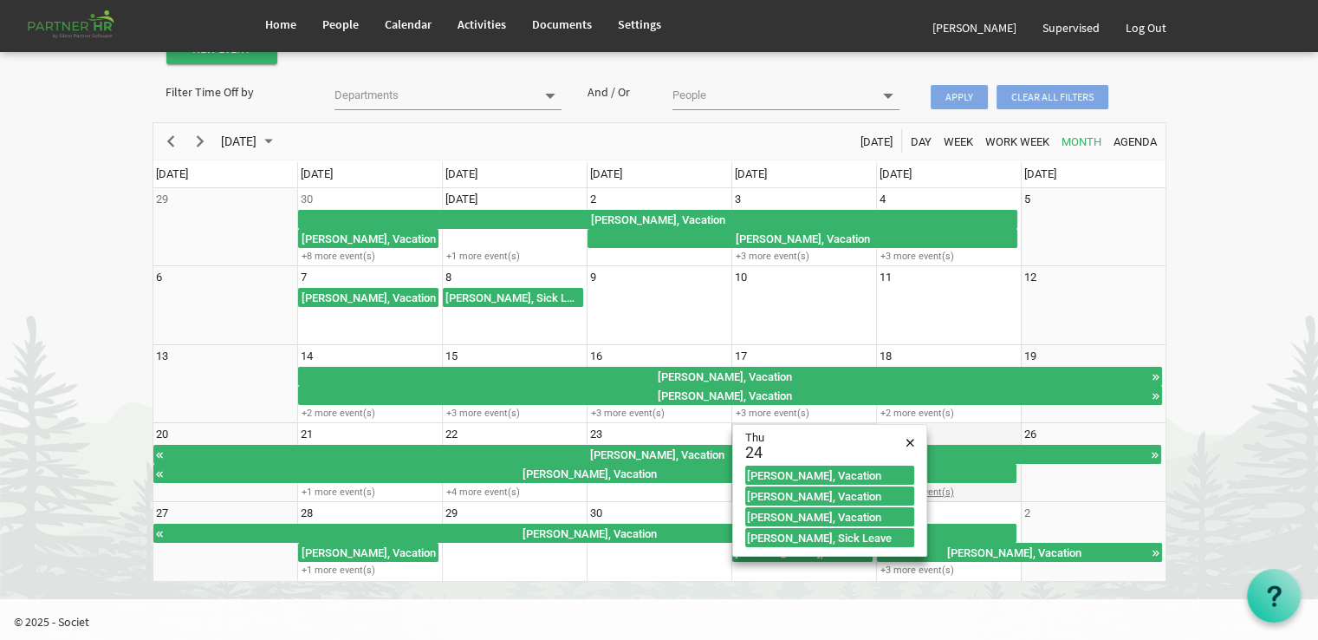
click at [946, 491] on div "+1 more event(s)" at bounding box center [948, 491] width 143 height 13
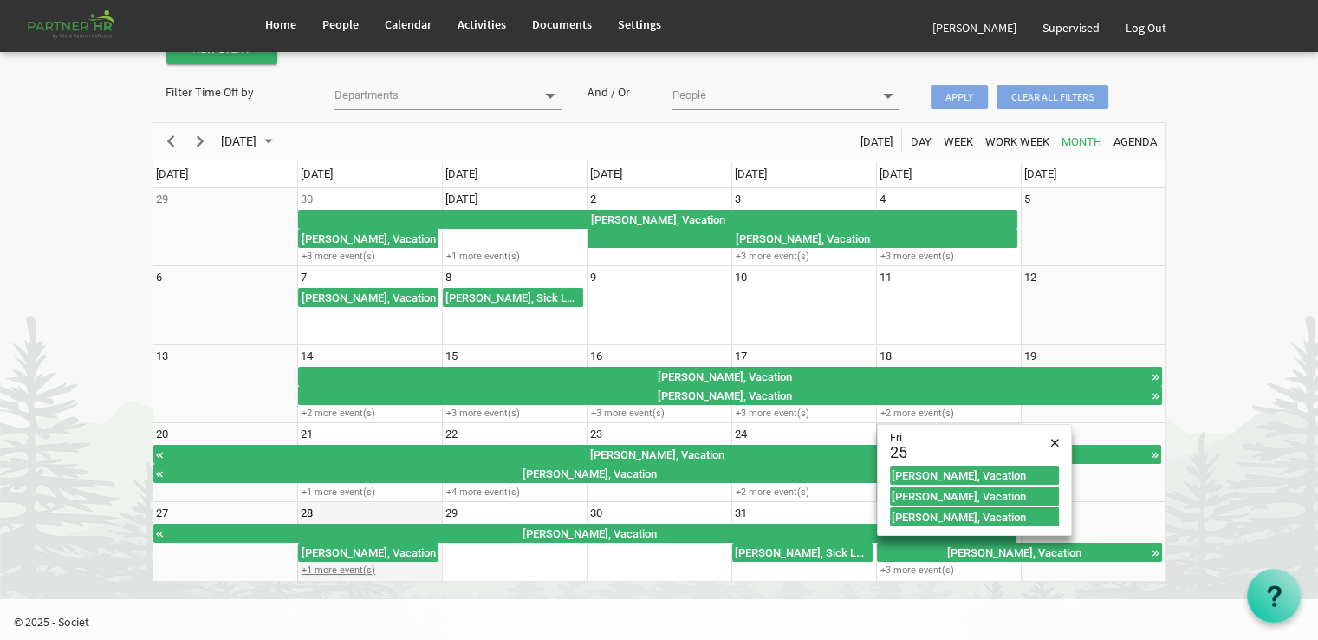
click at [332, 566] on div "+1 more event(s)" at bounding box center [369, 569] width 143 height 13
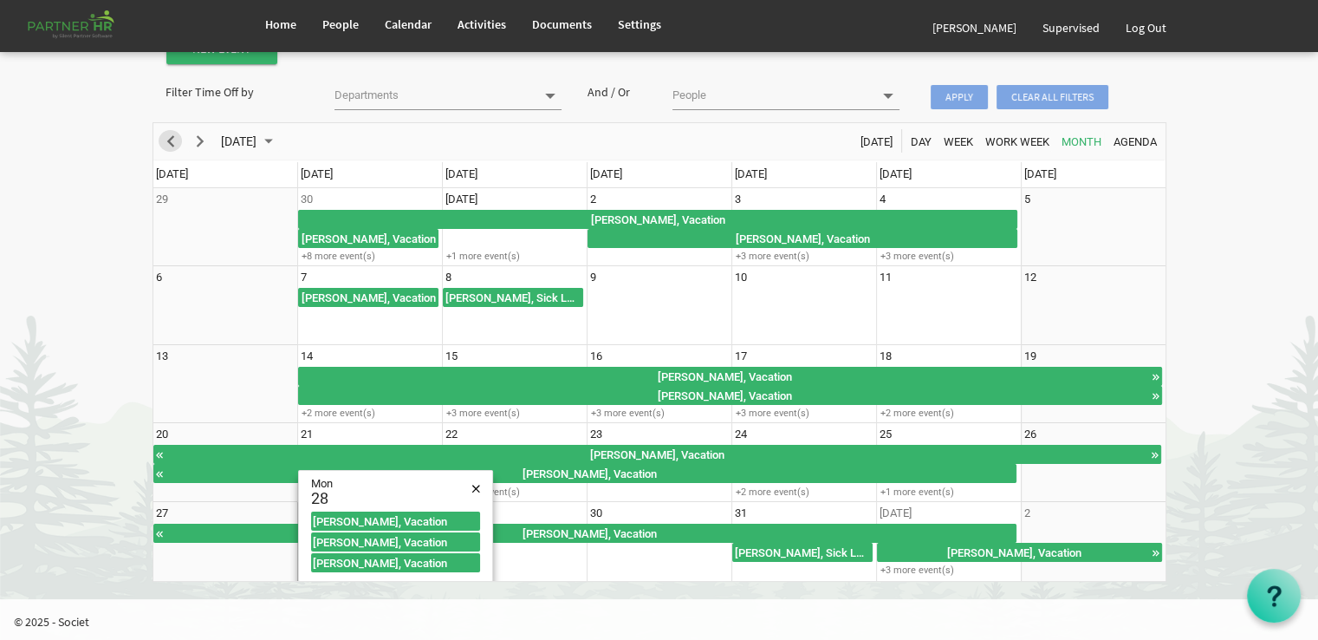
click at [169, 141] on span "Previous" at bounding box center [170, 142] width 21 height 22
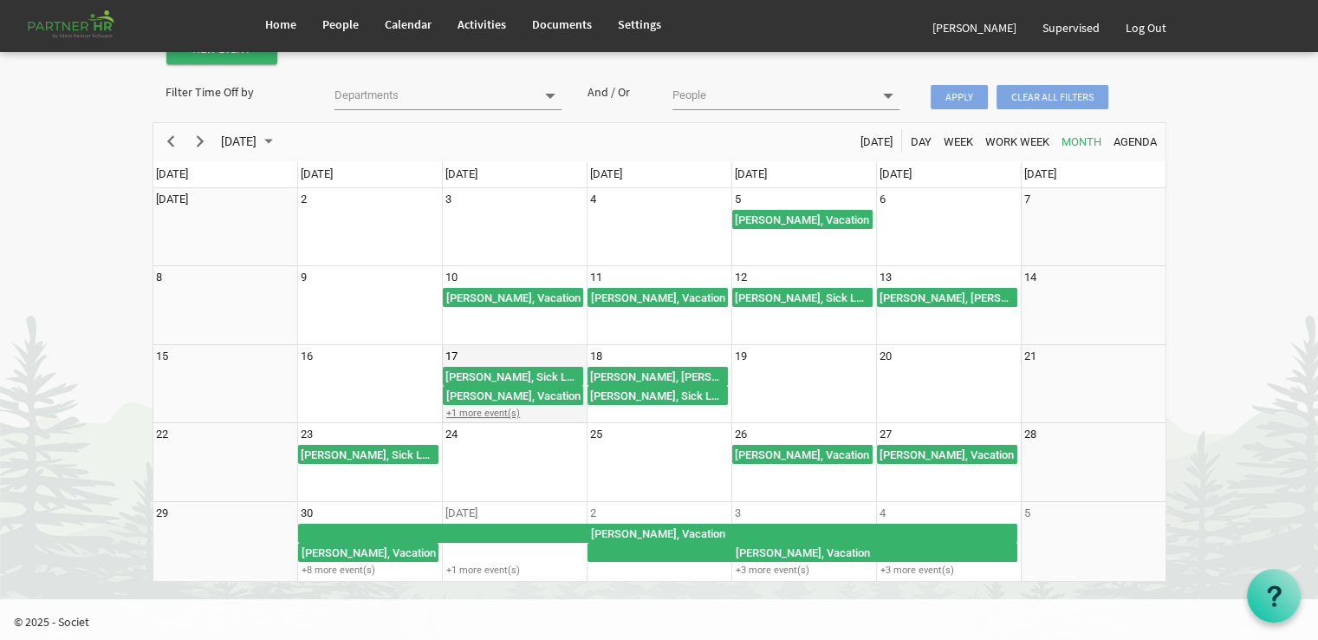
click at [469, 408] on div "+1 more event(s)" at bounding box center [514, 412] width 143 height 13
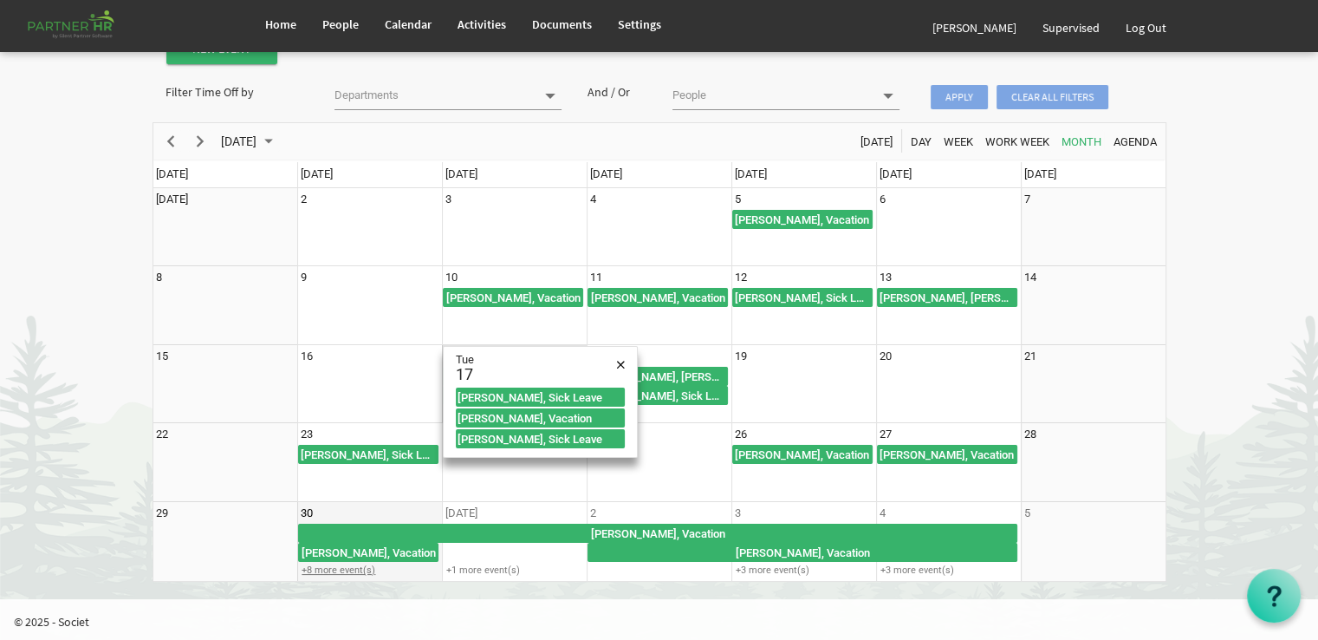
click at [345, 567] on div "+8 more event(s)" at bounding box center [369, 569] width 143 height 13
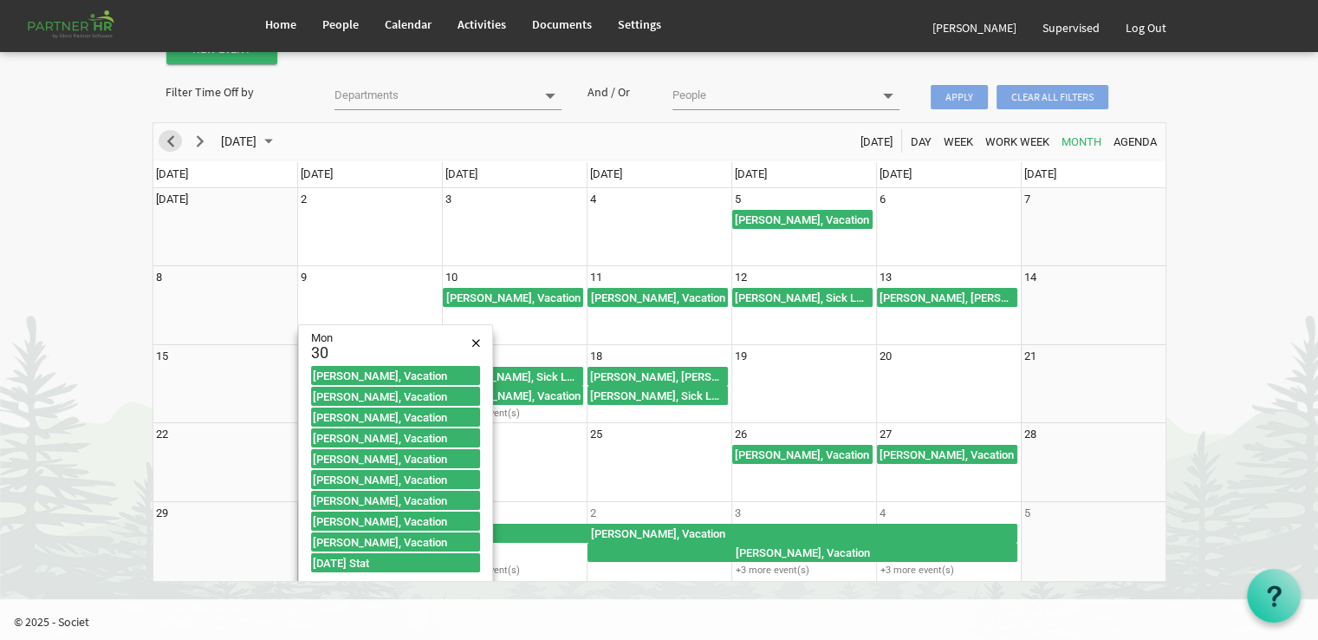
click at [167, 140] on span "Previous" at bounding box center [170, 142] width 21 height 22
